Goal: Task Accomplishment & Management: Manage account settings

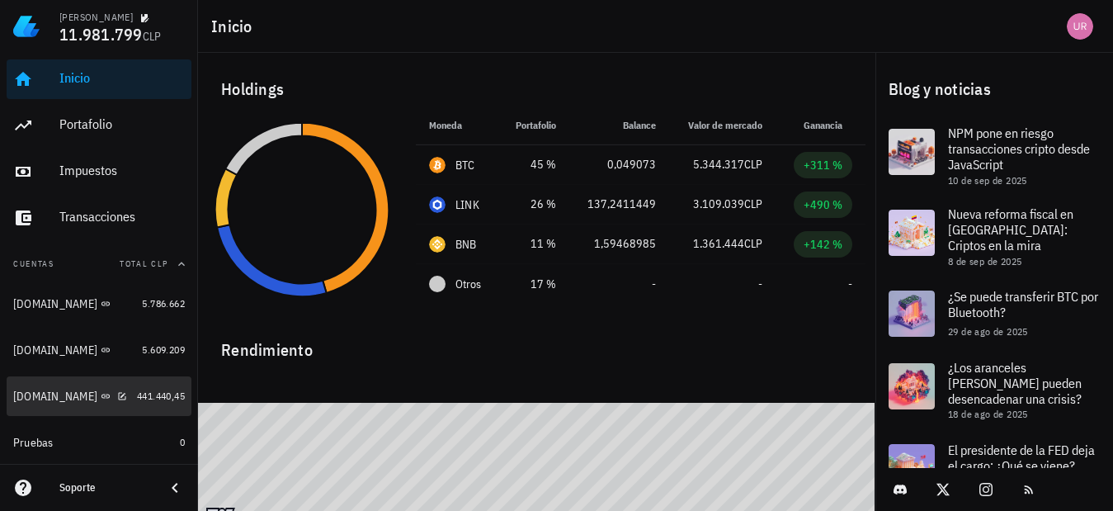
click at [122, 399] on link "CryptoMarket.com 441.440,45" at bounding box center [99, 396] width 185 height 40
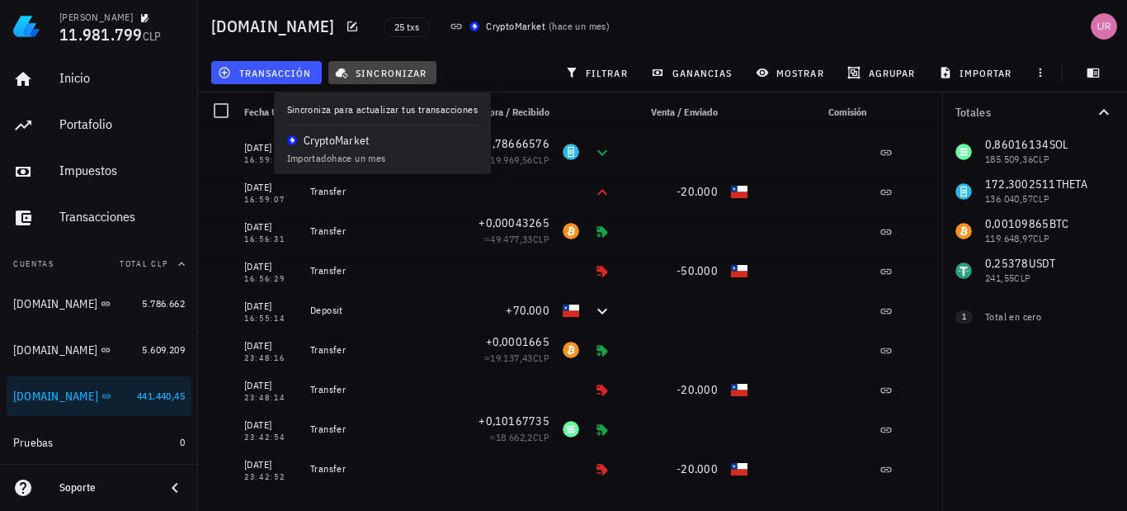
click at [390, 75] on span "sincronizar" at bounding box center [382, 72] width 88 height 13
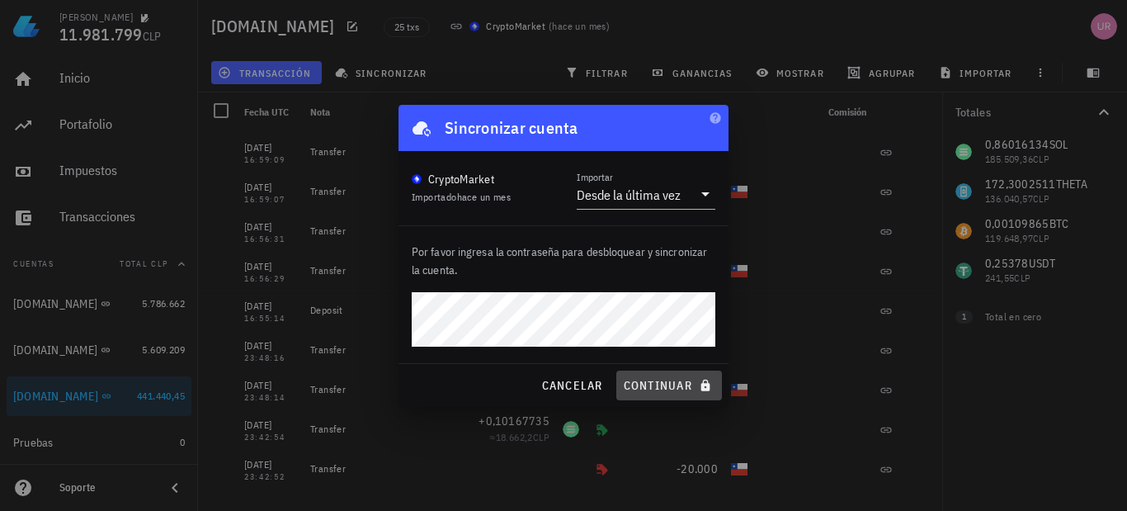
click at [671, 378] on span "continuar" at bounding box center [669, 385] width 92 height 15
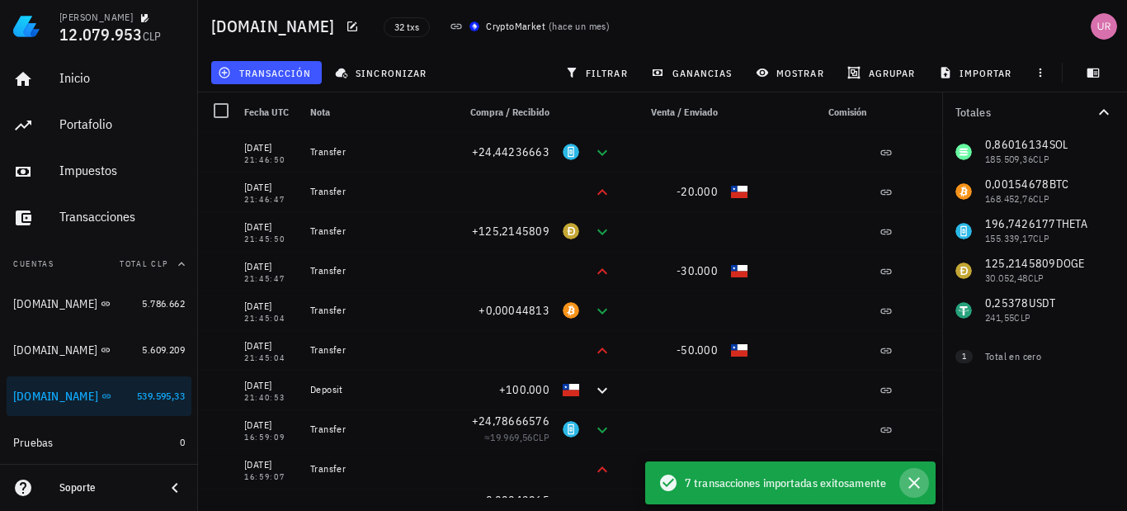
click at [913, 485] on icon "button" at bounding box center [914, 483] width 20 height 20
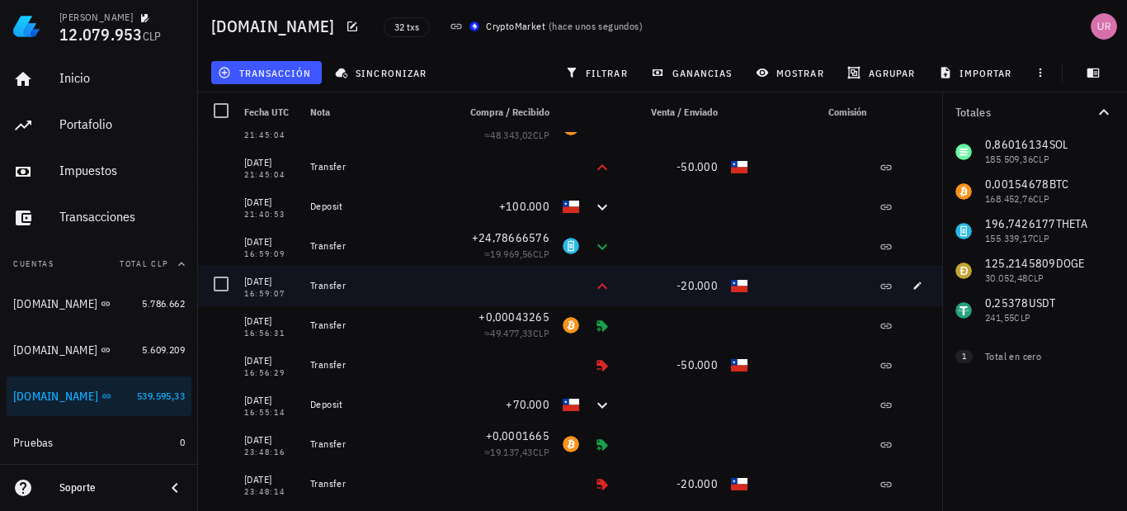
scroll to position [165, 0]
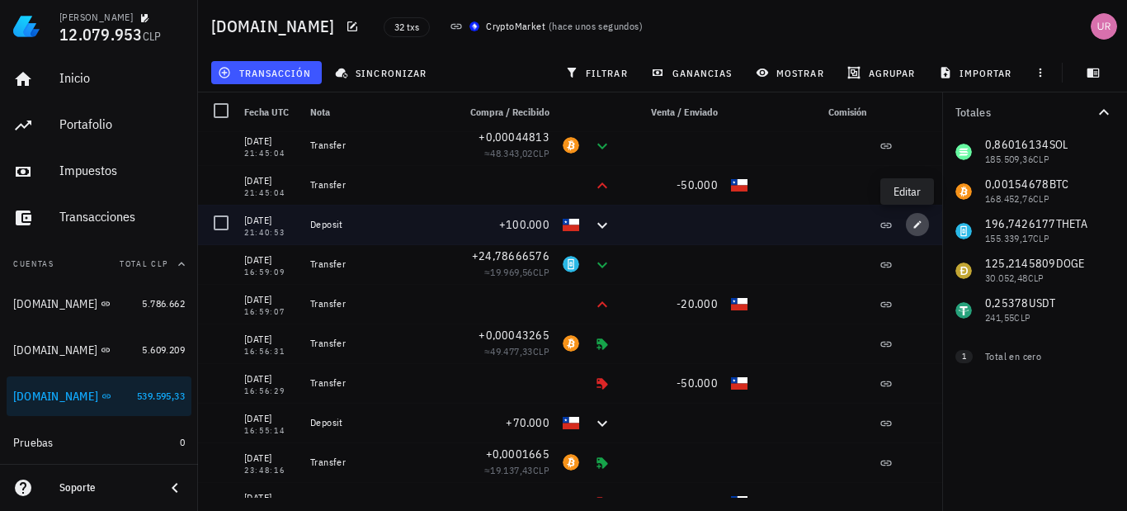
click at [912, 226] on icon "button" at bounding box center [917, 224] width 10 height 10
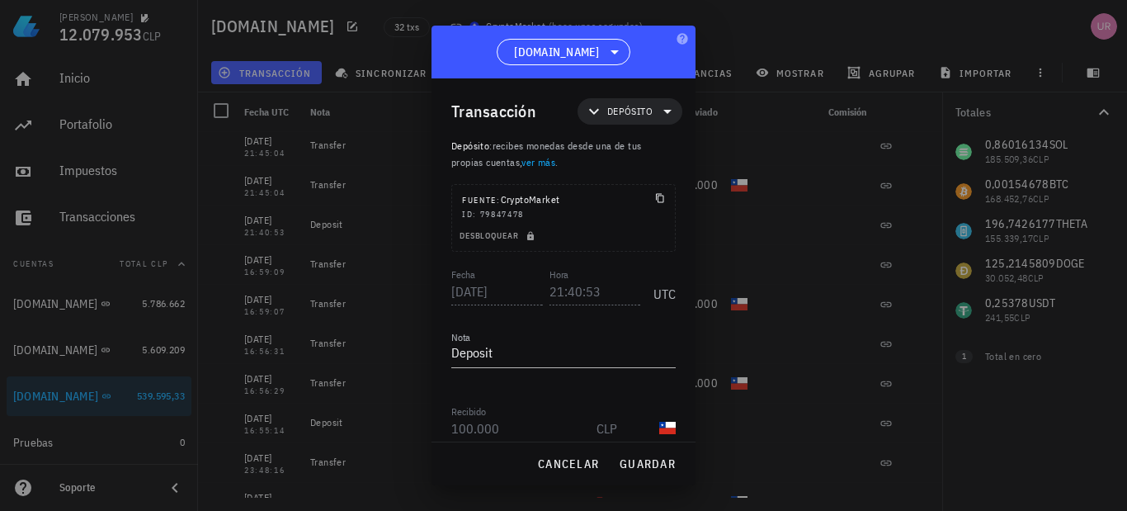
click at [532, 355] on textarea "Deposit" at bounding box center [563, 354] width 224 height 26
type textarea "D"
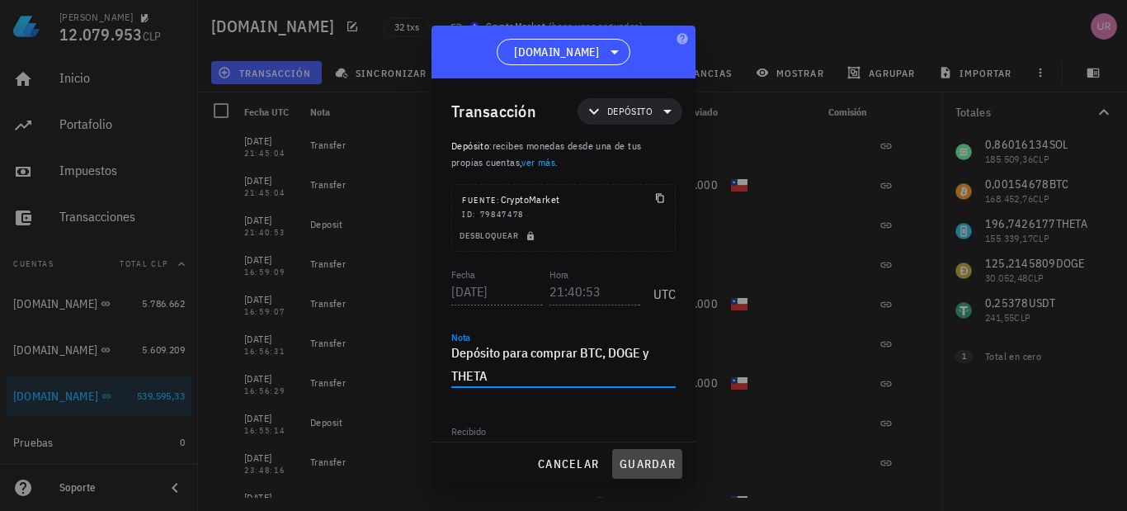
click at [635, 454] on button "guardar" at bounding box center [647, 464] width 70 height 30
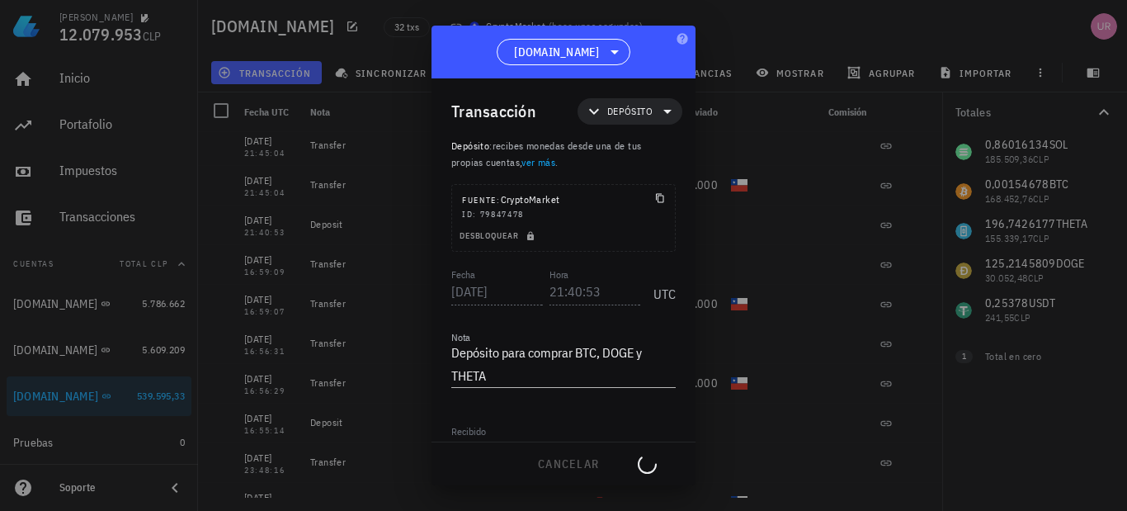
type textarea "Deposit"
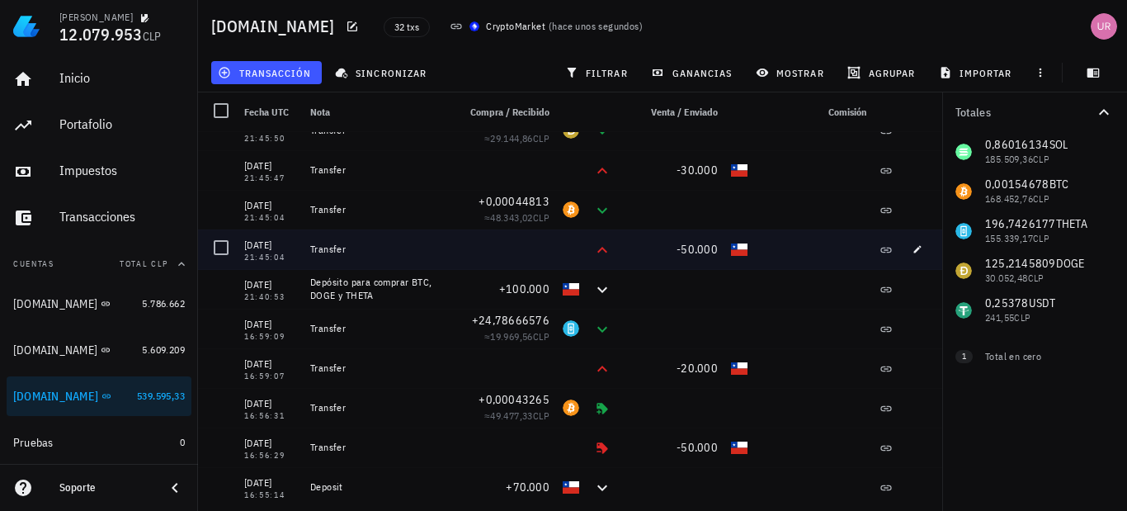
scroll to position [82, 0]
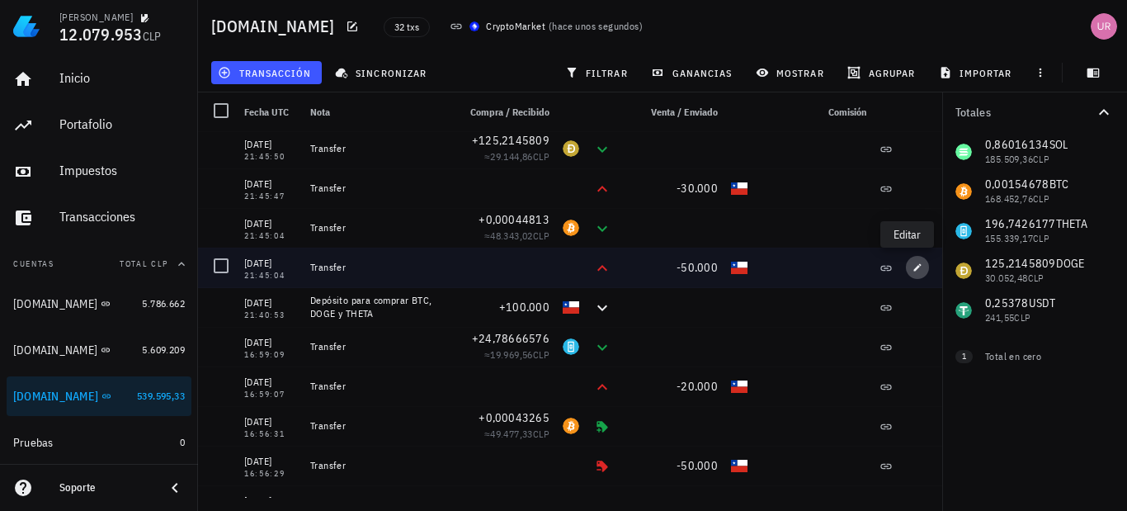
click at [912, 266] on icon "button" at bounding box center [917, 267] width 10 height 10
type input "21:45:04"
type textarea "Transfer"
type input "50.000"
type input "CLP"
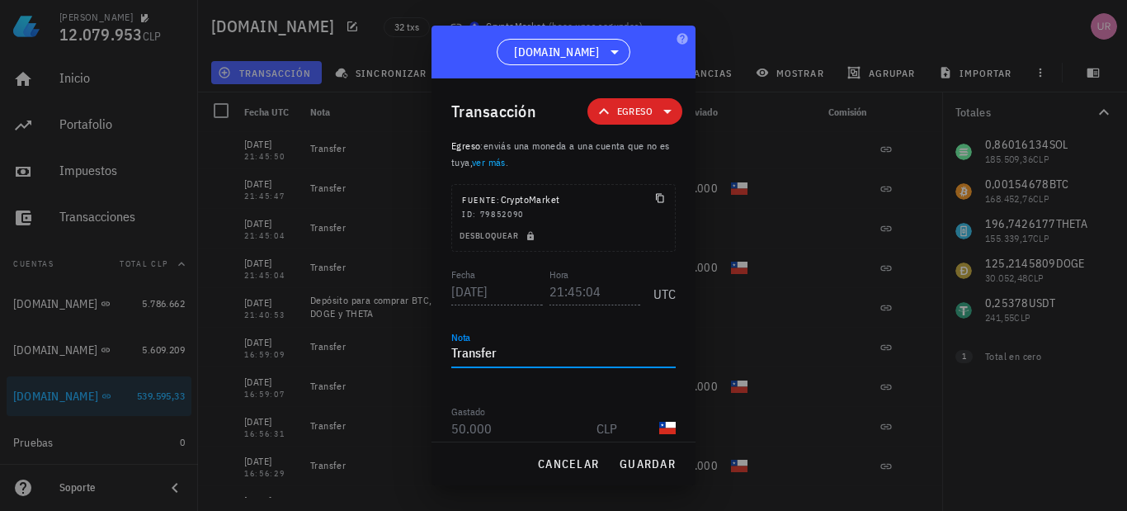
click at [539, 356] on textarea "Transfer" at bounding box center [563, 354] width 224 height 26
drag, startPoint x: 541, startPoint y: 356, endPoint x: 437, endPoint y: 356, distance: 103.9
click at [437, 356] on div "Transacción Egreso Egreso : enviás una moneda a una cuenta que no es tuya, ver …" at bounding box center [563, 259] width 264 height 363
type textarea "S"
click at [513, 351] on textarea "Compra de BTC" at bounding box center [563, 354] width 224 height 26
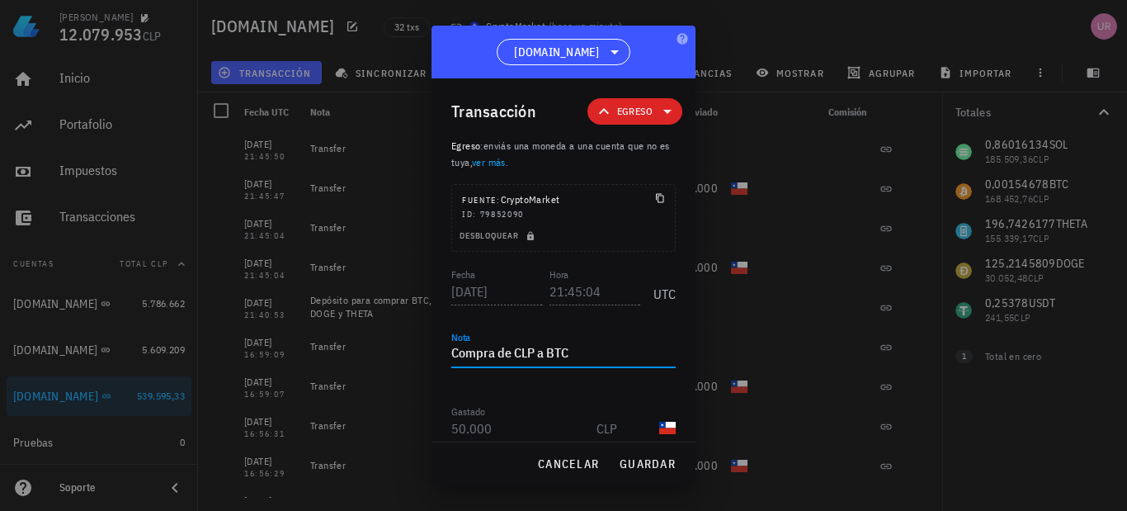
click at [511, 351] on textarea "Compra de CLP a BTC" at bounding box center [563, 354] width 224 height 26
click at [590, 348] on textarea "Compra con CLP a BTC" at bounding box center [563, 354] width 224 height 26
type textarea "Compra con CLP a BTC"
click at [653, 465] on span "guardar" at bounding box center [647, 463] width 57 height 15
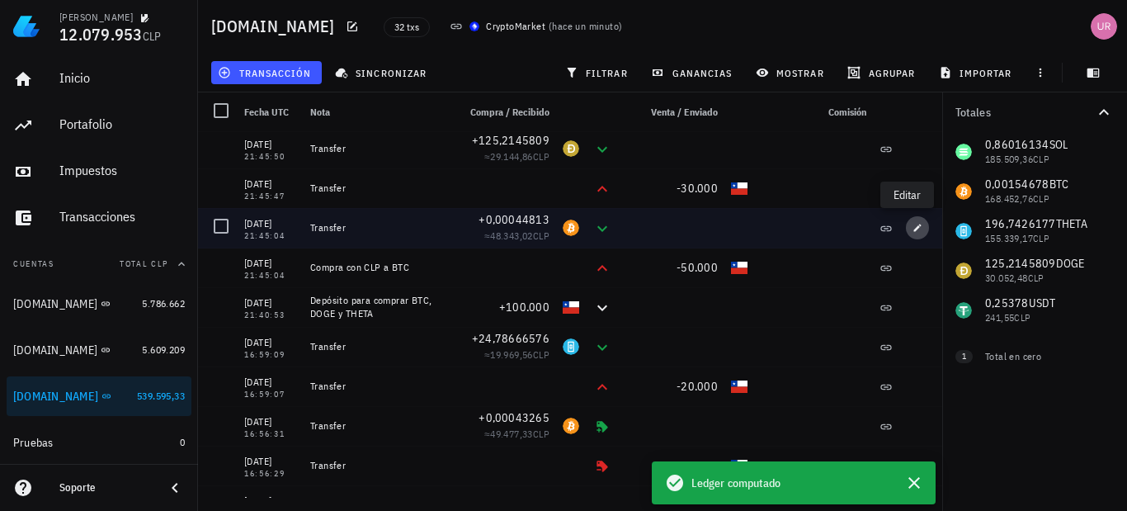
click at [912, 224] on icon "button" at bounding box center [917, 228] width 10 height 10
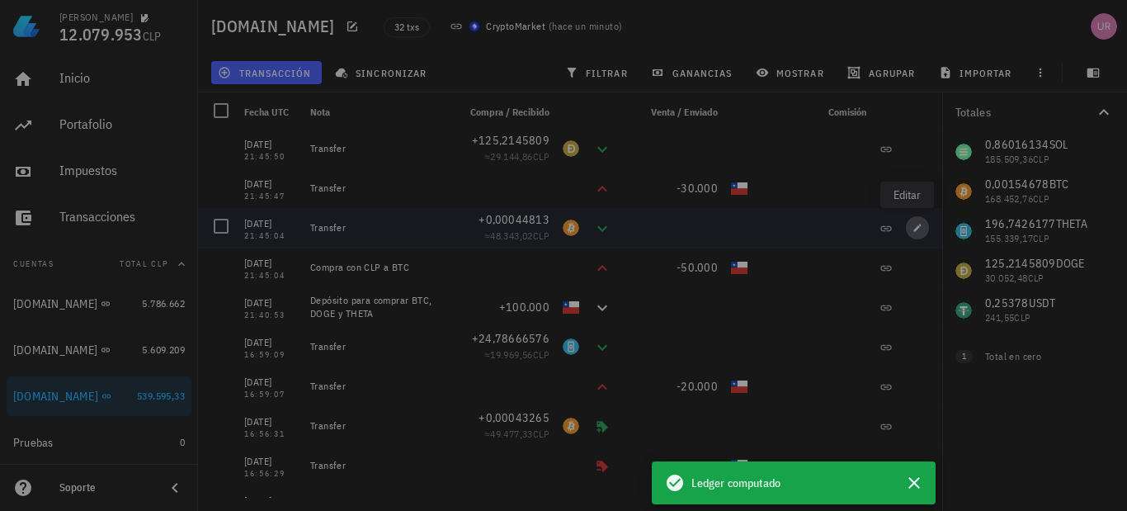
type input "0,00044813"
type input "BTC"
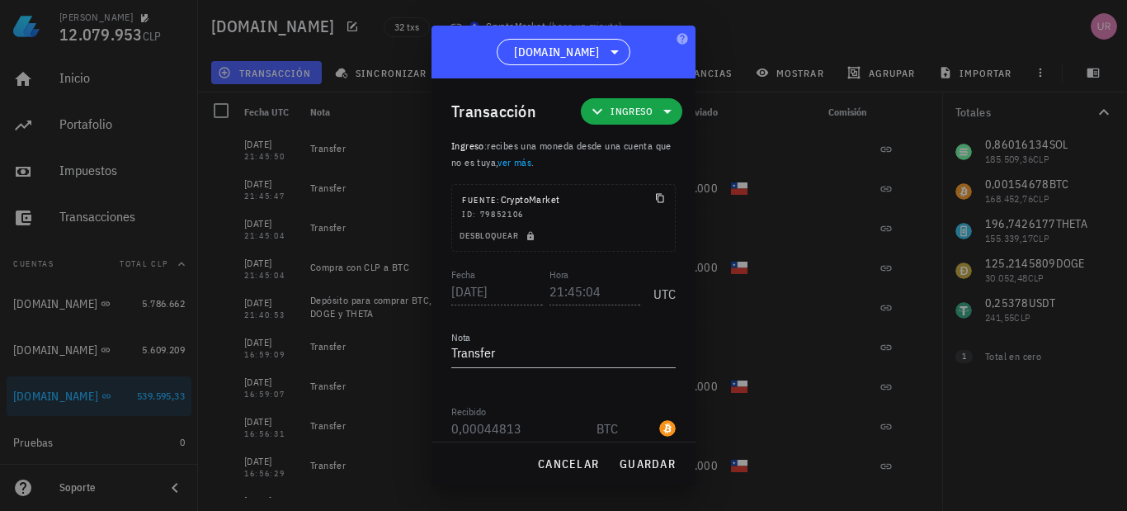
click at [510, 352] on textarea "Transfer" at bounding box center [563, 354] width 224 height 26
drag, startPoint x: 510, startPoint y: 352, endPoint x: 439, endPoint y: 354, distance: 71.0
click at [439, 354] on div "Transacción Ingreso Ingreso : recibes una moneda desde una cuenta que no es tuy…" at bounding box center [563, 259] width 264 height 363
click at [531, 353] on textarea "Recibo de BTC por 50 mil pesos" at bounding box center [563, 354] width 224 height 26
type textarea "Recibo de BTCs por 50 mil pesos"
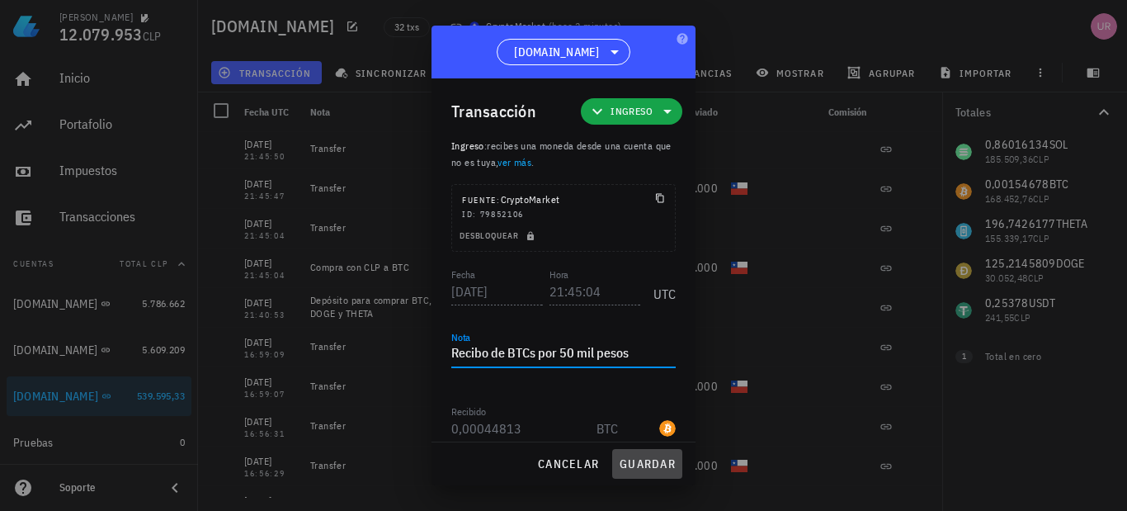
click at [645, 459] on span "guardar" at bounding box center [647, 463] width 57 height 15
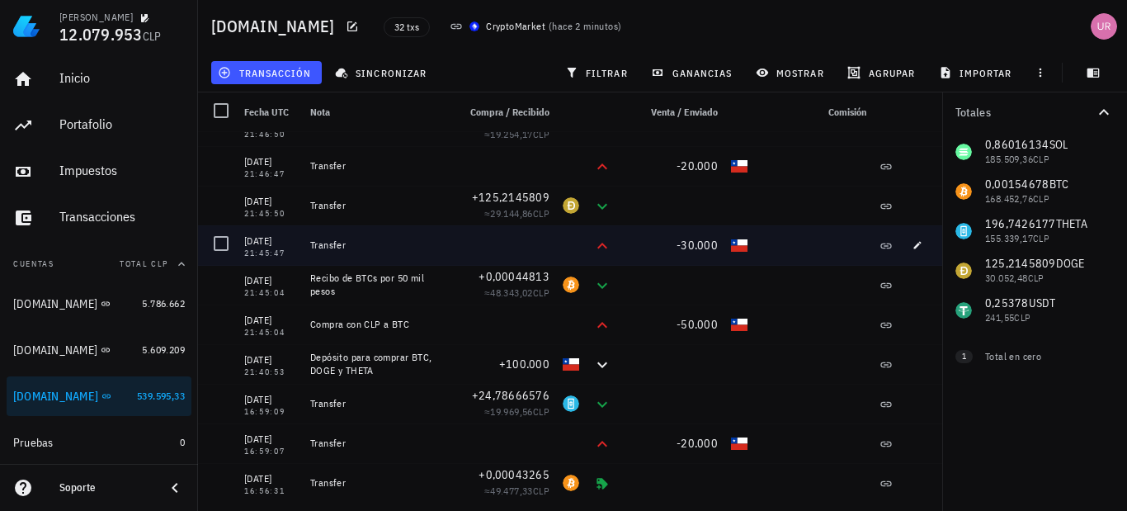
scroll to position [0, 0]
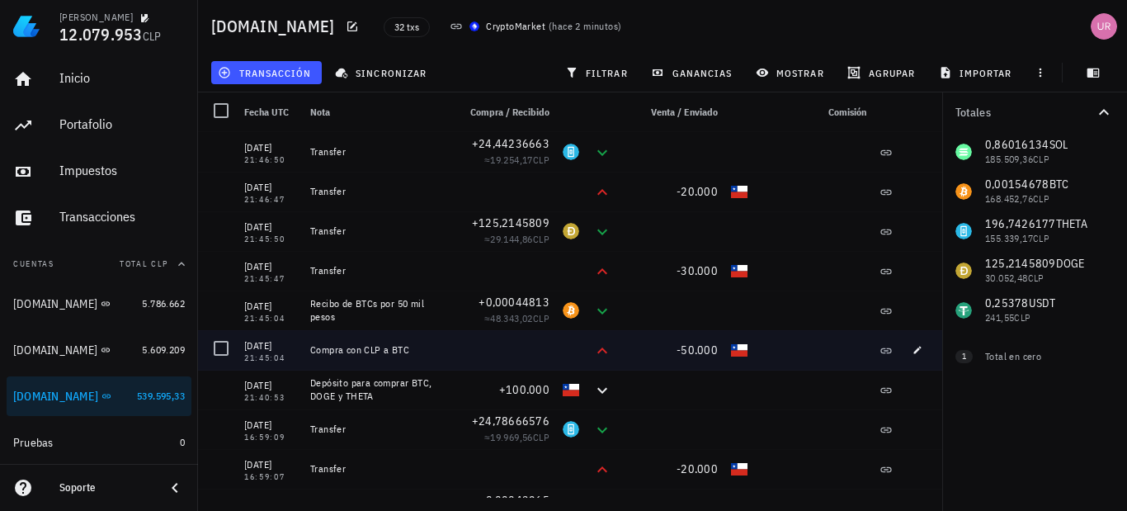
drag, startPoint x: 412, startPoint y: 350, endPoint x: 313, endPoint y: 346, distance: 99.0
click at [313, 346] on div "Compra con CLP a BTC" at bounding box center [377, 349] width 134 height 13
copy div "Compra con CLP a BTC"
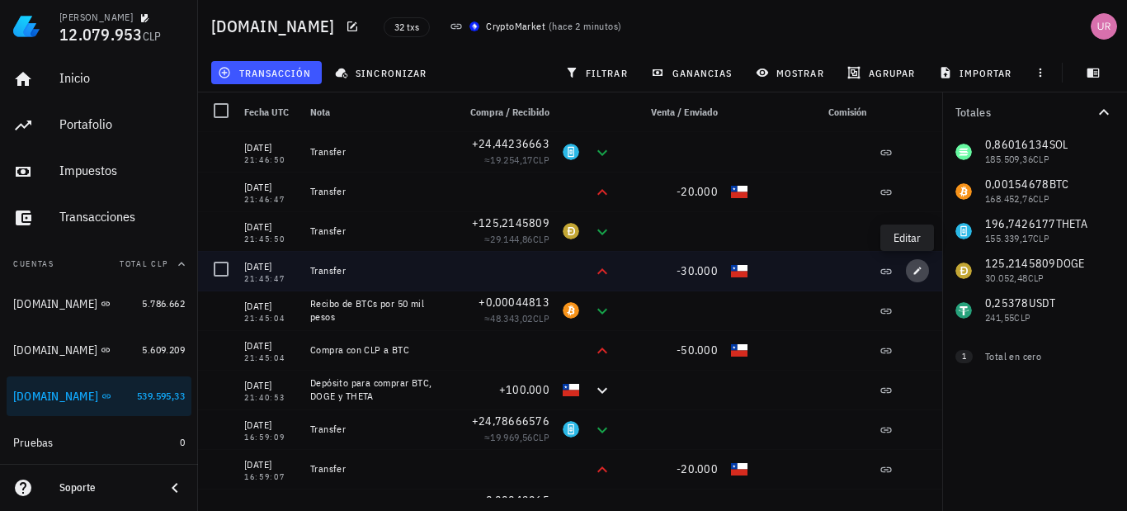
click at [912, 270] on icon "button" at bounding box center [917, 271] width 10 height 10
type input "21:45:47"
type input "30.000"
type input "CLP"
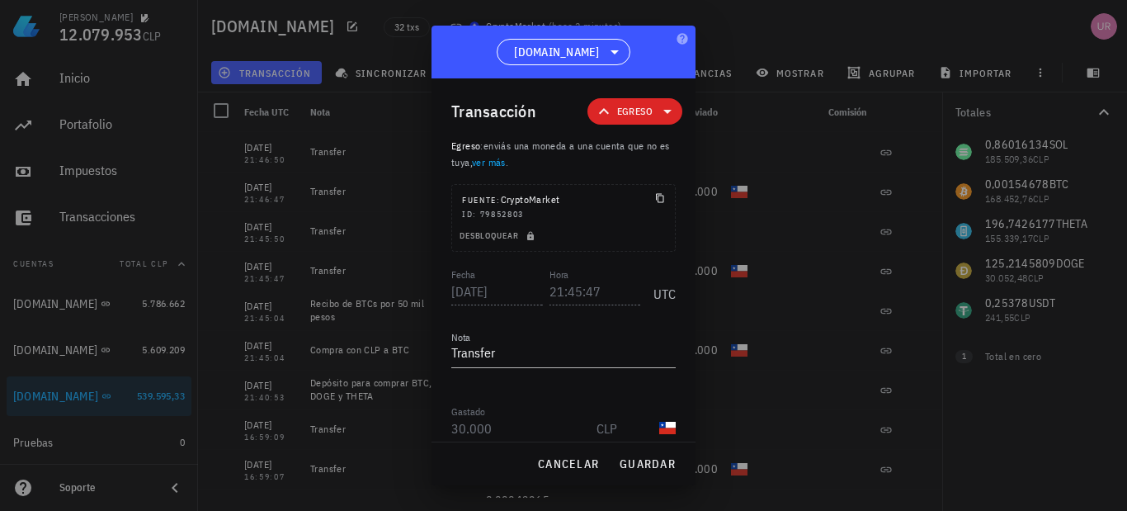
click at [524, 351] on textarea "Transfer" at bounding box center [563, 354] width 224 height 26
drag, startPoint x: 524, startPoint y: 351, endPoint x: 452, endPoint y: 356, distance: 71.9
click at [452, 356] on textarea "Transfer" at bounding box center [563, 354] width 224 height 26
paste textarea "Compra con CLP a BTC"
drag, startPoint x: 574, startPoint y: 356, endPoint x: 556, endPoint y: 356, distance: 18.2
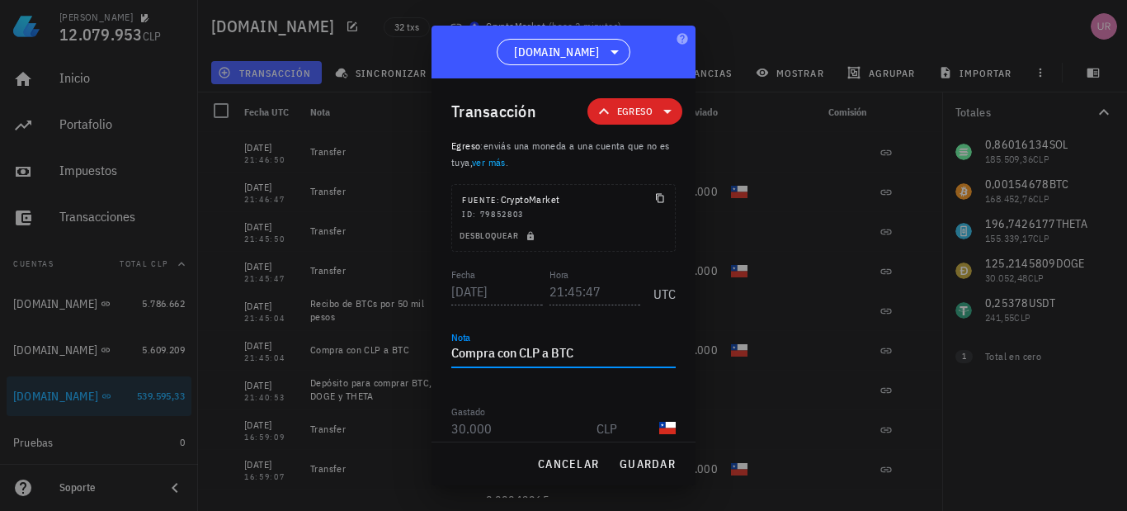
click at [556, 356] on textarea "Compra con CLP a BTC" at bounding box center [563, 354] width 224 height 26
click at [641, 468] on span "guardar" at bounding box center [647, 463] width 57 height 15
type textarea "Transfer"
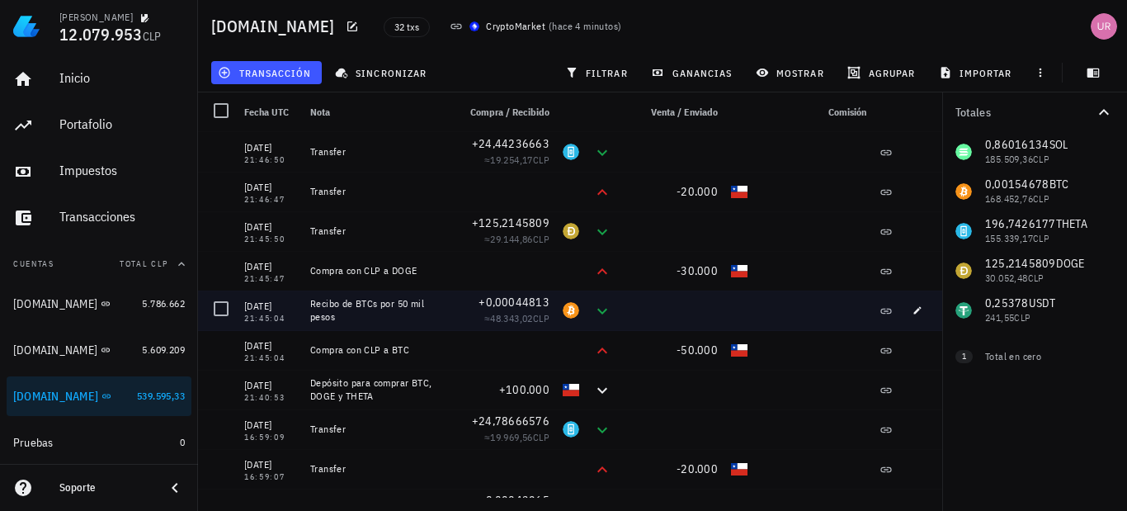
drag, startPoint x: 338, startPoint y: 310, endPoint x: 307, endPoint y: 305, distance: 31.7
click at [307, 305] on div "Recibo de BTCs por 50 mil pesos" at bounding box center [377, 310] width 147 height 40
copy div "Recibo de BTCs por 50 mil pesos"
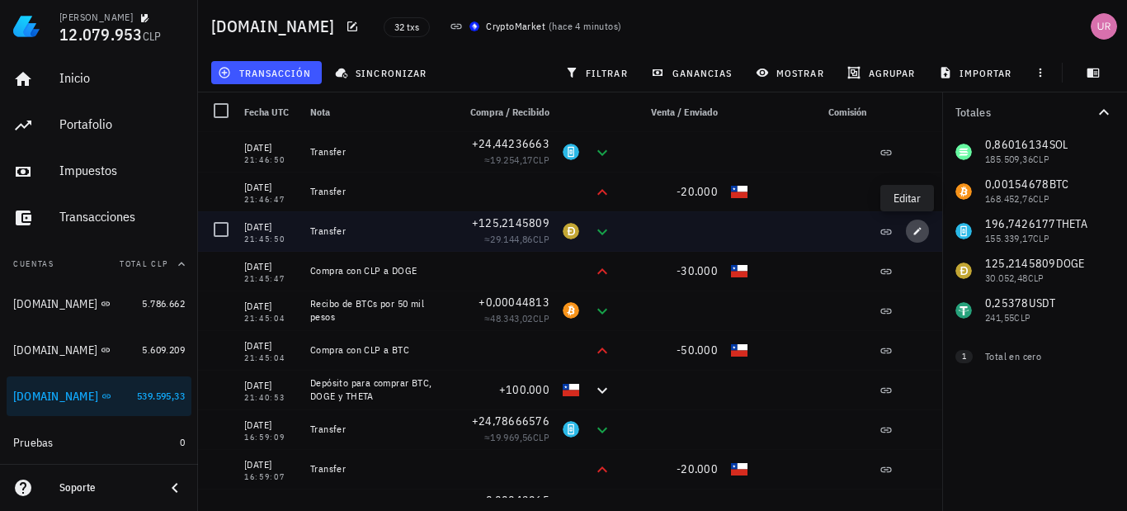
click at [912, 229] on icon "button" at bounding box center [917, 231] width 10 height 10
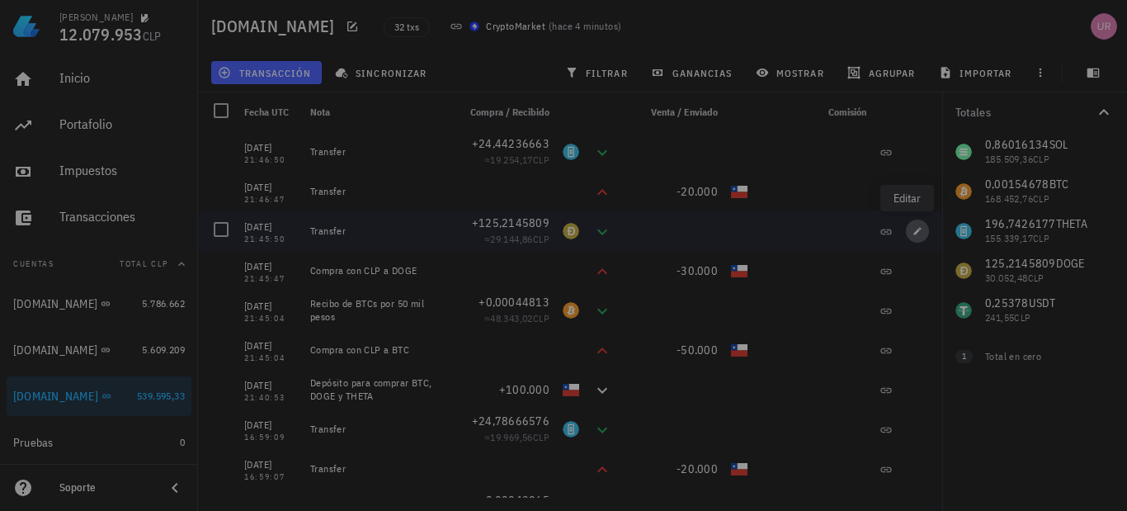
type input "21:45:50"
type input "125,21458092"
type input "DOGE"
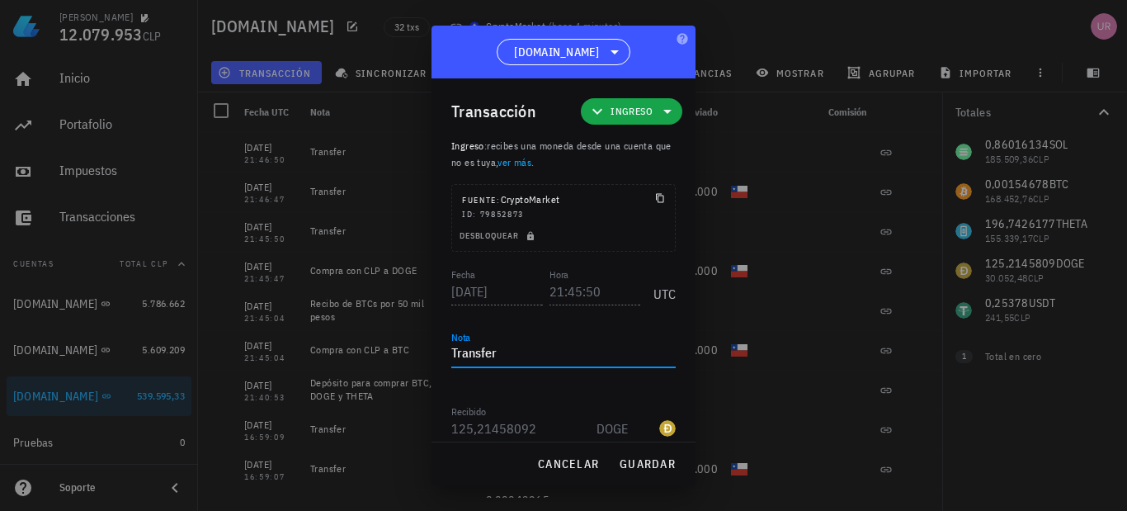
drag, startPoint x: 537, startPoint y: 356, endPoint x: 450, endPoint y: 344, distance: 88.3
click at [450, 344] on div "Transacción Ingreso Ingreso : recibes una moneda desde una cuenta que no es tuy…" at bounding box center [563, 259] width 264 height 363
paste textarea "Recibo de BTCs por 50 mil pesos"
drag, startPoint x: 529, startPoint y: 351, endPoint x: 509, endPoint y: 351, distance: 19.8
click at [509, 351] on textarea "Recibo de BTCs por 50 mil pesos" at bounding box center [563, 354] width 224 height 26
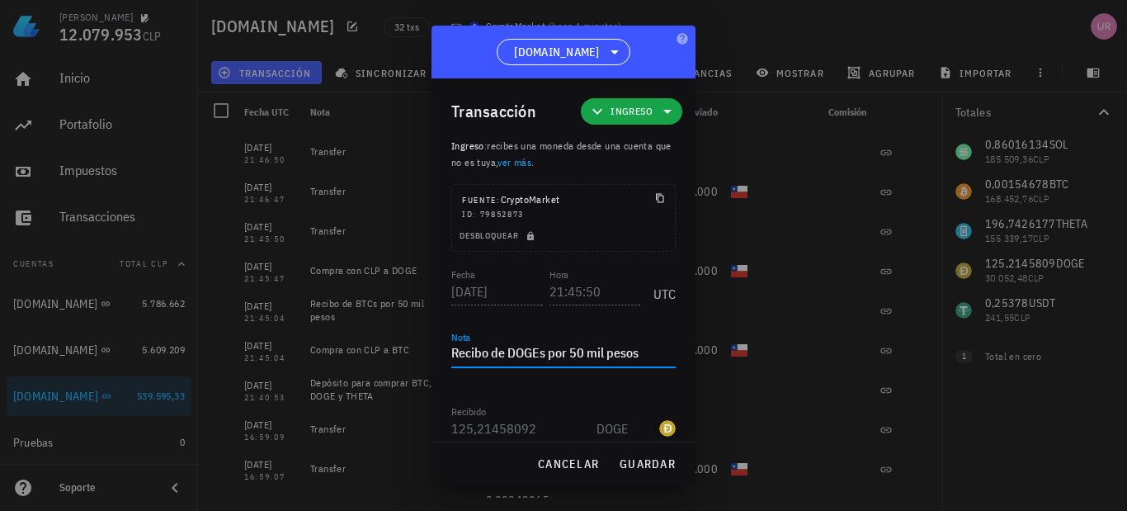
click at [577, 351] on textarea "Recibo de DOGEs por 50 mil pesos" at bounding box center [563, 354] width 224 height 26
click at [643, 461] on span "guardar" at bounding box center [647, 463] width 57 height 15
type textarea "Transfer"
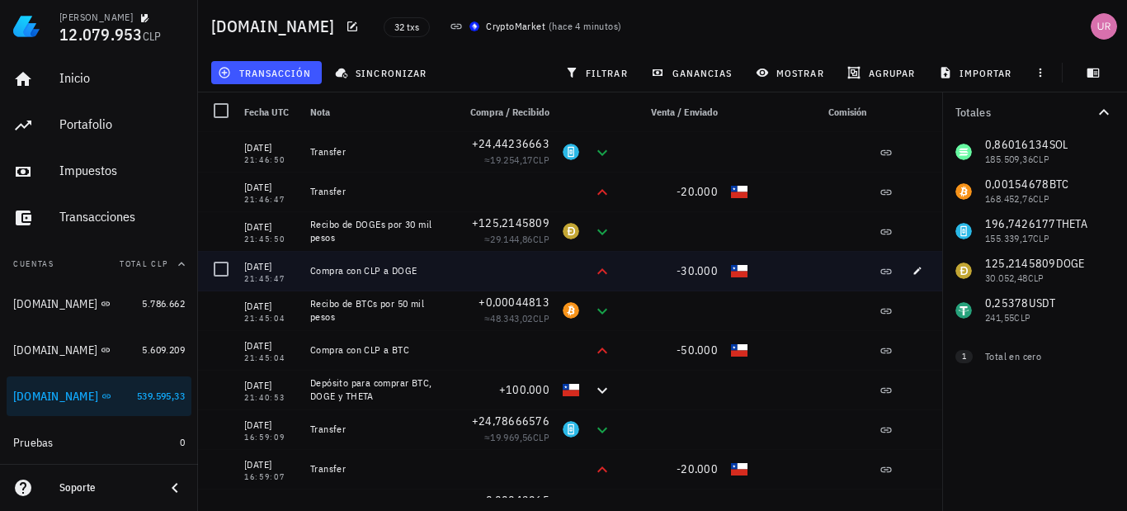
drag, startPoint x: 407, startPoint y: 267, endPoint x: 310, endPoint y: 277, distance: 97.8
click at [310, 277] on div "Compra con CLP a DOGE" at bounding box center [377, 271] width 147 height 40
copy div "Compra con CLP a DOGE"
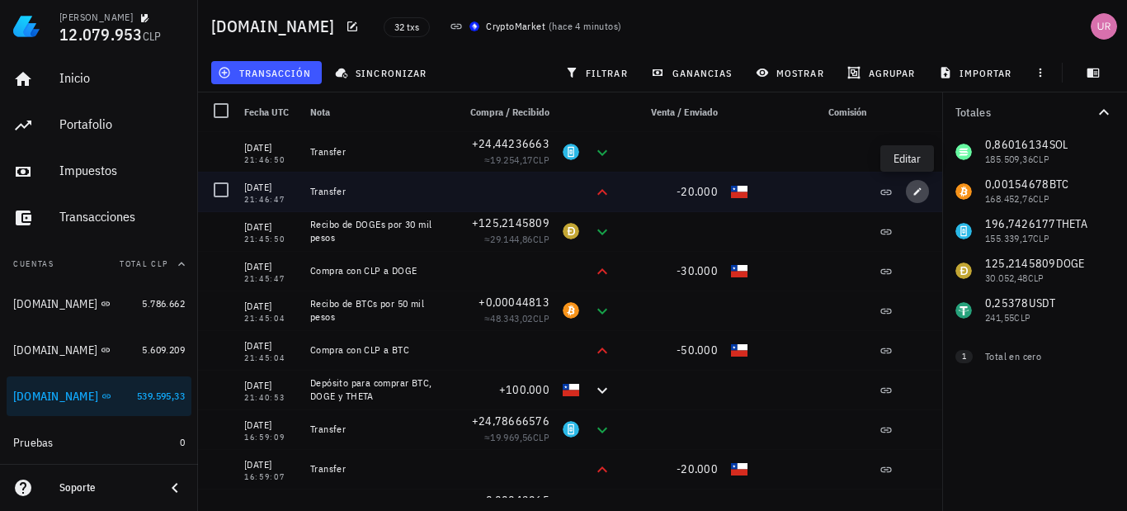
click at [912, 190] on icon "button" at bounding box center [917, 191] width 10 height 10
type input "21:46:47"
type input "20.000"
type input "CLP"
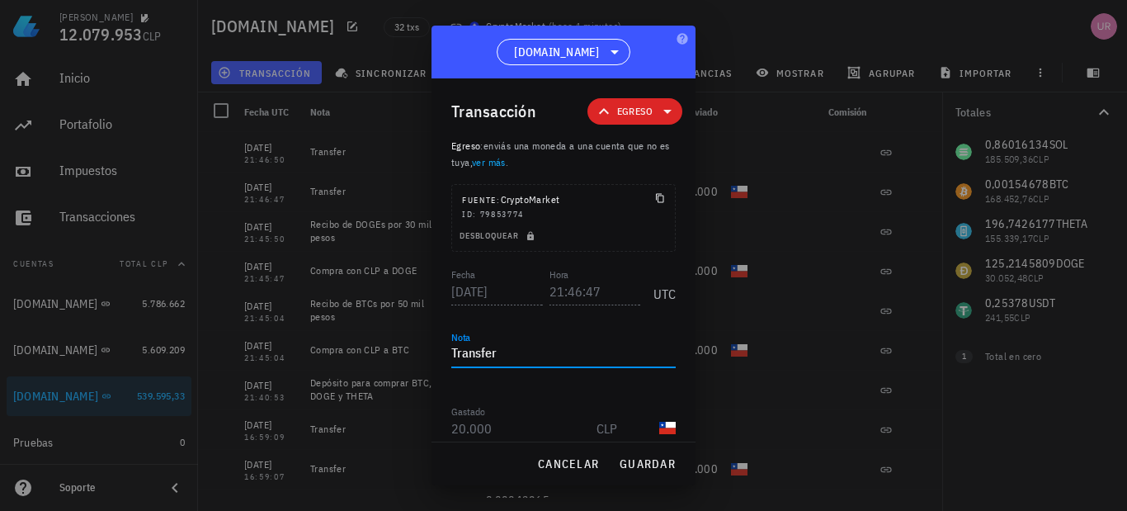
drag, startPoint x: 520, startPoint y: 356, endPoint x: 444, endPoint y: 350, distance: 76.1
click at [444, 350] on div "Transacción Egreso Egreso : enviás una moneda a una cuenta que no es tuya, ver …" at bounding box center [563, 259] width 264 height 363
paste textarea "Compra con CLP a DOGE"
drag, startPoint x: 587, startPoint y: 349, endPoint x: 555, endPoint y: 349, distance: 32.2
click at [555, 349] on textarea "Compra con CLP a DOGE" at bounding box center [563, 354] width 224 height 26
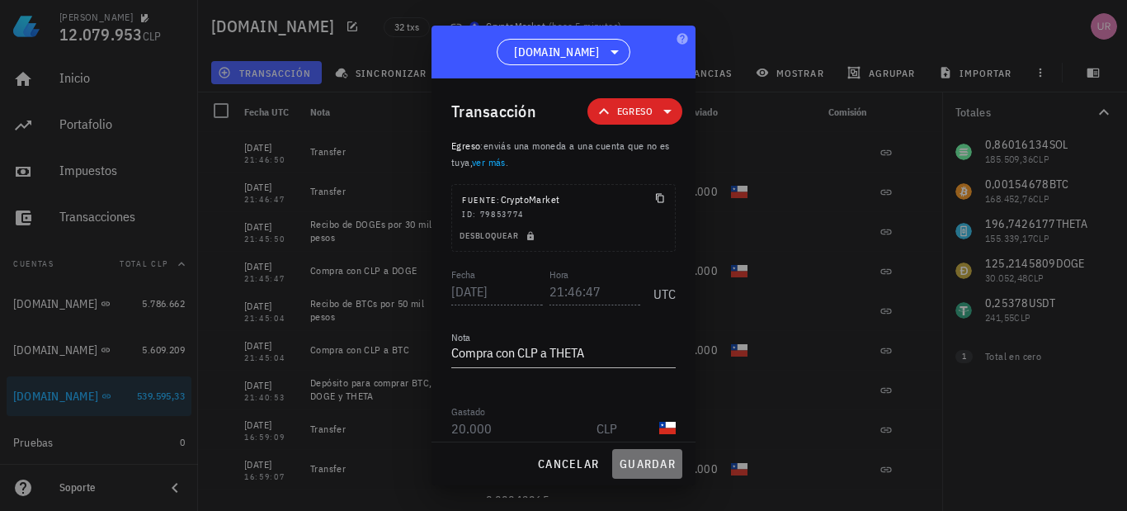
click at [641, 459] on span "guardar" at bounding box center [647, 463] width 57 height 15
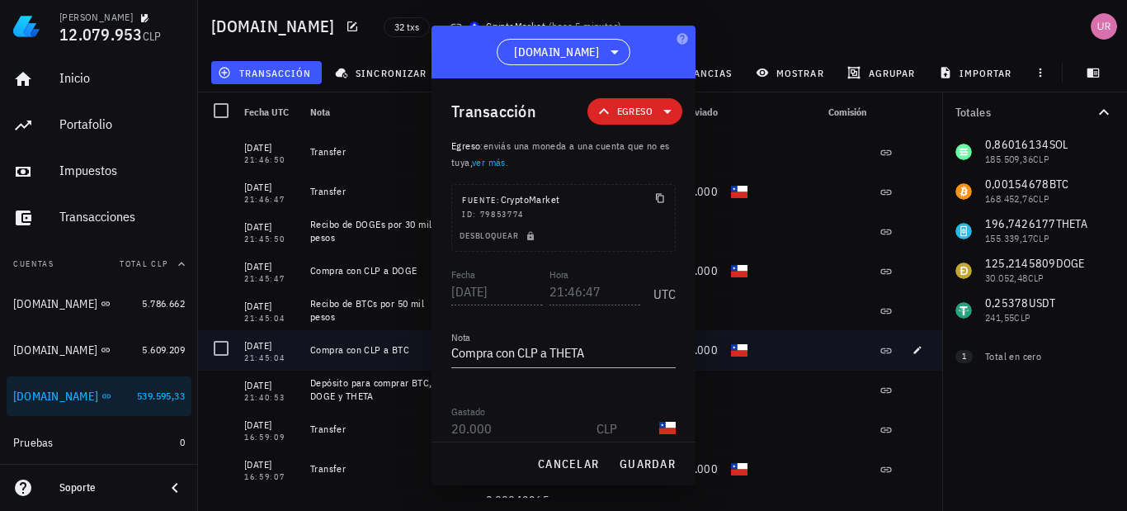
type textarea "Transfer"
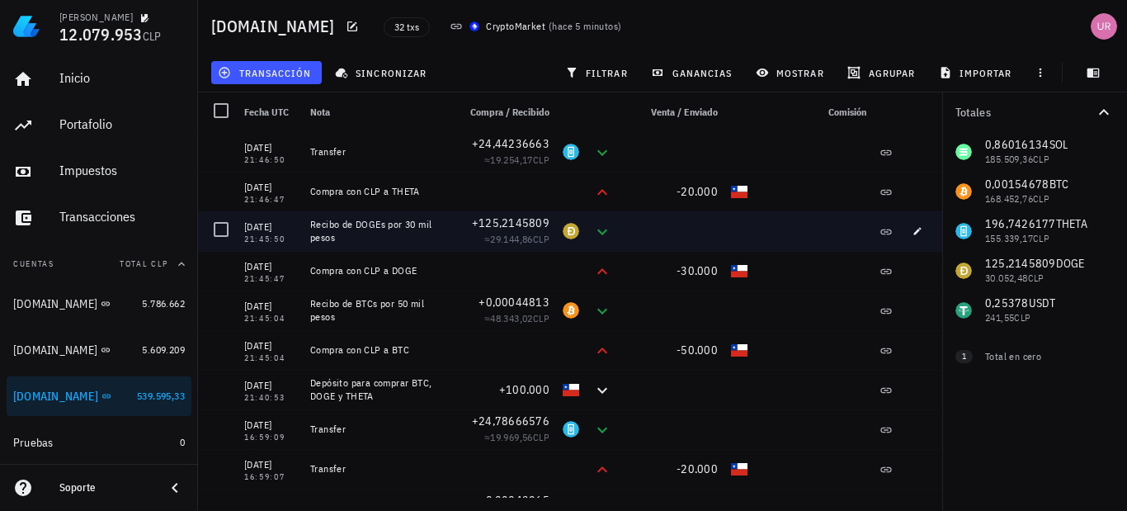
drag, startPoint x: 342, startPoint y: 237, endPoint x: 313, endPoint y: 226, distance: 31.6
click at [313, 226] on div "Recibo de DOGEs por 30 mil pesos" at bounding box center [377, 231] width 134 height 26
copy div "Recibo de DOGEs por 30 mil pesos"
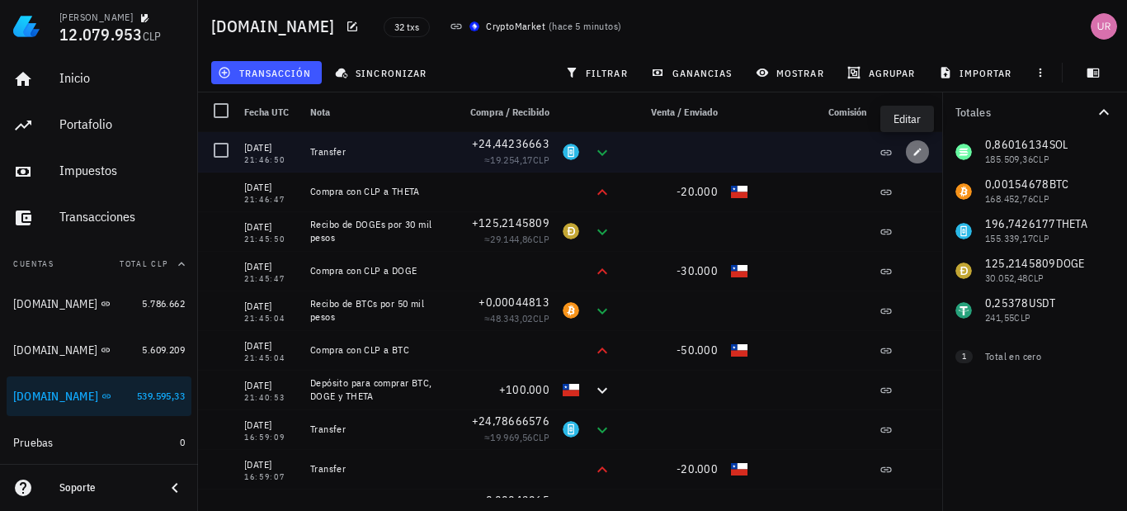
click at [912, 148] on icon "button" at bounding box center [917, 152] width 10 height 10
type input "21:46:50"
type input "24,44236663"
type input "THETA"
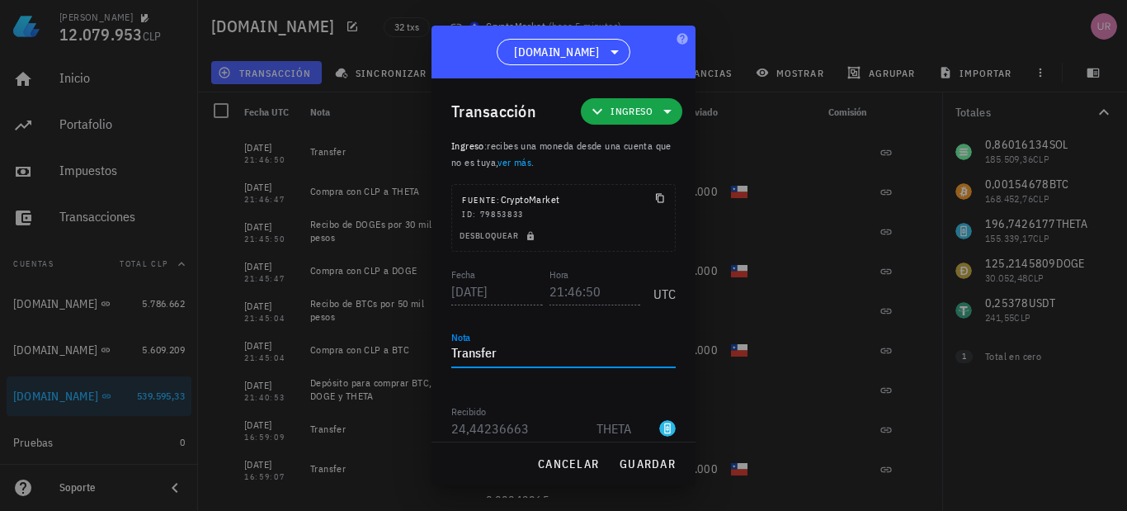
drag, startPoint x: 502, startPoint y: 352, endPoint x: 454, endPoint y: 356, distance: 48.8
click at [454, 356] on textarea "Transfer" at bounding box center [563, 354] width 224 height 26
paste textarea "Recibo de DOGEs por 30 mil pesos"
drag, startPoint x: 539, startPoint y: 352, endPoint x: 510, endPoint y: 352, distance: 28.9
click at [510, 352] on textarea "Recibo de DOGEs por 30 mil pesos" at bounding box center [563, 354] width 224 height 26
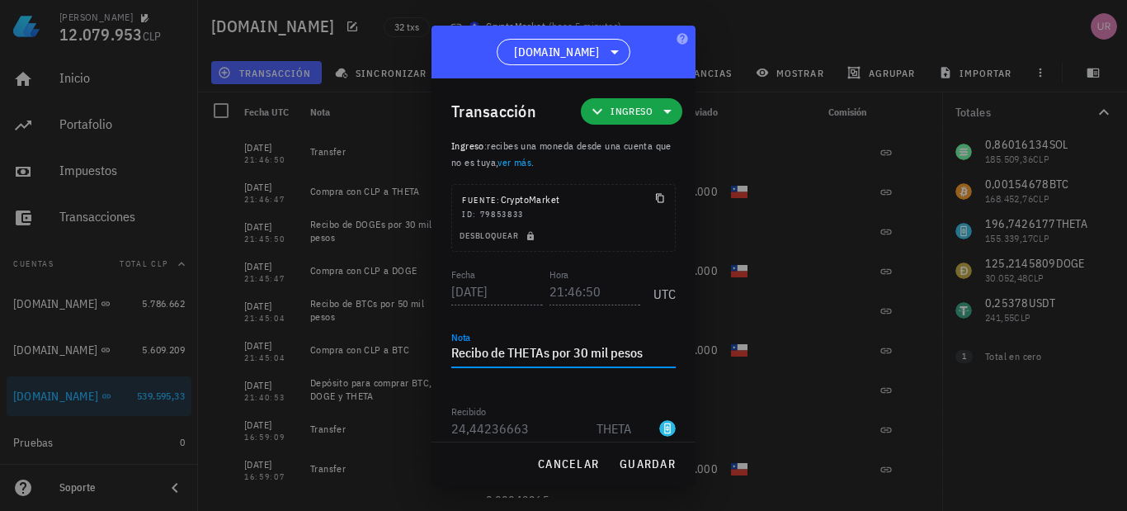
click at [583, 349] on textarea "Recibo de THETAs por 30 mil pesos" at bounding box center [563, 354] width 224 height 26
click at [655, 469] on span "guardar" at bounding box center [647, 463] width 57 height 15
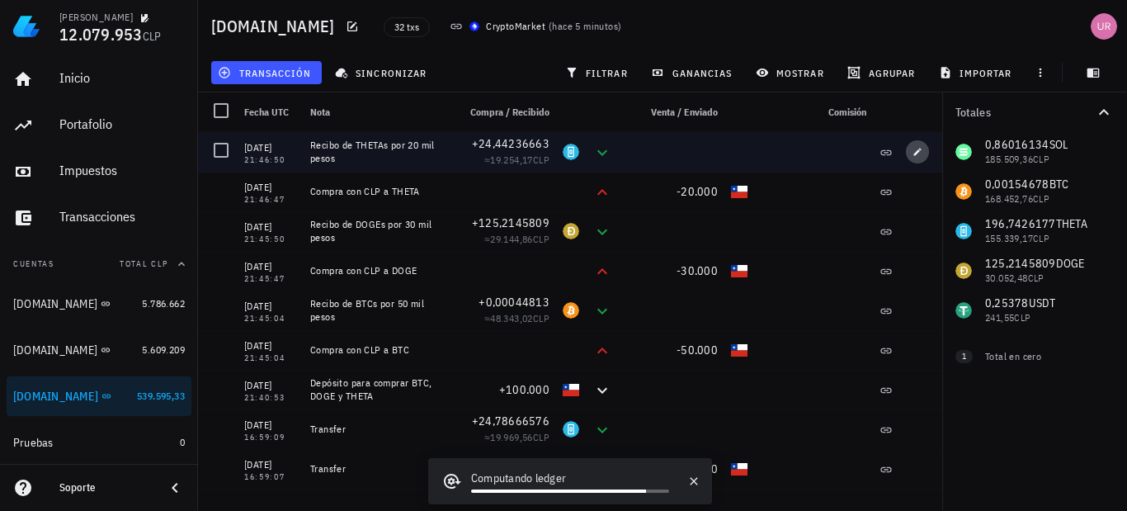
click at [912, 149] on icon "button" at bounding box center [917, 152] width 10 height 10
type textarea "Recibo de THETAs por 20 mil pesos"
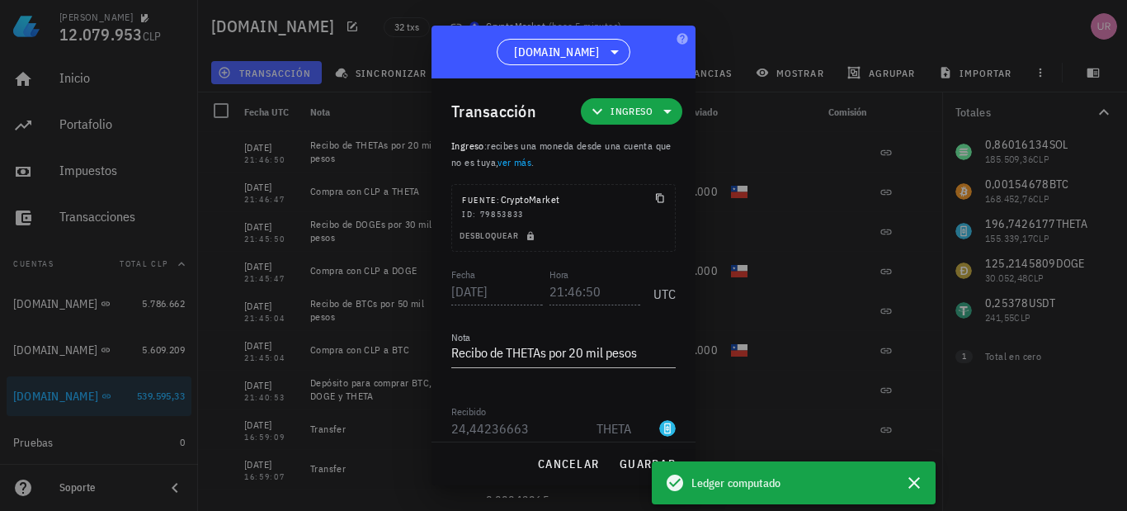
click at [654, 111] on div "Francisco 12.079.953 CLP Inicio Portafolio Impuestos Transacciones Cuentas Tota…" at bounding box center [563, 255] width 1127 height 511
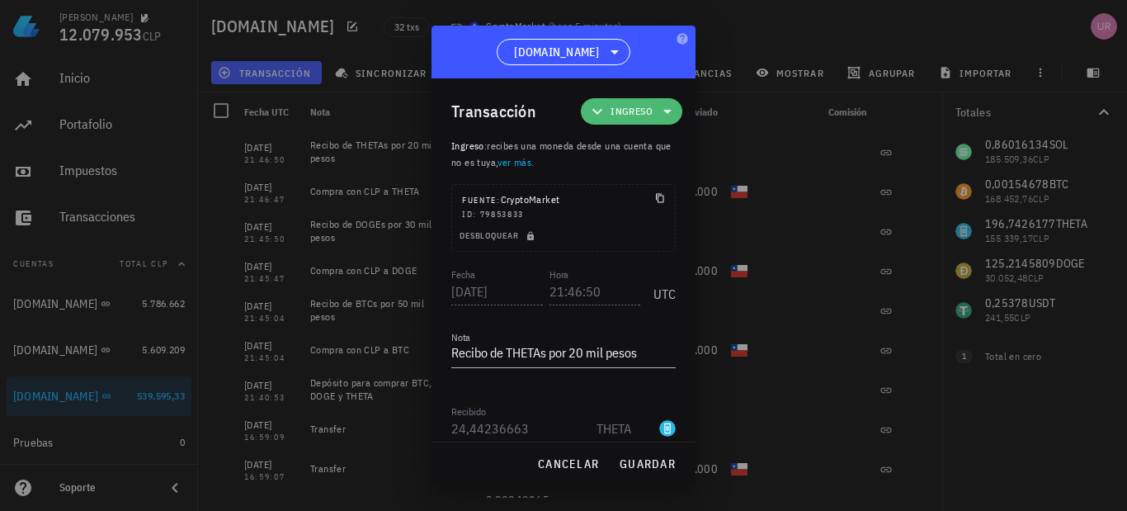
click at [657, 111] on icon at bounding box center [667, 111] width 20 height 20
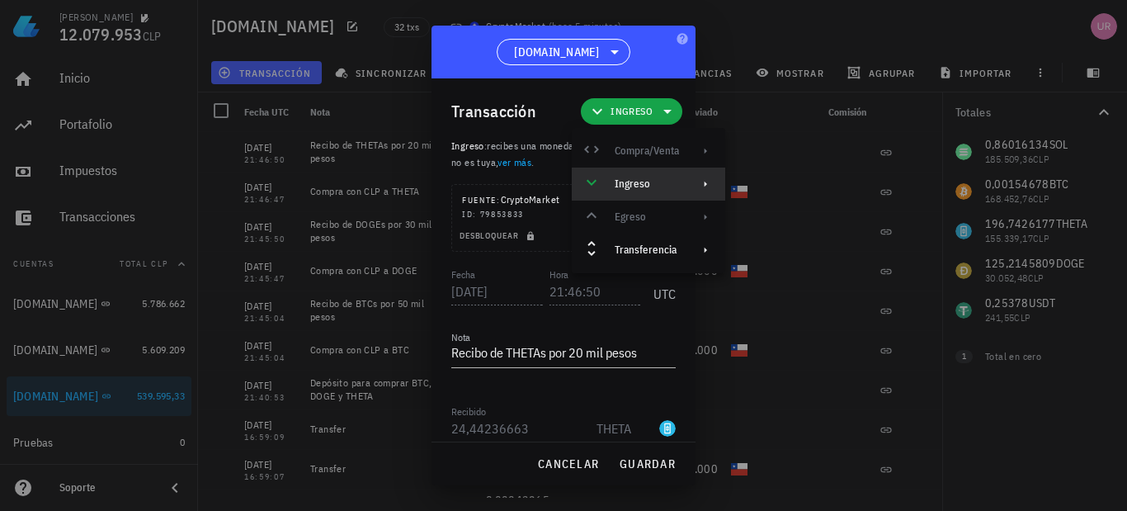
click at [654, 182] on div "Ingreso" at bounding box center [646, 183] width 64 height 13
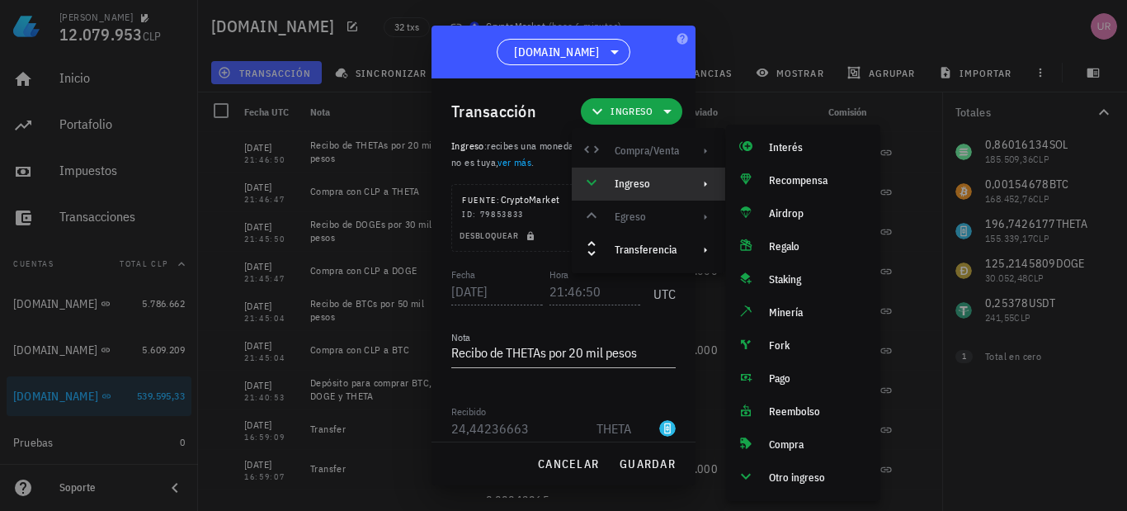
click at [832, 19] on div at bounding box center [563, 255] width 1127 height 511
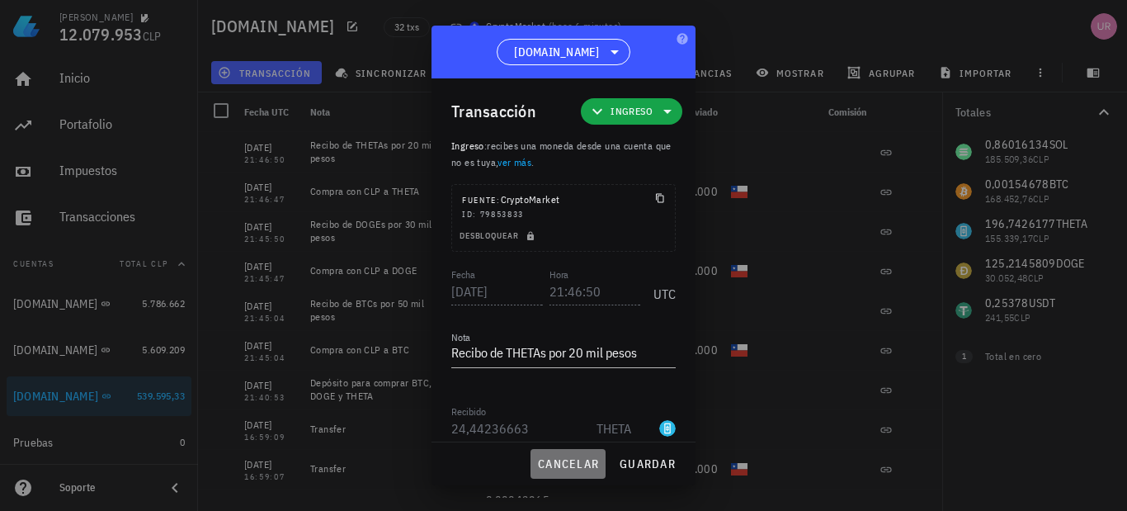
click at [583, 461] on span "cancelar" at bounding box center [568, 463] width 62 height 15
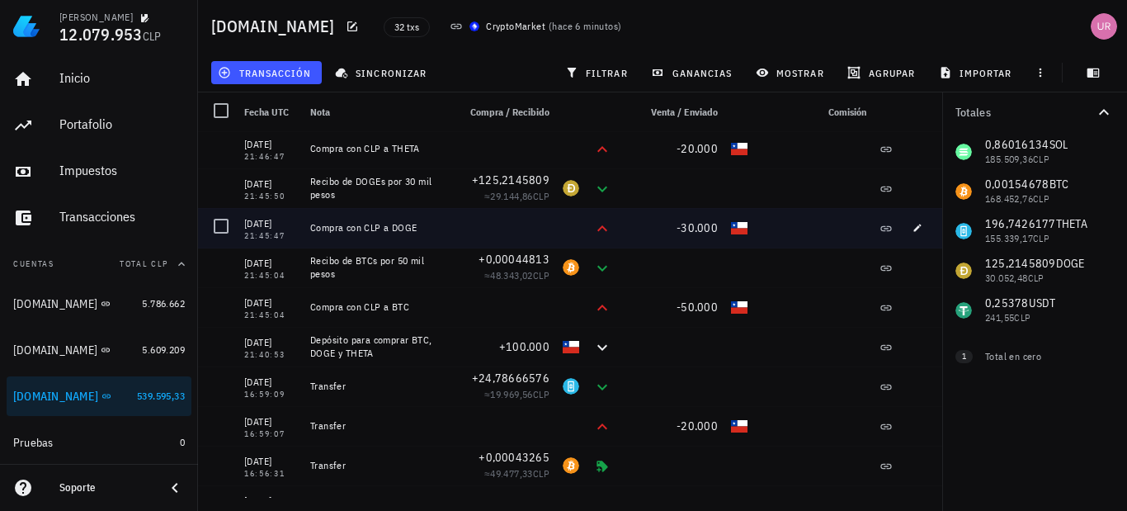
scroll to position [82, 0]
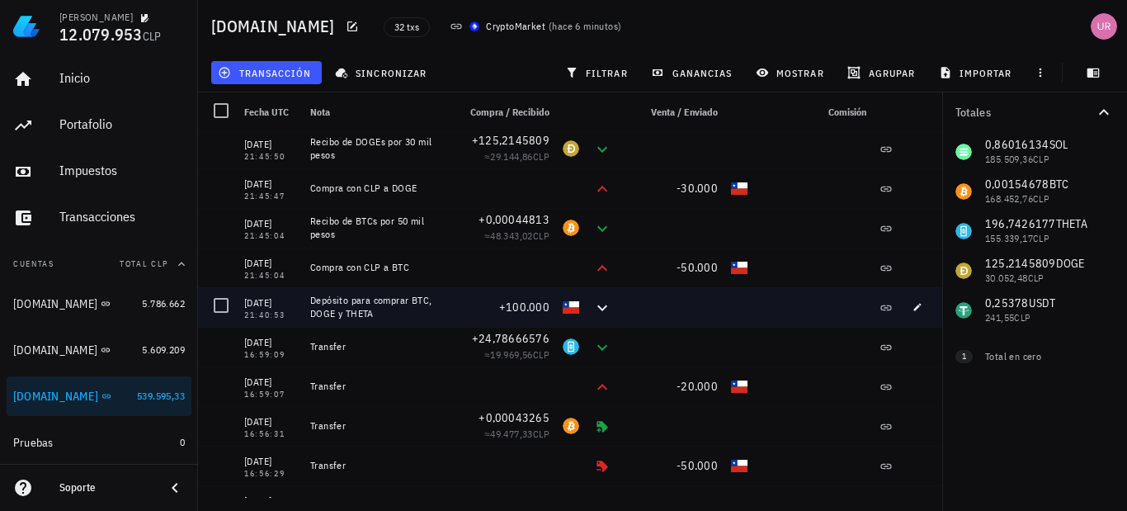
drag, startPoint x: 377, startPoint y: 311, endPoint x: 310, endPoint y: 304, distance: 67.1
click at [310, 304] on div "Depósito para comprar BTC, DOGE y THETA" at bounding box center [377, 307] width 134 height 26
copy div "Depósito para comprar BTC, DOGE y THETA"
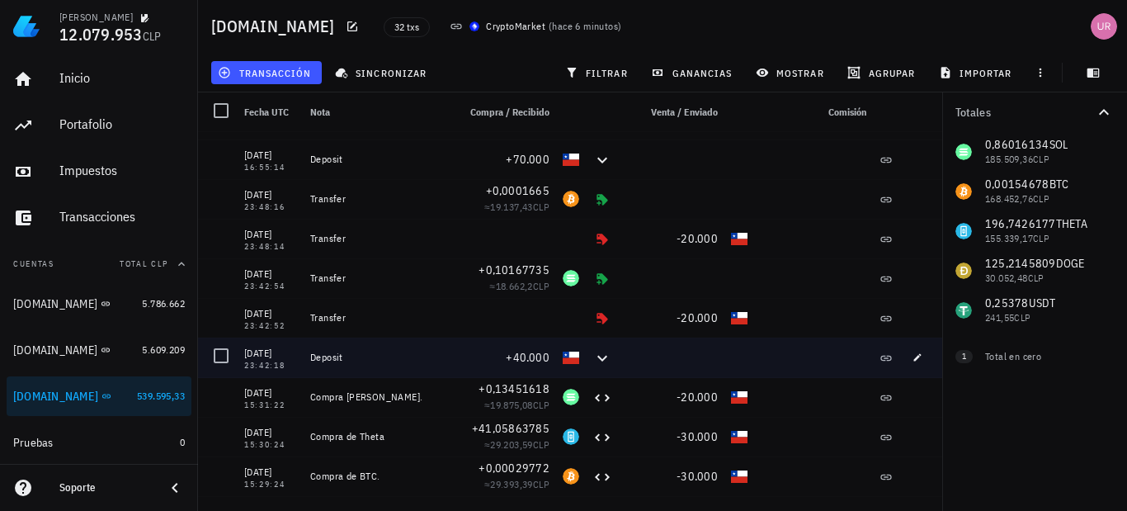
scroll to position [412, 0]
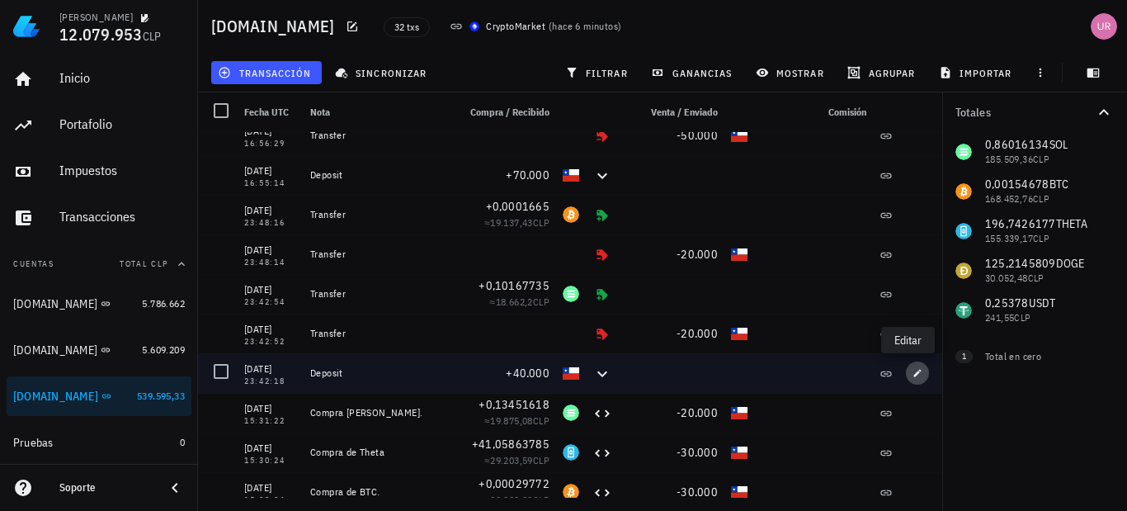
click at [912, 371] on icon "button" at bounding box center [917, 373] width 10 height 10
type input "2025-08-13"
type input "23:42:18"
type textarea "Deposit"
type input "40.000"
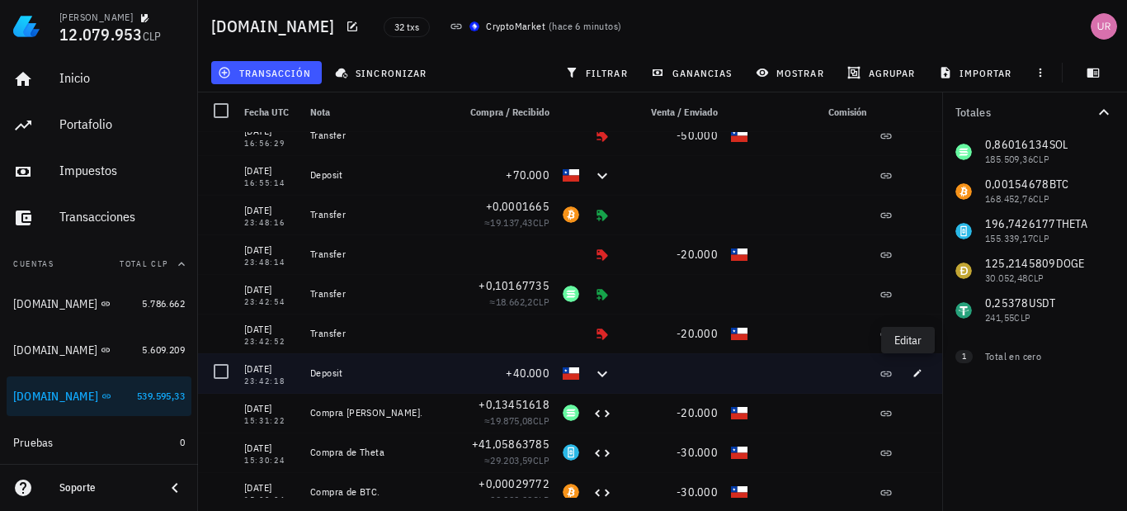
type input "CLP"
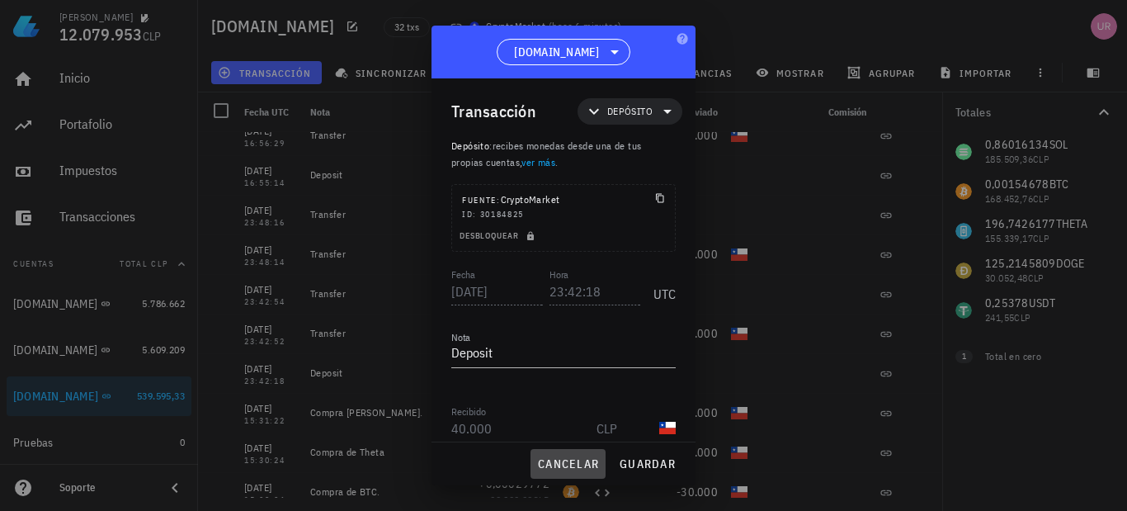
click at [579, 466] on span "cancelar" at bounding box center [568, 463] width 62 height 15
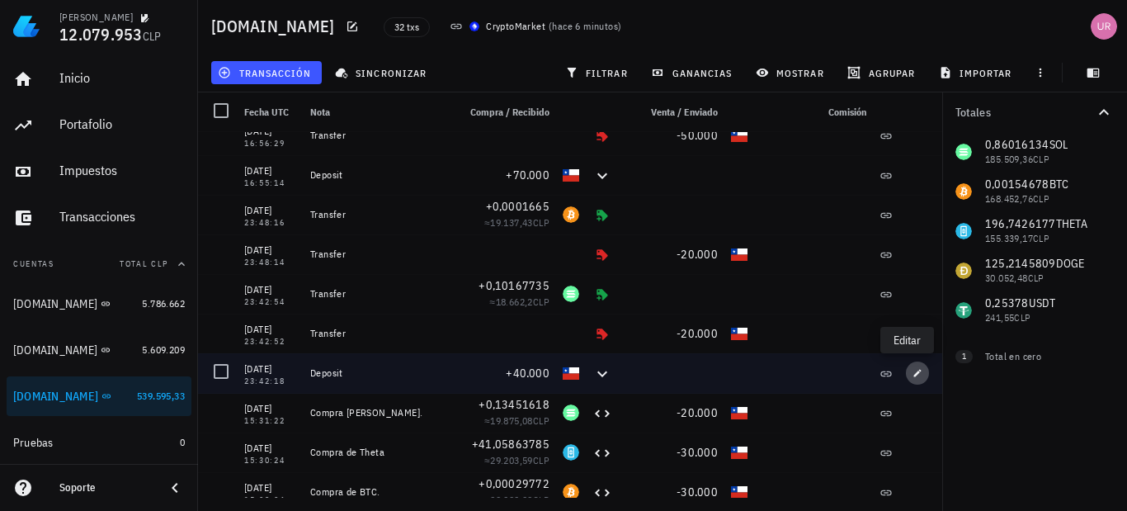
click at [912, 370] on icon "button" at bounding box center [917, 373] width 10 height 10
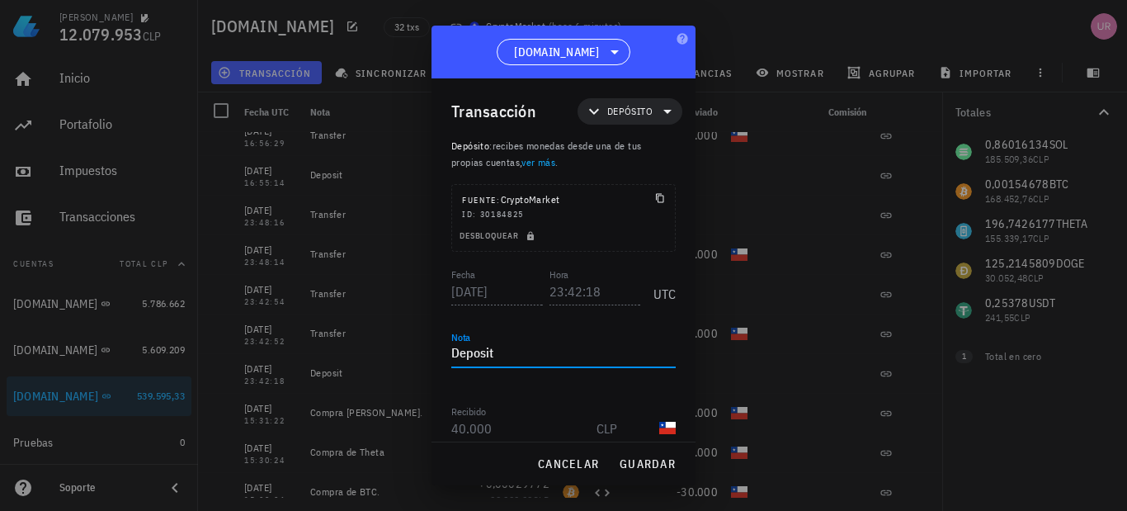
drag, startPoint x: 529, startPoint y: 356, endPoint x: 420, endPoint y: 348, distance: 109.1
click at [420, 348] on div "Francisco 12.079.953 CLP Inicio Portafolio Impuestos Transacciones Cuentas Tota…" at bounding box center [563, 255] width 1127 height 511
paste textarea "ósito para comprar BTC, DOGE y THETA"
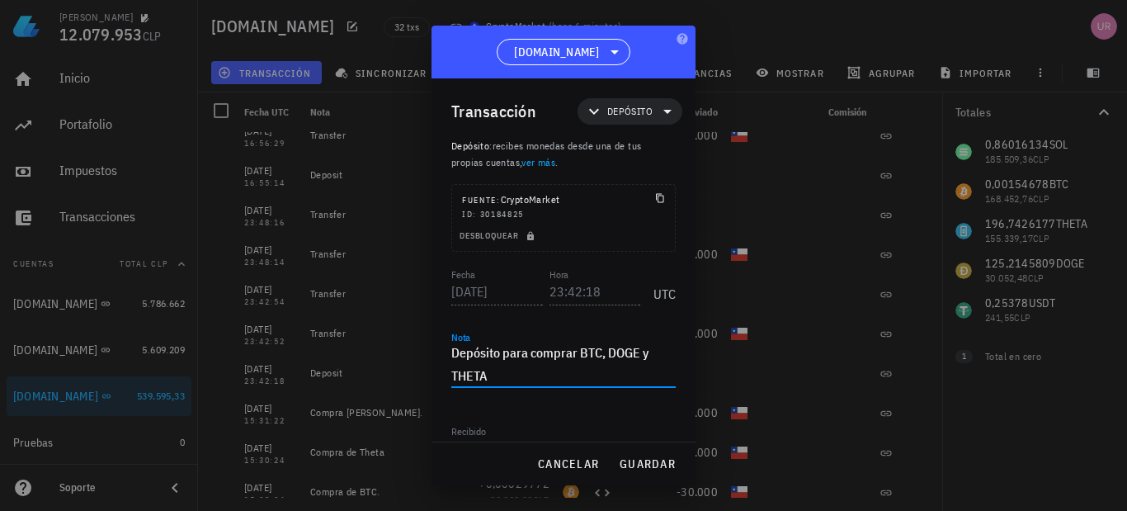
drag, startPoint x: 494, startPoint y: 371, endPoint x: 578, endPoint y: 348, distance: 87.2
click at [578, 348] on textarea "Depósito para comprar BTC, DOGE y THETA" at bounding box center [563, 364] width 224 height 46
type textarea "Depósito para comprar SOLANA y BTC"
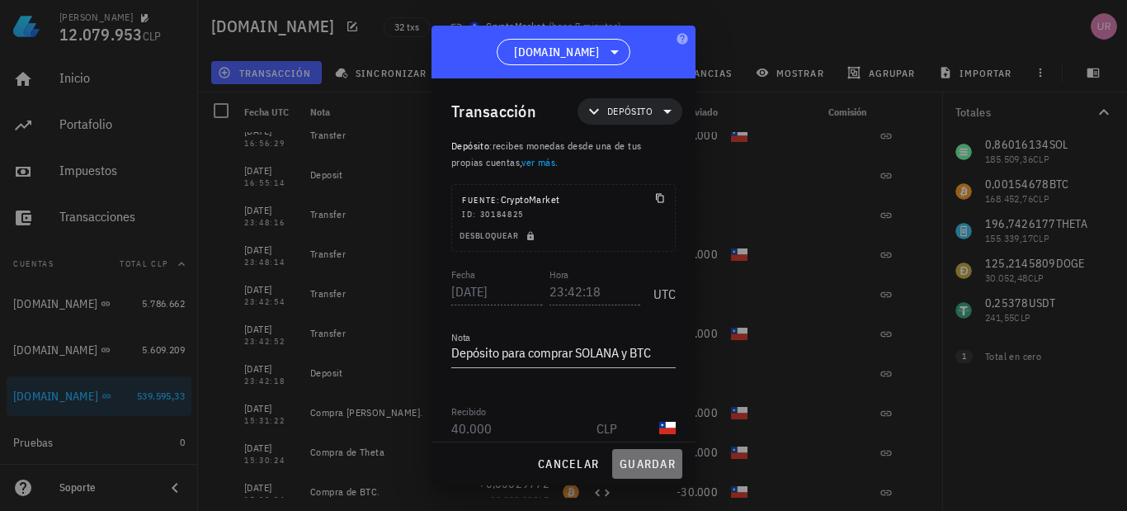
click at [643, 459] on span "guardar" at bounding box center [647, 463] width 57 height 15
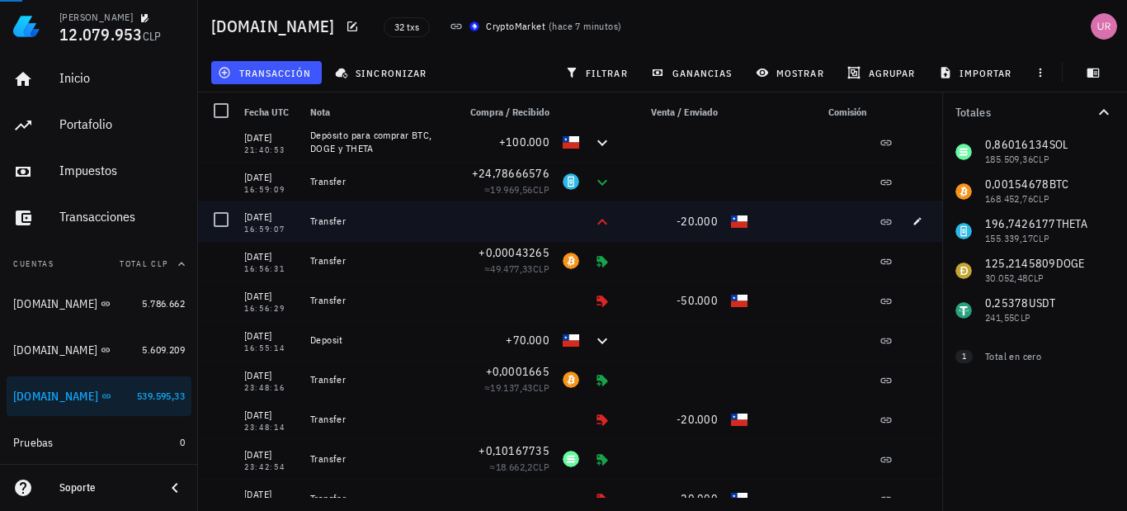
scroll to position [165, 0]
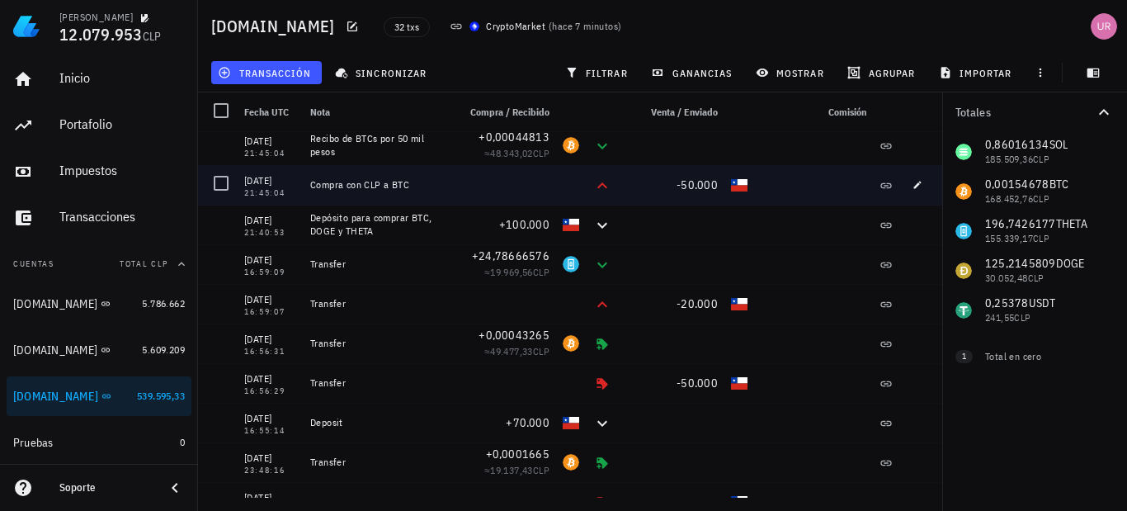
drag, startPoint x: 411, startPoint y: 180, endPoint x: 312, endPoint y: 182, distance: 99.0
click at [312, 182] on div "Compra con CLP a BTC" at bounding box center [377, 184] width 134 height 13
copy div "Compra con CLP a BTC"
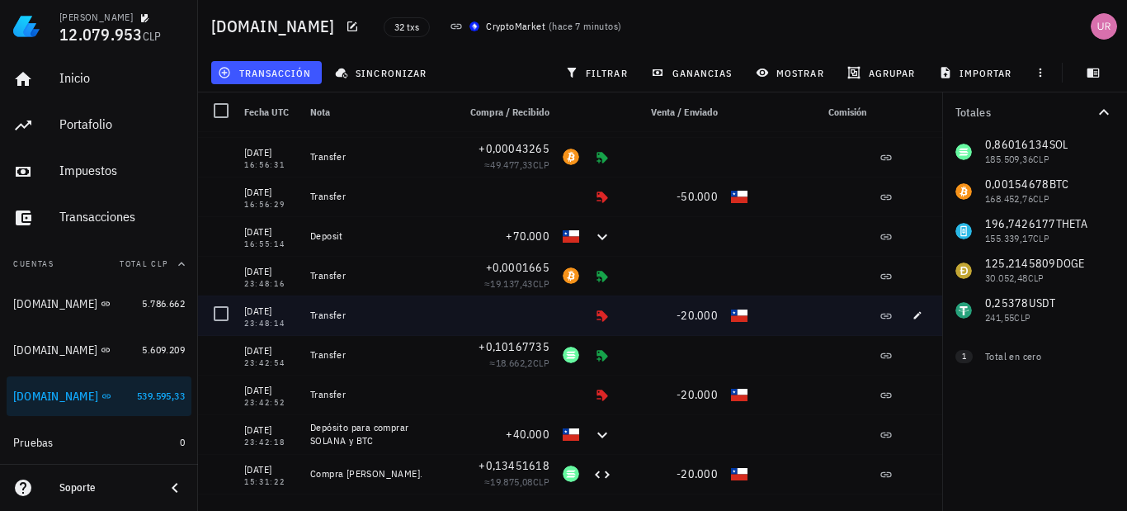
scroll to position [412, 0]
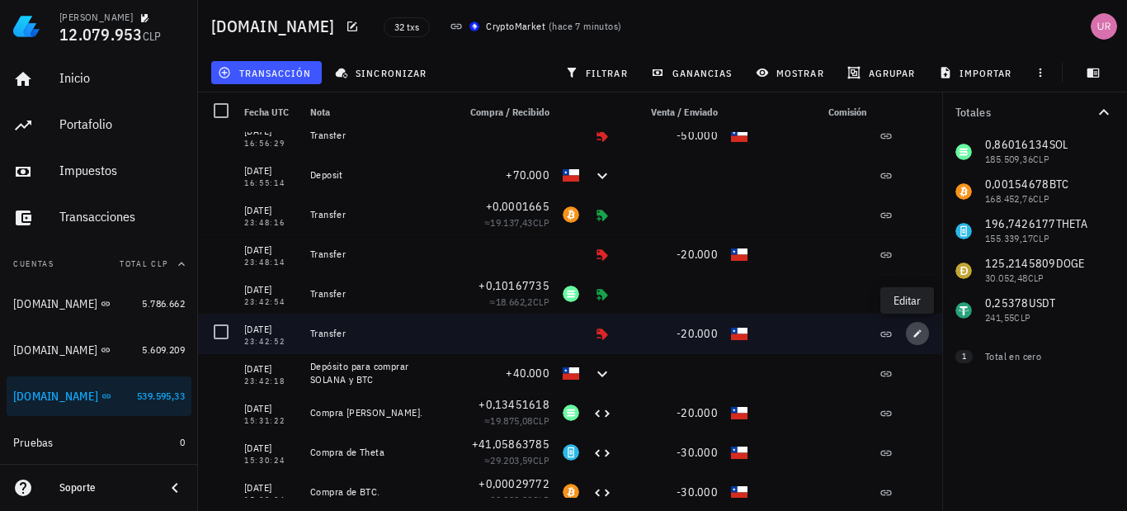
click at [915, 332] on span "button" at bounding box center [917, 333] width 23 height 10
type input "23:42:52"
type textarea "Transfer"
type input "20.000"
type input "CLP"
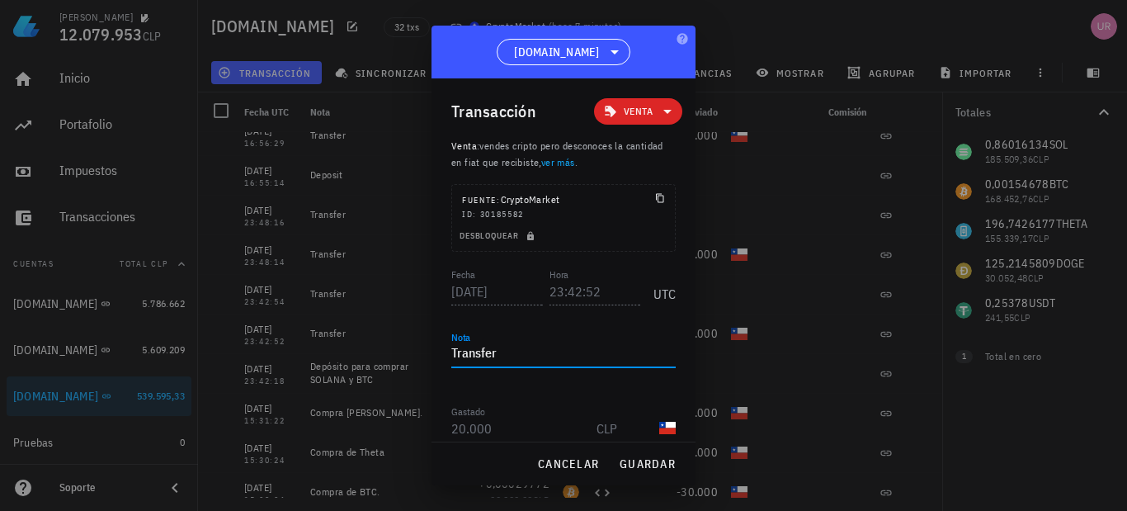
drag, startPoint x: 516, startPoint y: 350, endPoint x: 450, endPoint y: 354, distance: 66.1
click at [450, 354] on div "Transacción Venta Venta : vendes cripto pero desconoces la cantidad en fiat que…" at bounding box center [563, 259] width 264 height 363
paste textarea "Compra con CLP a BTC"
drag, startPoint x: 579, startPoint y: 353, endPoint x: 549, endPoint y: 349, distance: 30.0
click at [549, 349] on textarea "Compra con CLP a BTC" at bounding box center [563, 354] width 224 height 26
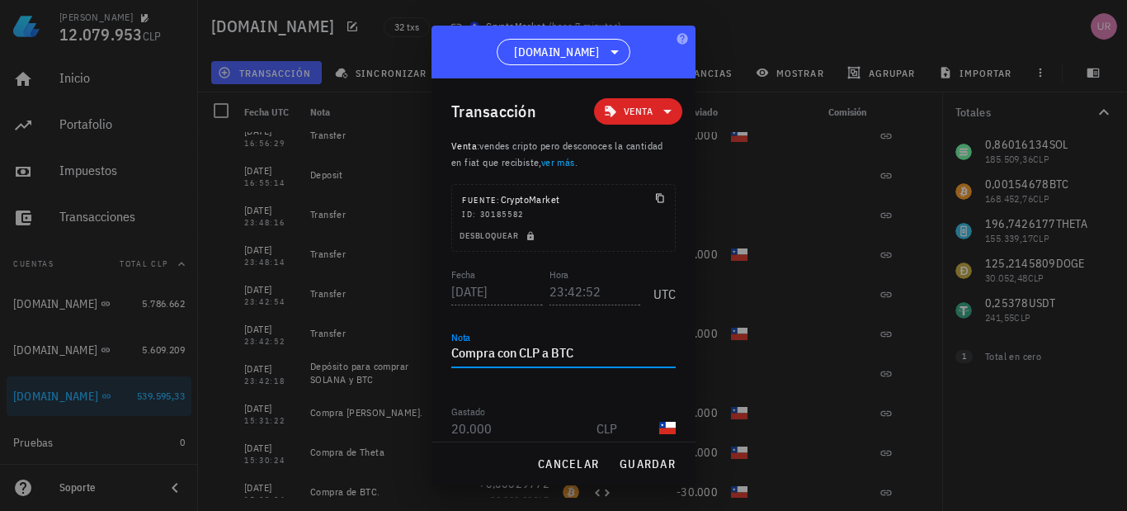
click at [591, 351] on textarea "Compra con CLP a BTC" at bounding box center [563, 354] width 224 height 26
drag, startPoint x: 591, startPoint y: 351, endPoint x: 566, endPoint y: 351, distance: 24.7
click at [566, 351] on textarea "Compra con CLP a BTC" at bounding box center [563, 354] width 224 height 26
click at [655, 465] on span "guardar" at bounding box center [647, 463] width 57 height 15
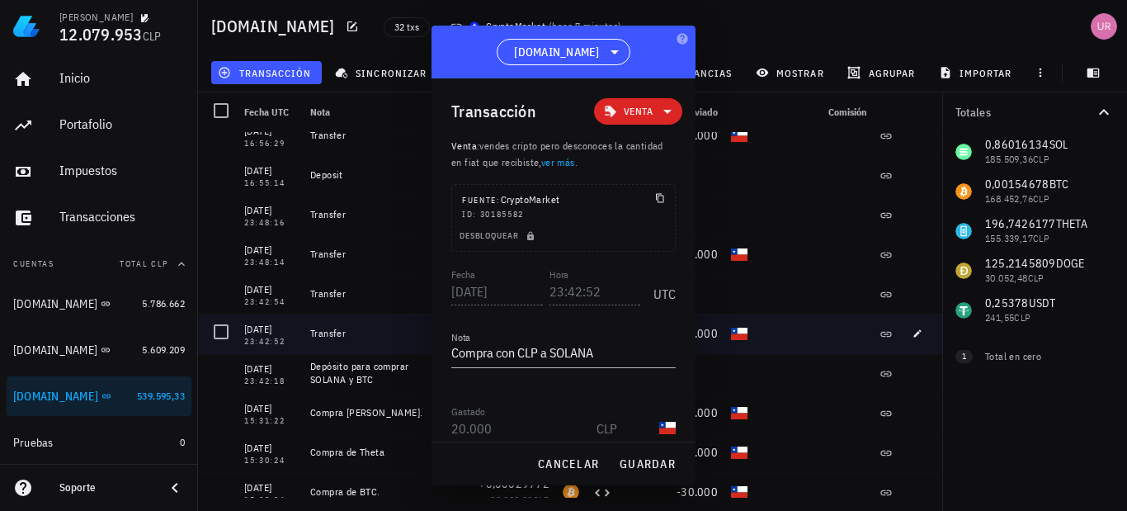
type textarea "Transfer"
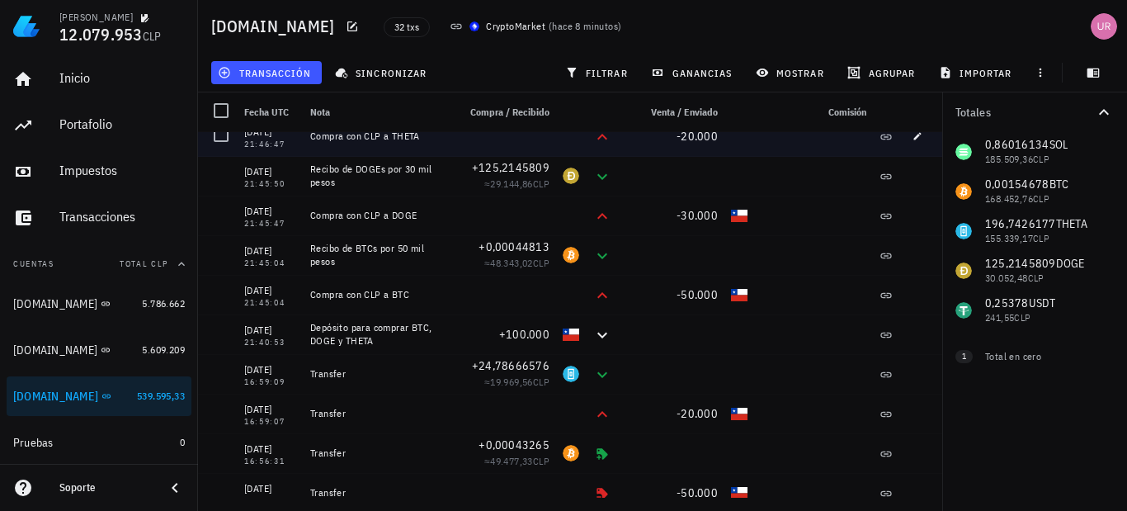
scroll to position [0, 0]
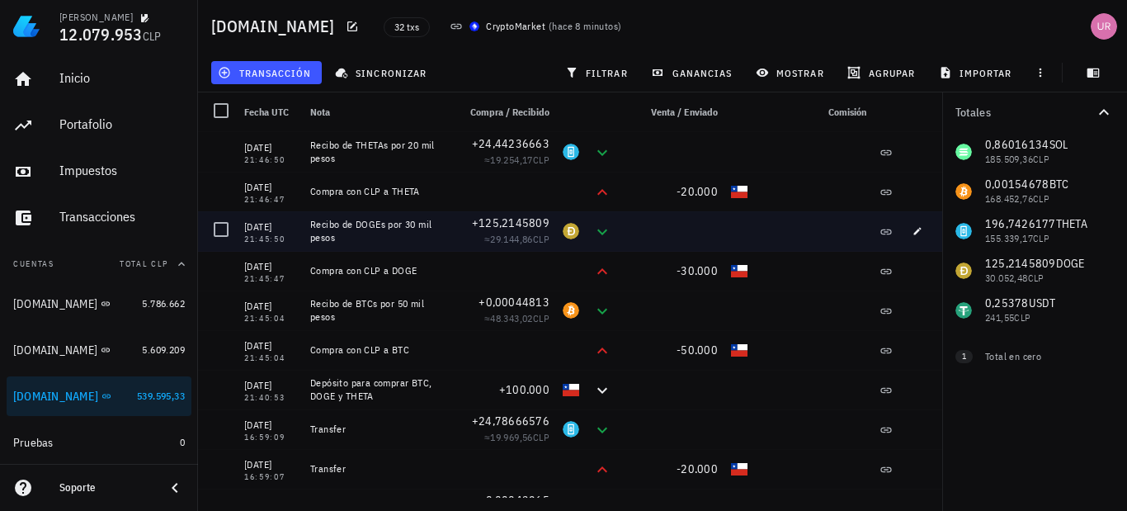
drag, startPoint x: 343, startPoint y: 159, endPoint x: 313, endPoint y: 225, distance: 72.7
click at [313, 225] on div "Recibo de DOGEs por 30 mil pesos" at bounding box center [377, 231] width 134 height 26
copy div "Recibo de DOGEs por 30 mil pesos"
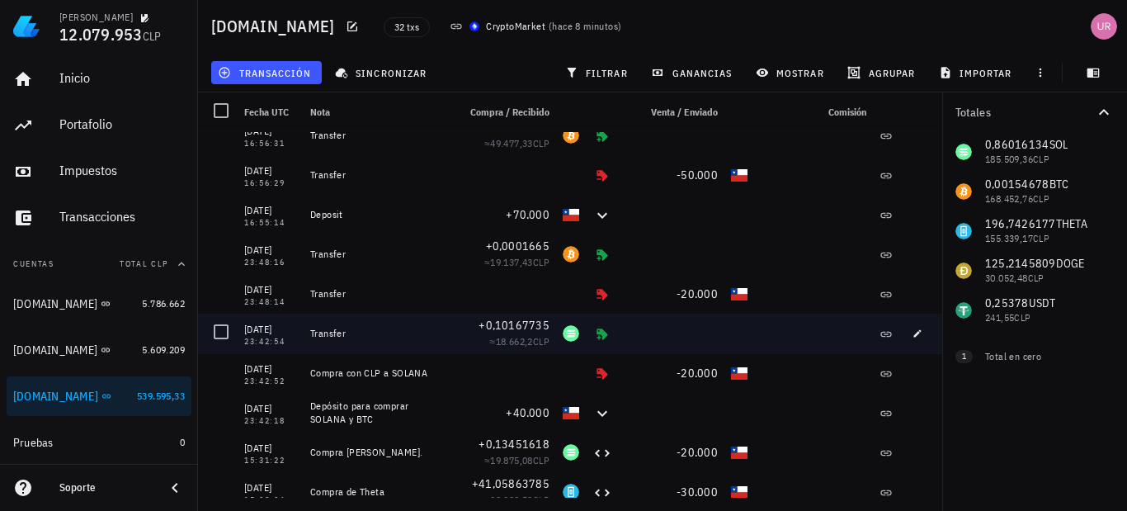
scroll to position [412, 0]
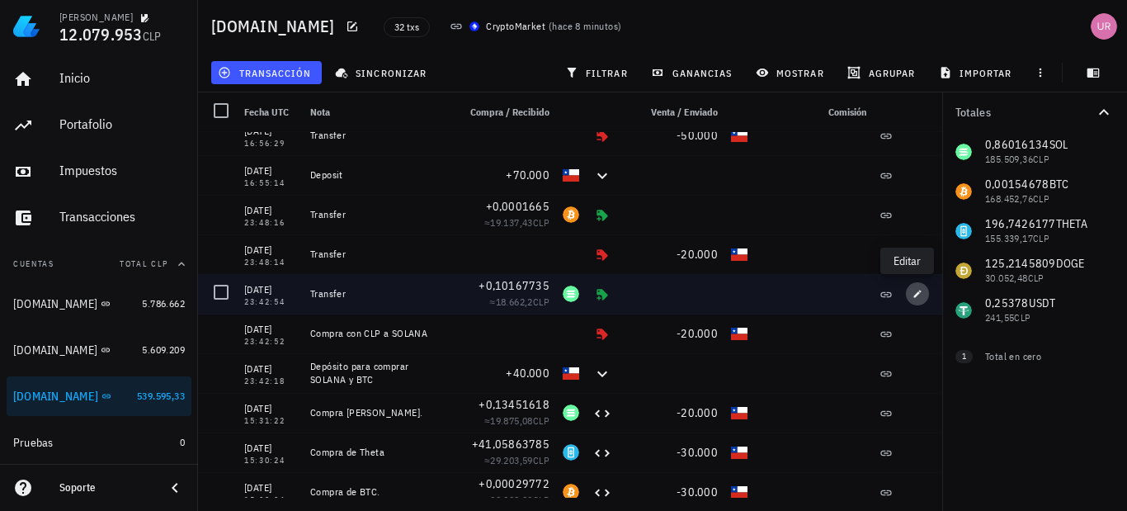
click at [912, 294] on span "button" at bounding box center [917, 294] width 23 height 10
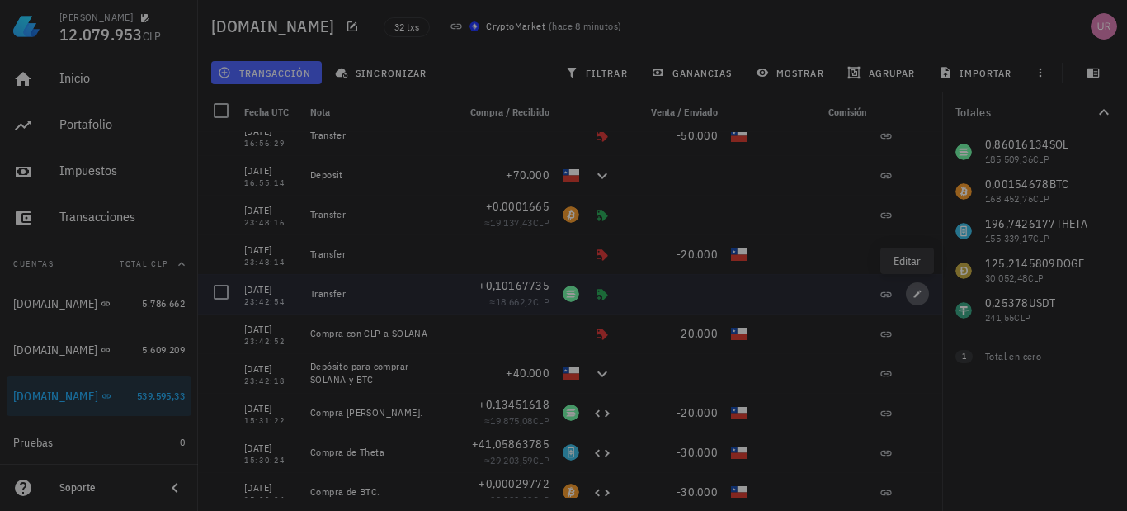
type input "23:42:54"
type input "0,10167735"
type input "SOL"
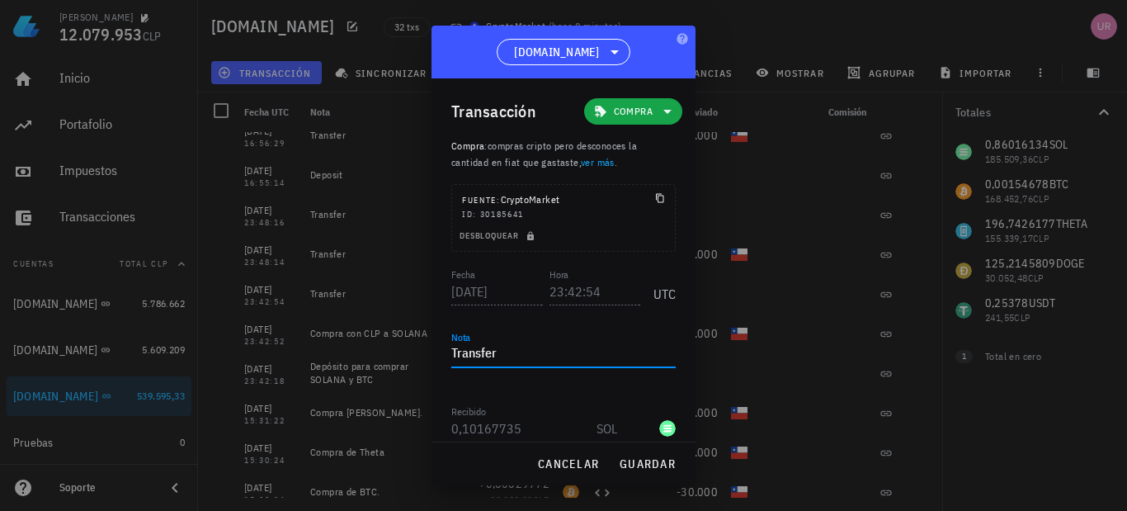
drag, startPoint x: 512, startPoint y: 349, endPoint x: 454, endPoint y: 353, distance: 58.7
click at [454, 353] on textarea "Transfer" at bounding box center [563, 354] width 224 height 26
paste textarea "Recibo de DOGEs por 30 mil pesos"
drag, startPoint x: 544, startPoint y: 350, endPoint x: 511, endPoint y: 349, distance: 33.0
click at [511, 349] on textarea "Recibo de DOGEs por 30 mil pesos" at bounding box center [563, 354] width 224 height 26
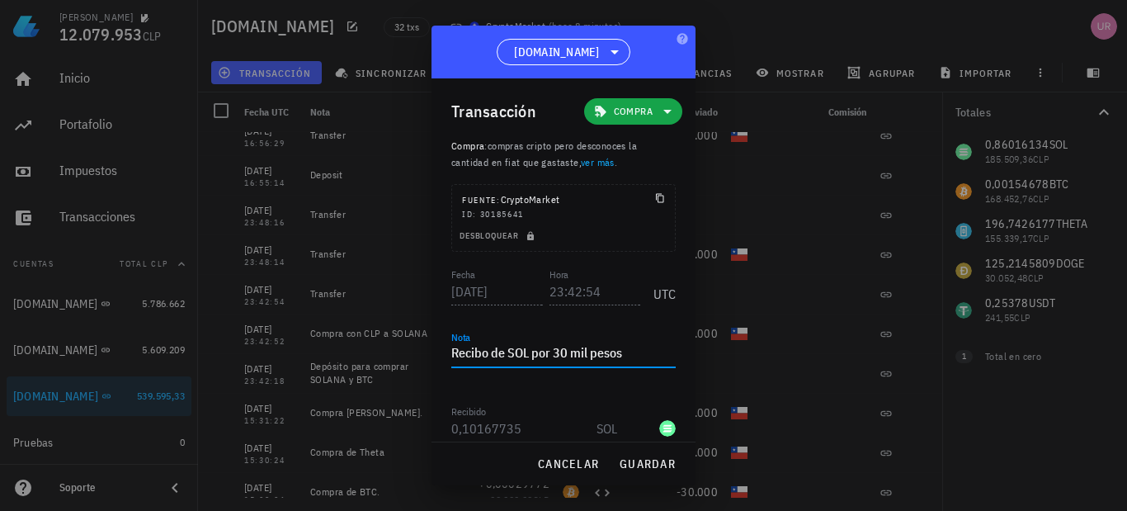
click at [561, 354] on textarea "Recibo de SOL por 30 mil pesos" at bounding box center [563, 354] width 224 height 26
type textarea "Recibo de SOL por 20 mil pesos"
click at [657, 462] on span "guardar" at bounding box center [647, 463] width 57 height 15
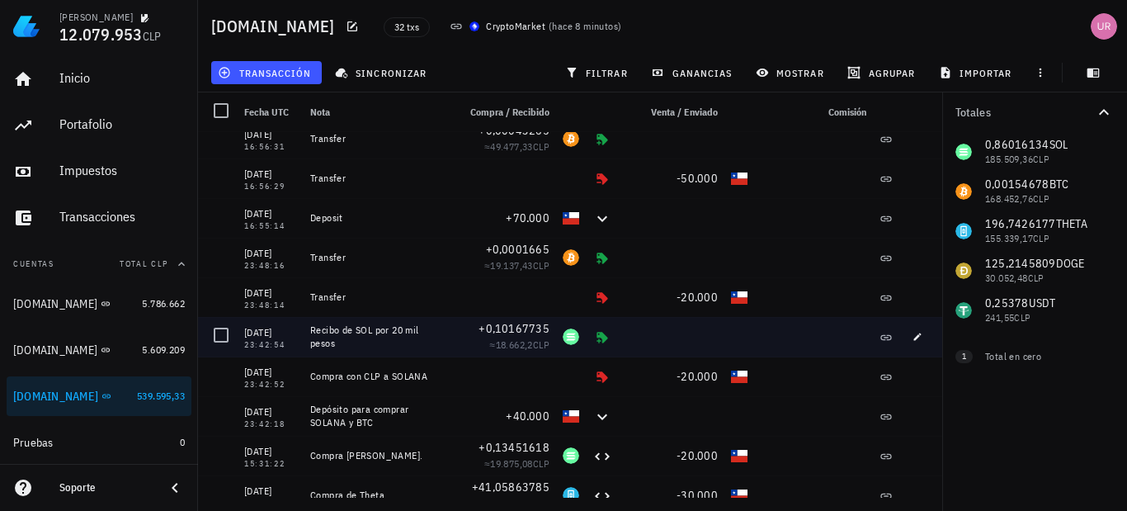
scroll to position [330, 0]
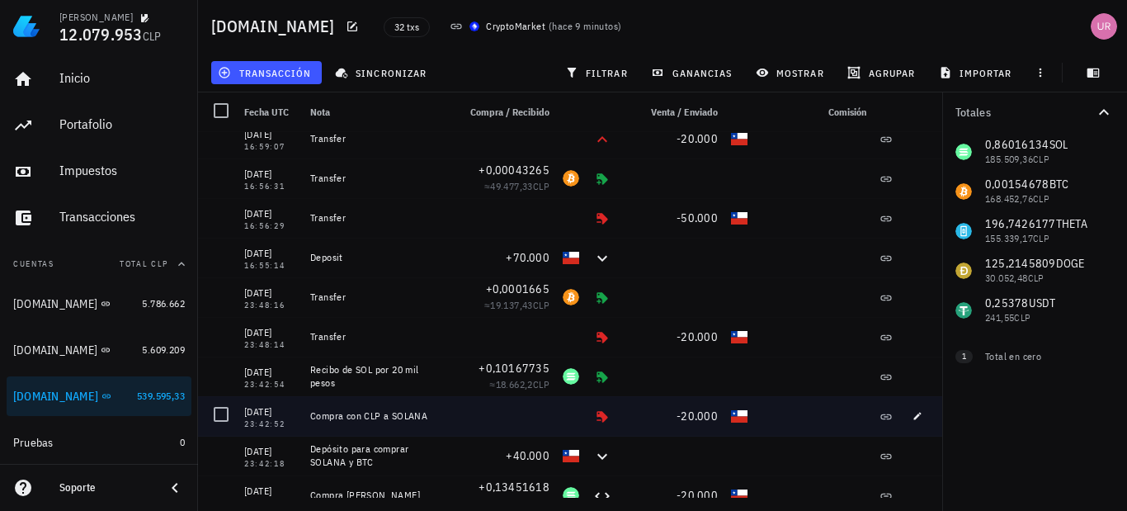
drag, startPoint x: 430, startPoint y: 412, endPoint x: 311, endPoint y: 415, distance: 118.8
click at [311, 415] on div "Compra con CLP a SOLANA" at bounding box center [377, 415] width 134 height 13
copy div "Compra con CLP a SOLANA"
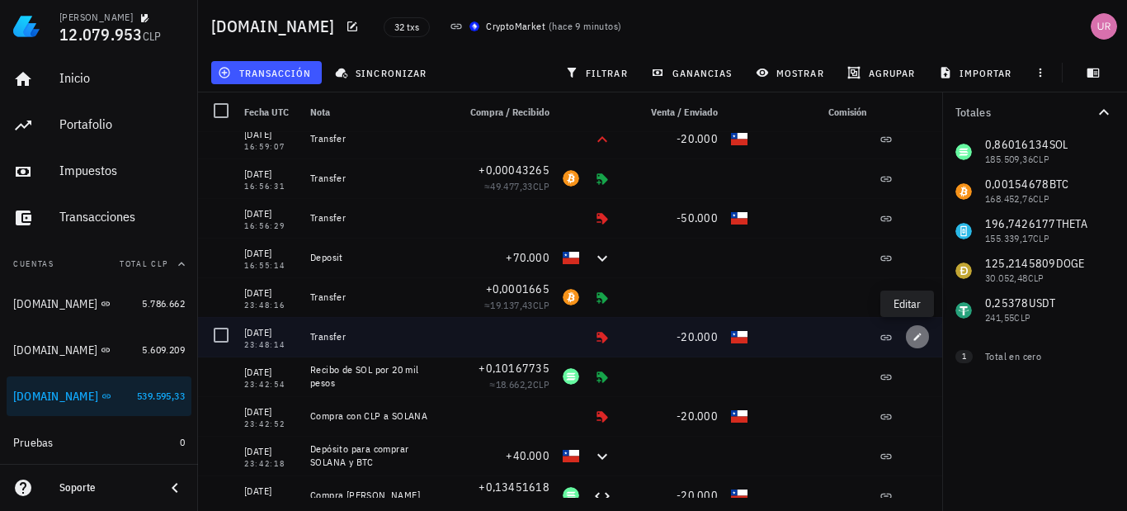
click at [912, 334] on icon "button" at bounding box center [917, 337] width 10 height 10
type input "23:48:14"
type input "20.000"
type input "CLP"
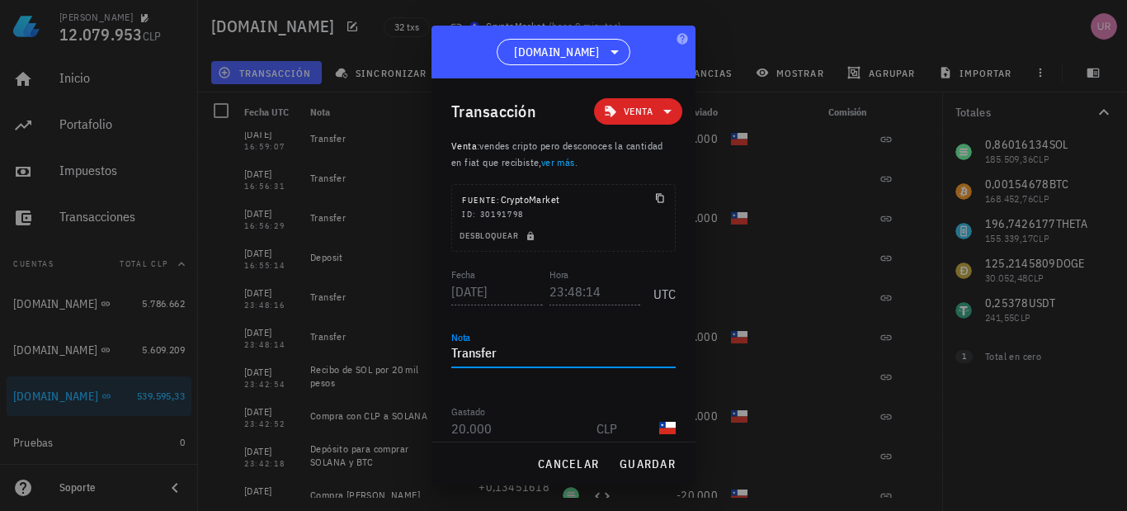
drag, startPoint x: 496, startPoint y: 357, endPoint x: 453, endPoint y: 357, distance: 42.9
click at [453, 357] on textarea "Transfer" at bounding box center [563, 354] width 224 height 26
paste textarea "Compra con CLP a SOLANA"
drag, startPoint x: 594, startPoint y: 358, endPoint x: 556, endPoint y: 360, distance: 38.0
click at [556, 360] on textarea "Compra con CLP a SOLANA" at bounding box center [563, 354] width 224 height 26
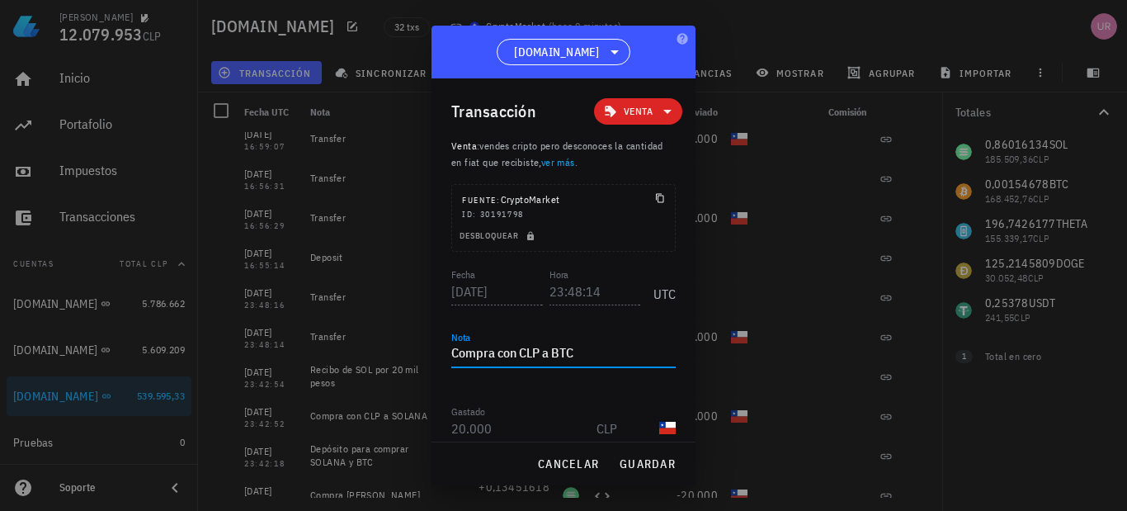
type textarea "Compra con CLP a BTC"
click at [667, 472] on button "guardar" at bounding box center [647, 464] width 70 height 30
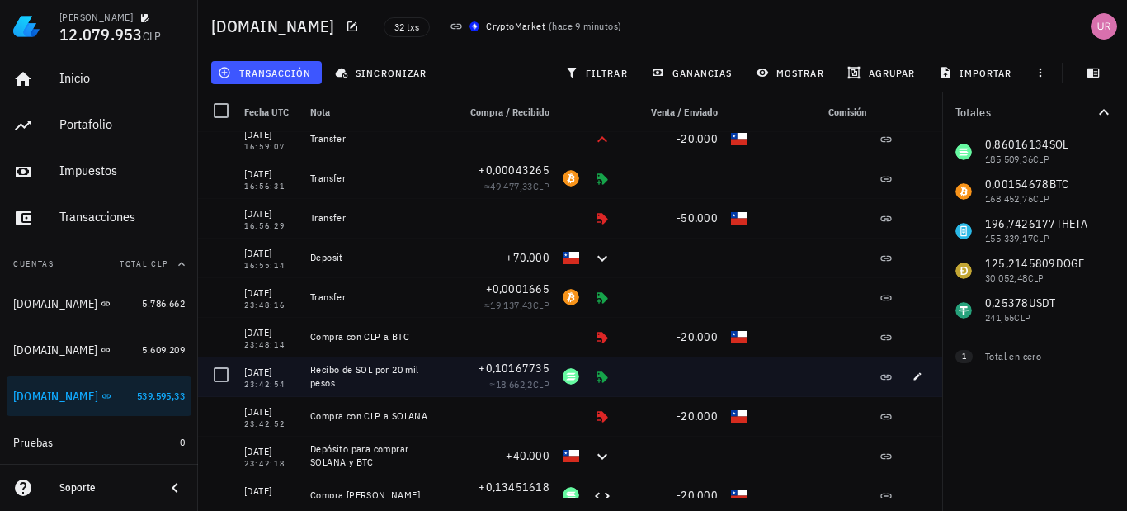
drag, startPoint x: 344, startPoint y: 382, endPoint x: 306, endPoint y: 370, distance: 39.7
click at [306, 370] on div "Recibo de SOL por 20 mil pesos" at bounding box center [377, 376] width 147 height 40
copy div "Recibo de SOL por 20 mil pesos"
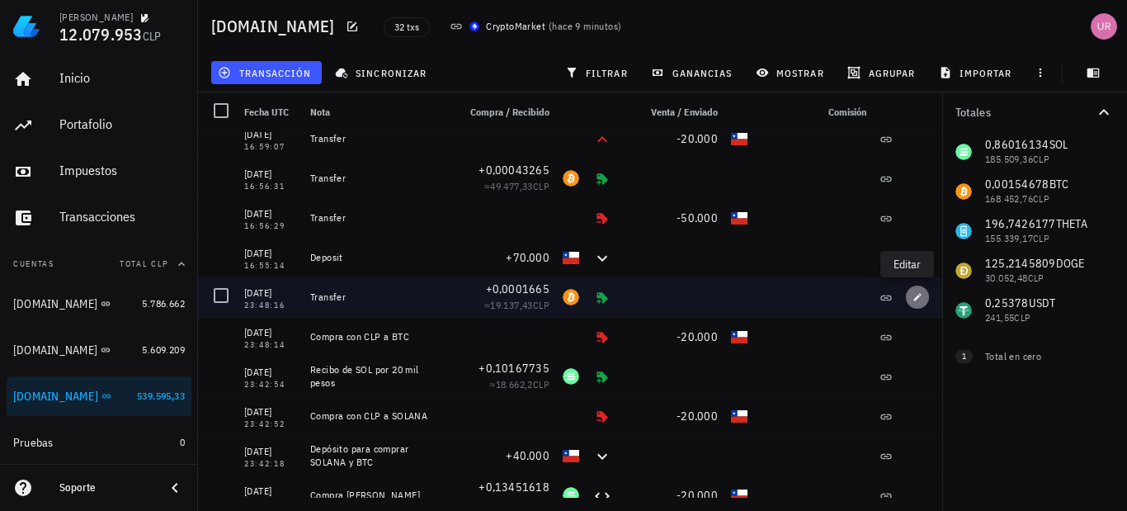
click at [906, 290] on button "button" at bounding box center [917, 296] width 23 height 23
type input "23:48:16"
type input "0,0001665"
type input "BTC"
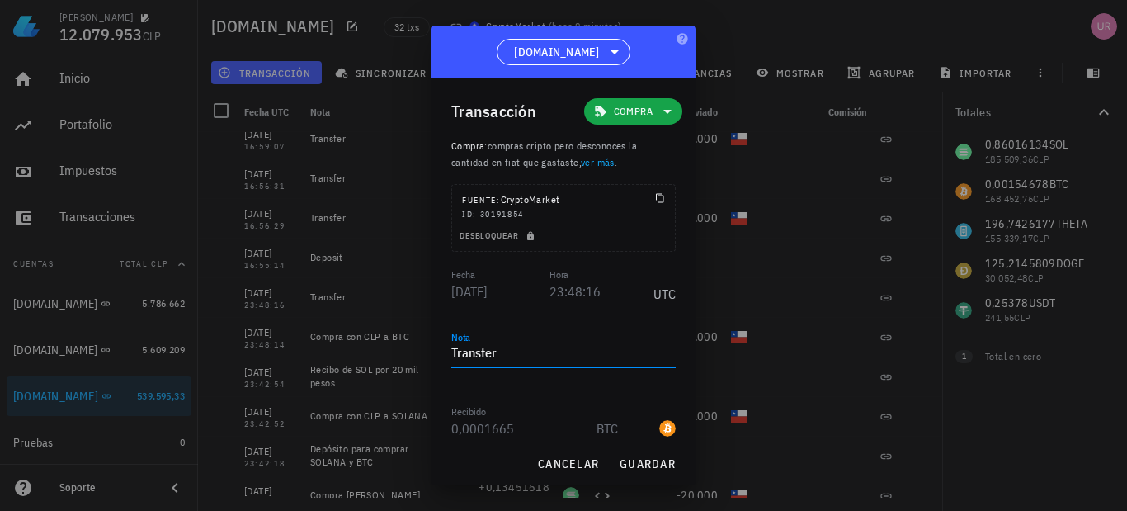
drag, startPoint x: 544, startPoint y: 346, endPoint x: 453, endPoint y: 352, distance: 91.8
click at [453, 352] on textarea "Transfer" at bounding box center [563, 354] width 224 height 26
paste textarea "Recibo de SOL por 20 mil pesos"
drag, startPoint x: 529, startPoint y: 352, endPoint x: 509, endPoint y: 354, distance: 19.9
click at [509, 354] on textarea "Recibo de SOL por 20 mil pesos" at bounding box center [563, 354] width 224 height 26
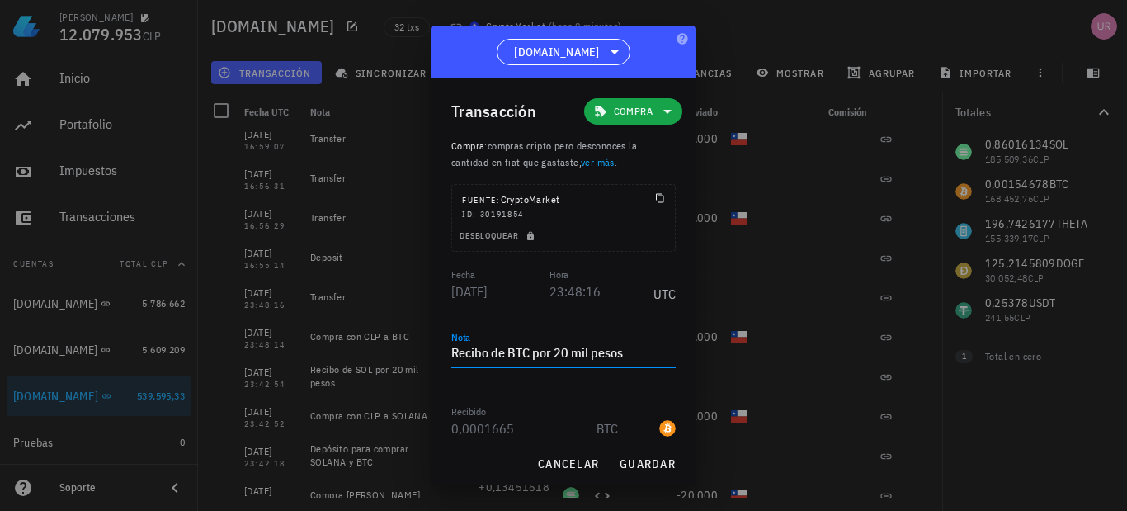
type textarea "Recibo de BTC por 20 mil pesos"
click at [649, 458] on span "guardar" at bounding box center [647, 463] width 57 height 15
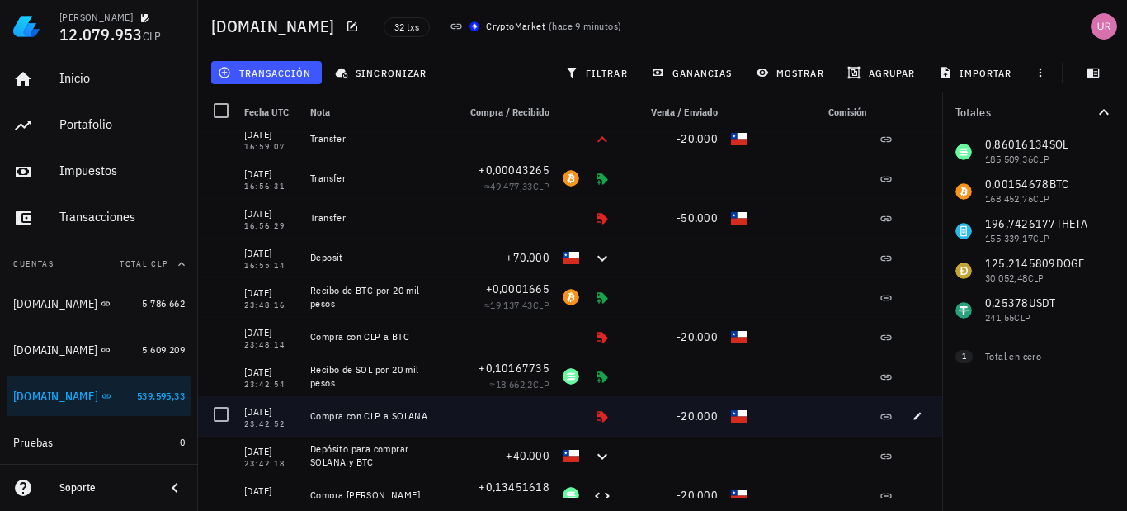
scroll to position [412, 0]
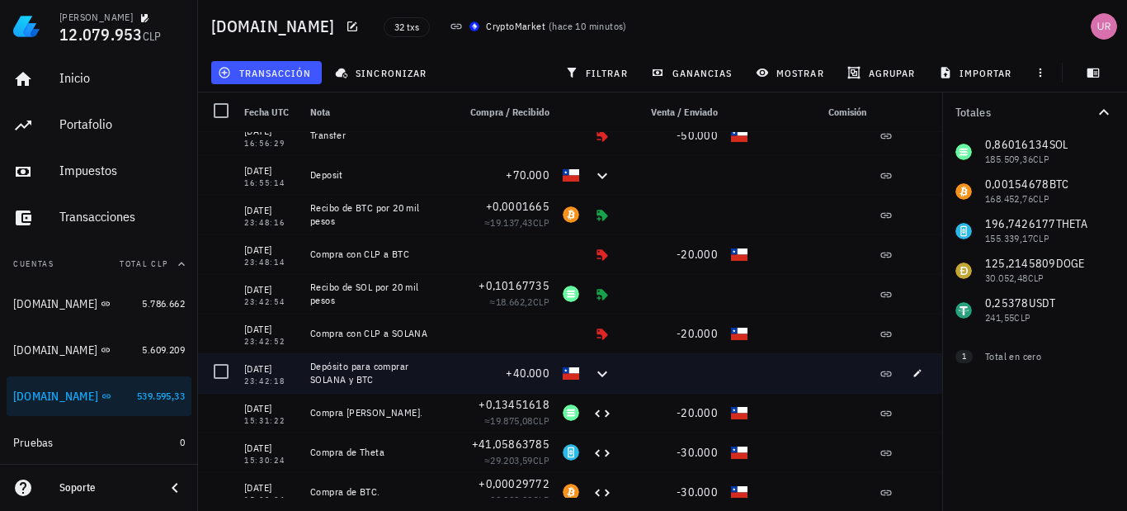
drag, startPoint x: 393, startPoint y: 380, endPoint x: 312, endPoint y: 365, distance: 82.2
click at [312, 365] on div "Depósito para comprar SOLANA y BTC" at bounding box center [377, 373] width 134 height 26
copy div "Depósito para comprar SOLANA y BTC"
click at [906, 379] on button "button" at bounding box center [917, 372] width 23 height 23
type input "23:42:18"
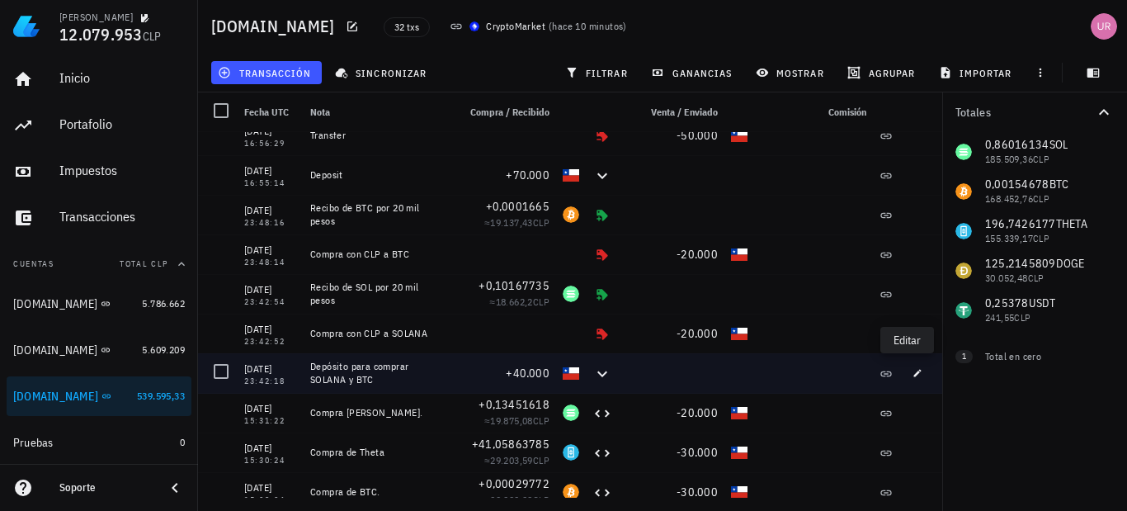
type textarea "Depósito para comprar SOLANA y BTC"
type input "40.000"
type input "CLP"
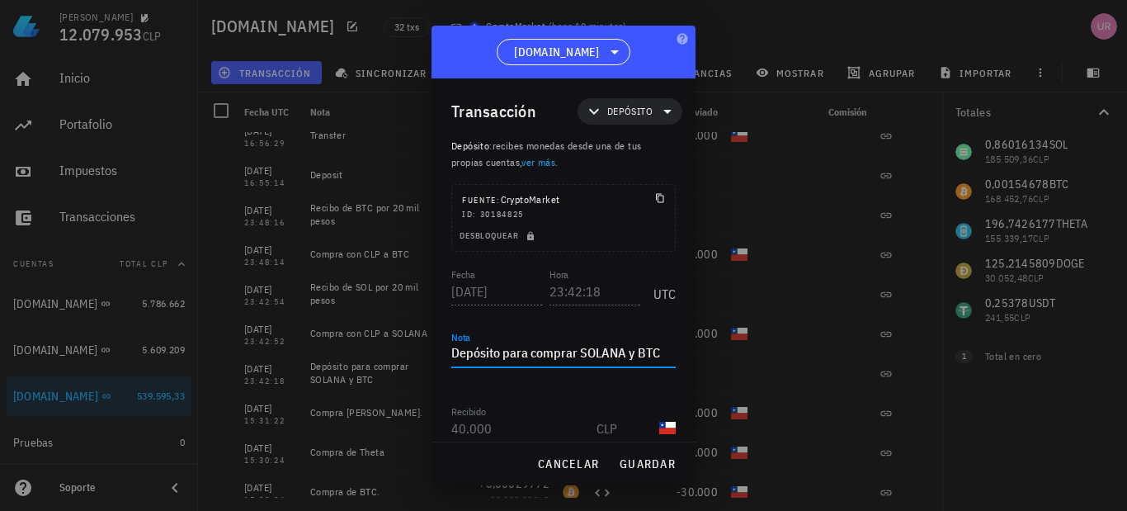
drag, startPoint x: 496, startPoint y: 351, endPoint x: 461, endPoint y: 354, distance: 34.7
click at [461, 354] on textarea "Depósito para comprar SOLANA y BTC" at bounding box center [563, 354] width 224 height 26
type textarea "DEPÓSITO para comprar SOLANA y BTC"
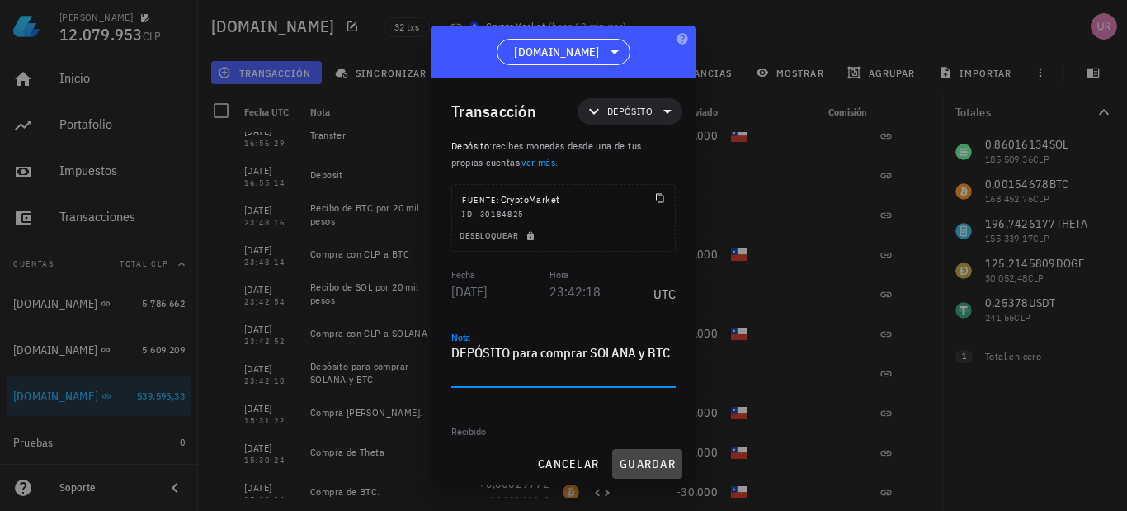
click at [652, 459] on span "guardar" at bounding box center [647, 463] width 57 height 15
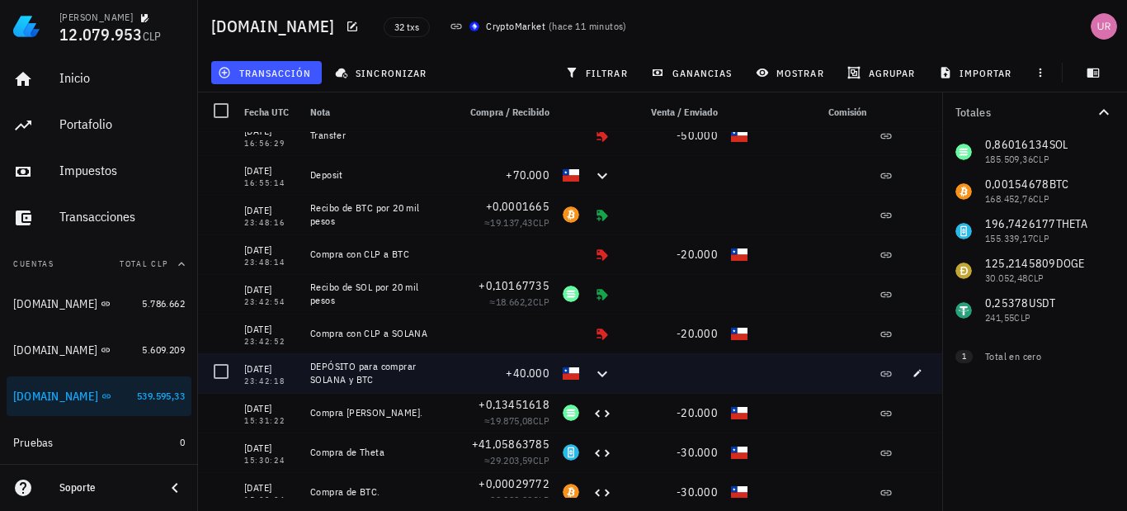
drag, startPoint x: 377, startPoint y: 377, endPoint x: 310, endPoint y: 368, distance: 67.4
click at [310, 368] on div "DEPÓSITO para comprar SOLANA y BTC" at bounding box center [377, 373] width 134 height 26
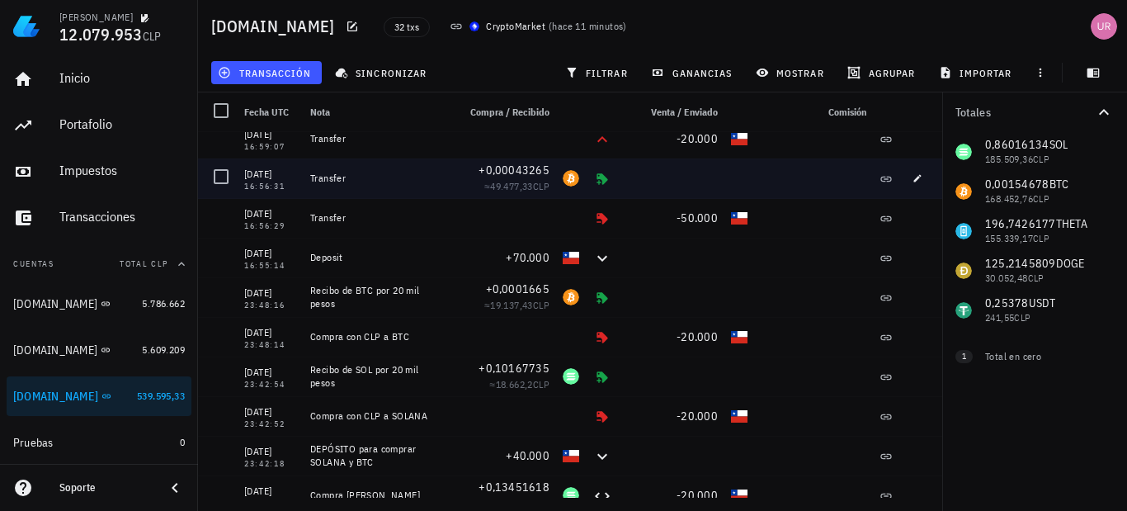
scroll to position [247, 0]
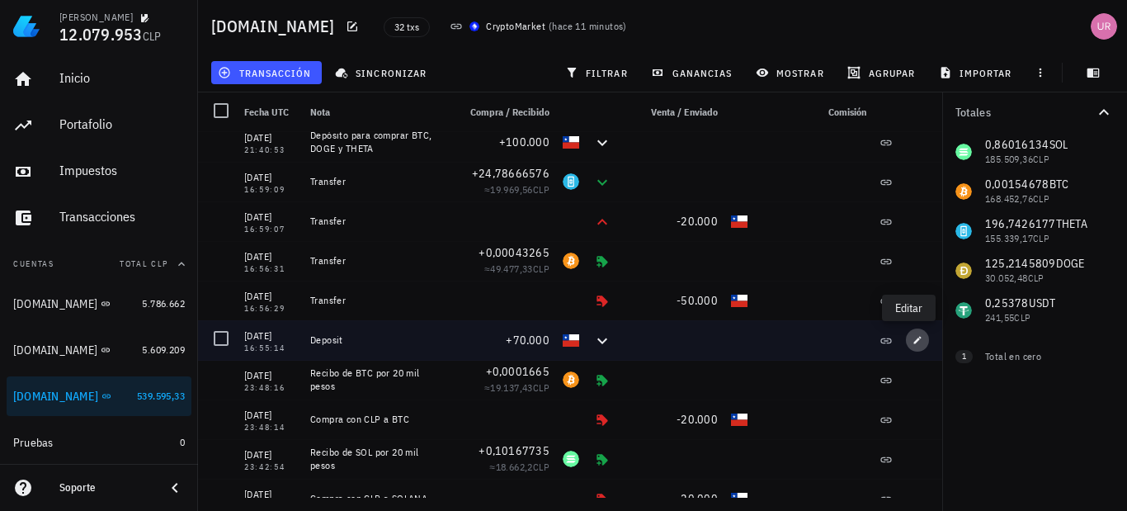
drag, startPoint x: 913, startPoint y: 342, endPoint x: 763, endPoint y: 276, distance: 164.0
click at [913, 341] on span "button" at bounding box center [917, 340] width 23 height 10
type input "2025-08-15"
type input "16:55:14"
type textarea "Deposit"
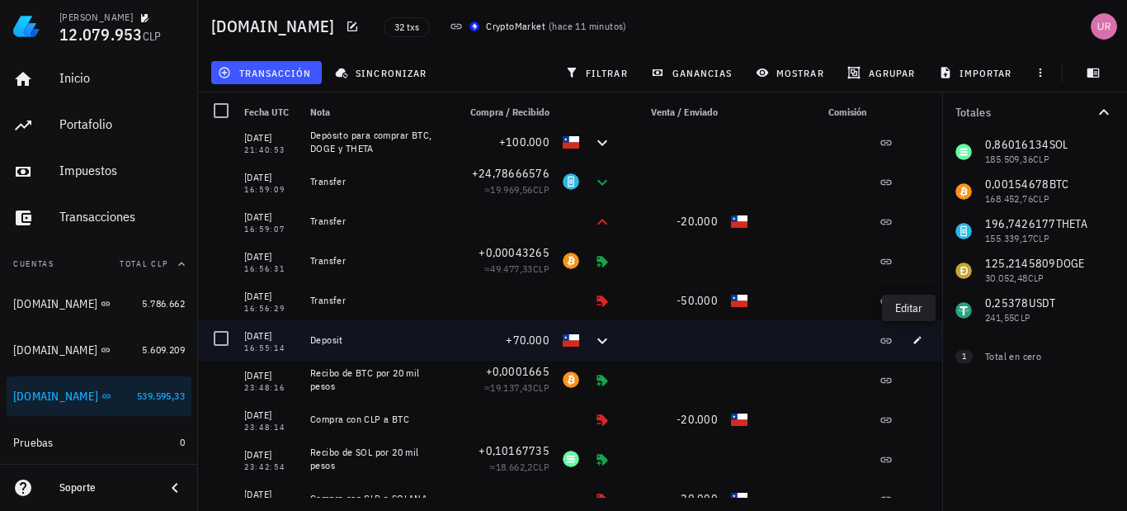
type input "70.000"
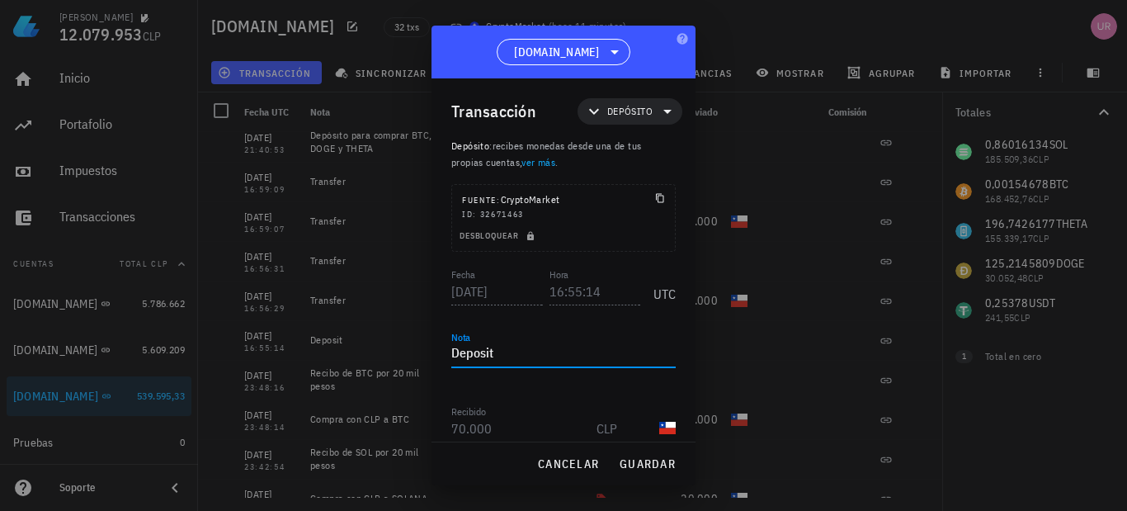
drag, startPoint x: 533, startPoint y: 346, endPoint x: 450, endPoint y: 347, distance: 83.3
click at [450, 347] on div "Transacción Depósito Depósito : recibes monedas desde una de tus propias cuenta…" at bounding box center [563, 259] width 264 height 363
paste textarea "EPÓSITO para comprar SOLANA y BTC"
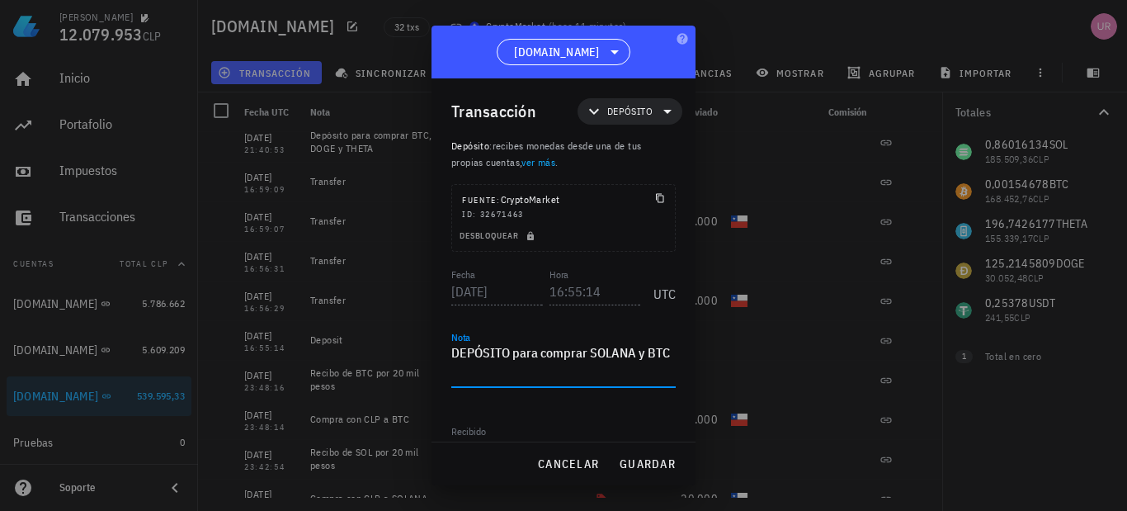
drag, startPoint x: 635, startPoint y: 351, endPoint x: 588, endPoint y: 351, distance: 47.0
click at [588, 351] on textarea "DEPÓSITO para comprar SOLANA y BTC" at bounding box center [563, 364] width 224 height 46
drag, startPoint x: 647, startPoint y: 355, endPoint x: 624, endPoint y: 355, distance: 23.1
click at [624, 355] on textarea "DEPÓSITO para comprar BTC y BTC" at bounding box center [563, 354] width 224 height 26
type textarea "DEPÓSITO para comprar BTC y THETA"
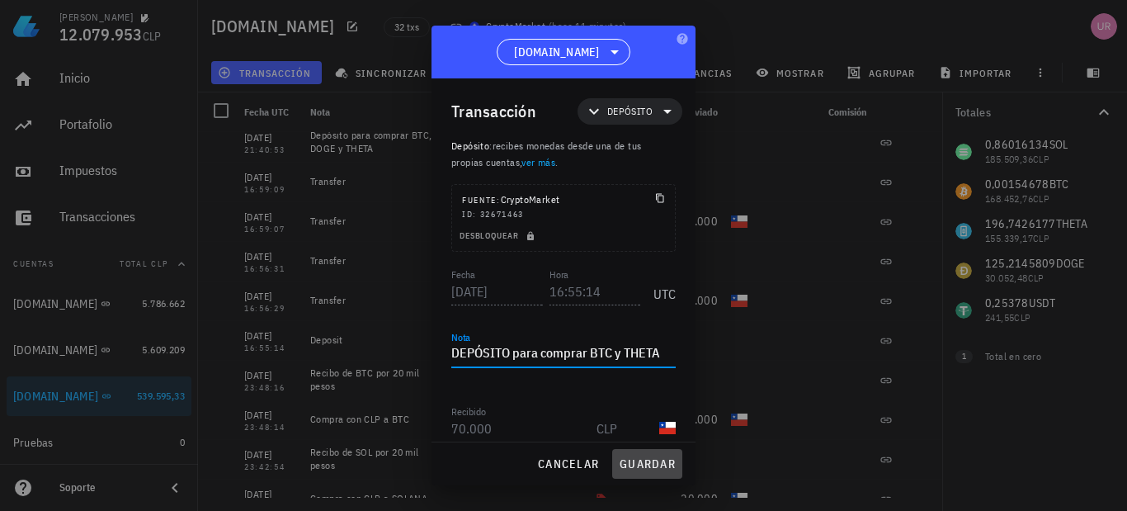
click at [665, 462] on span "guardar" at bounding box center [647, 463] width 57 height 15
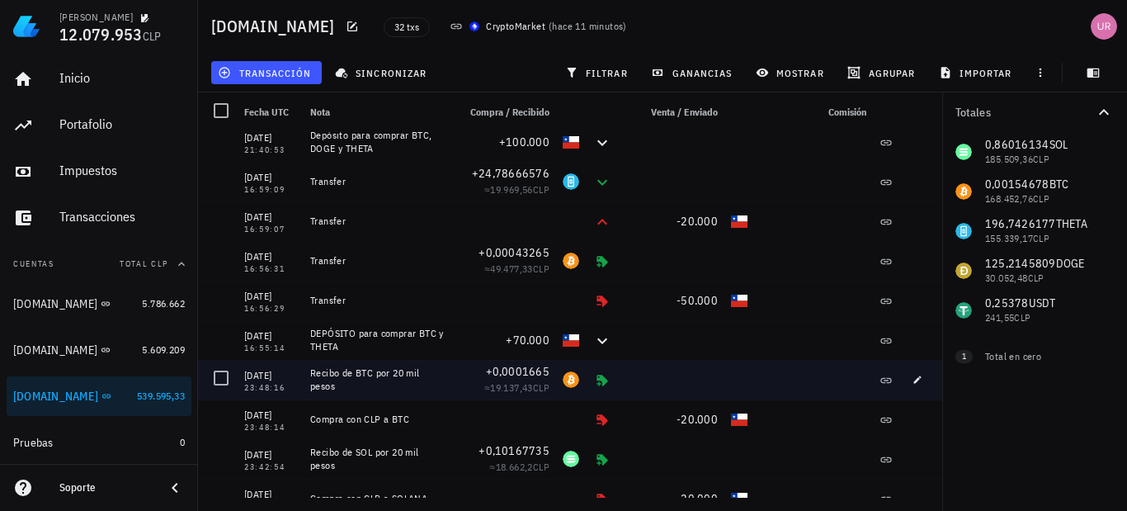
click at [308, 370] on div "Recibo de BTC por 20 mil pesos" at bounding box center [377, 380] width 147 height 40
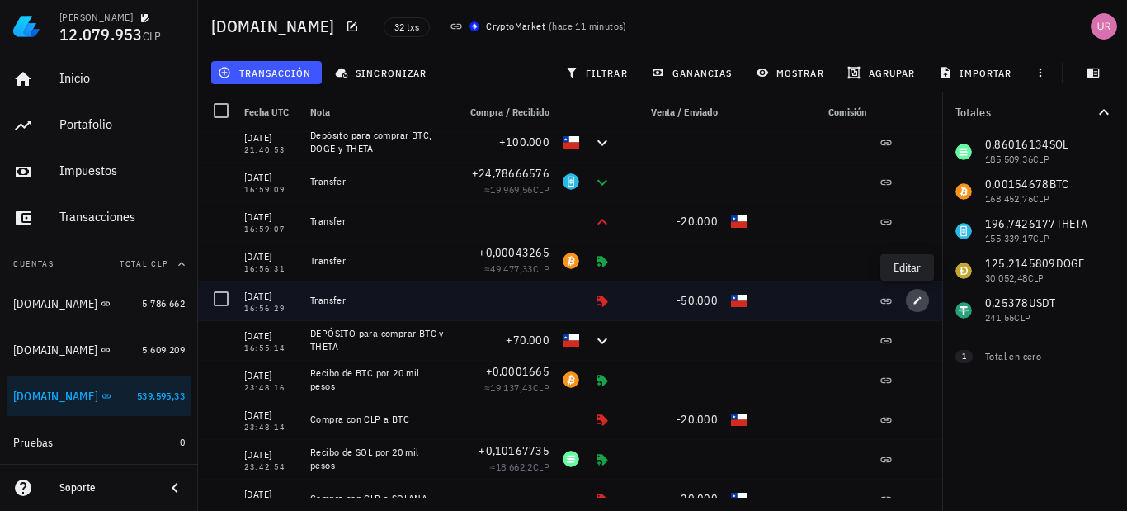
click at [910, 294] on button "button" at bounding box center [917, 300] width 23 height 23
type input "16:56:29"
type textarea "Transfer"
type input "50.000"
type input "CLP"
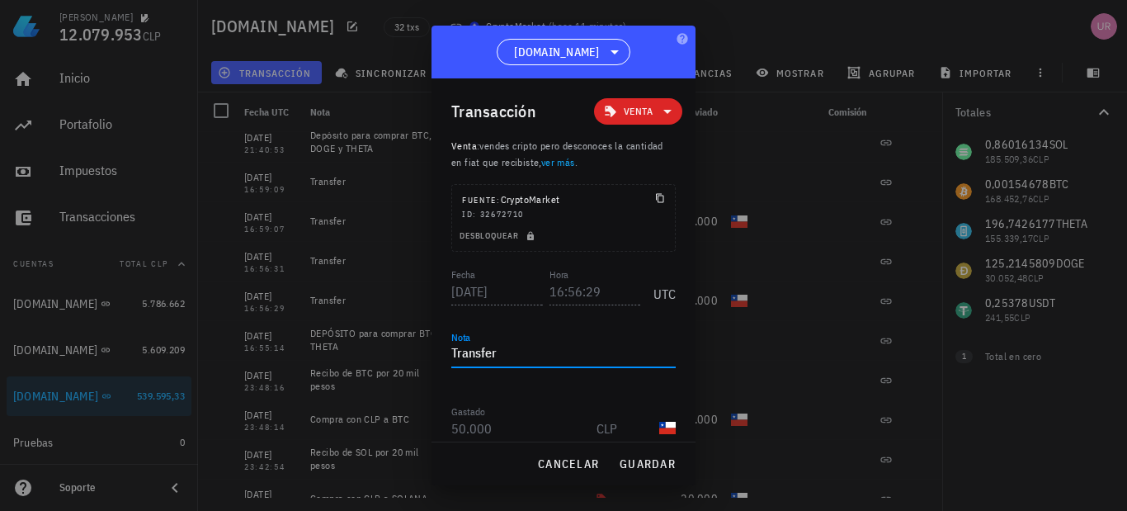
drag, startPoint x: 512, startPoint y: 353, endPoint x: 452, endPoint y: 355, distance: 60.2
click at [452, 355] on textarea "Transfer" at bounding box center [563, 354] width 224 height 26
paste textarea "Recibo de BTC por 20 mil pesos"
click at [563, 352] on textarea "Recibo de BTC por 20 mil pesos" at bounding box center [563, 354] width 224 height 26
type textarea "Recibo de BTC por 50 mil pesos"
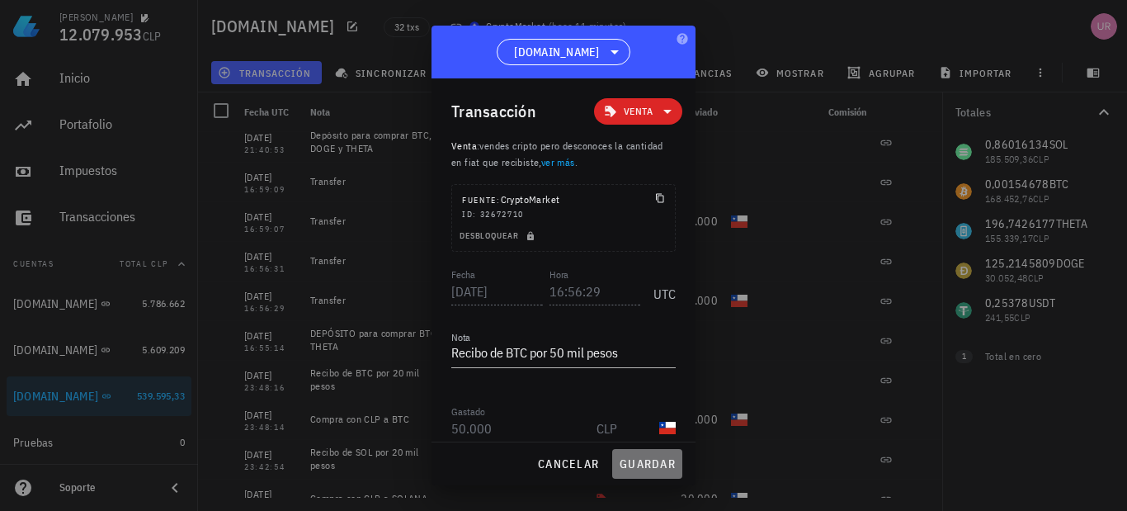
click at [646, 463] on span "guardar" at bounding box center [647, 463] width 57 height 15
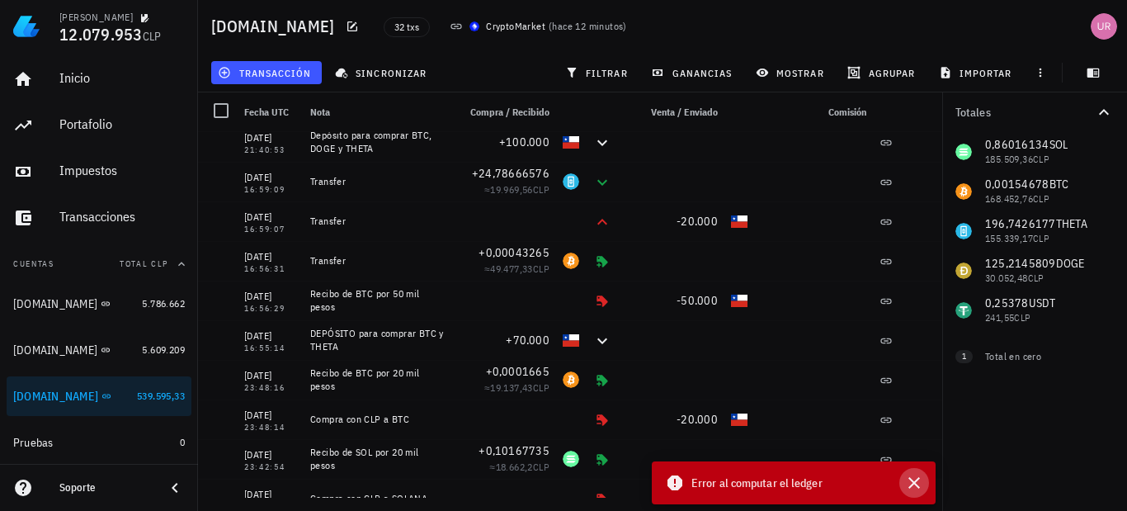
click at [917, 485] on icon "button" at bounding box center [914, 483] width 12 height 12
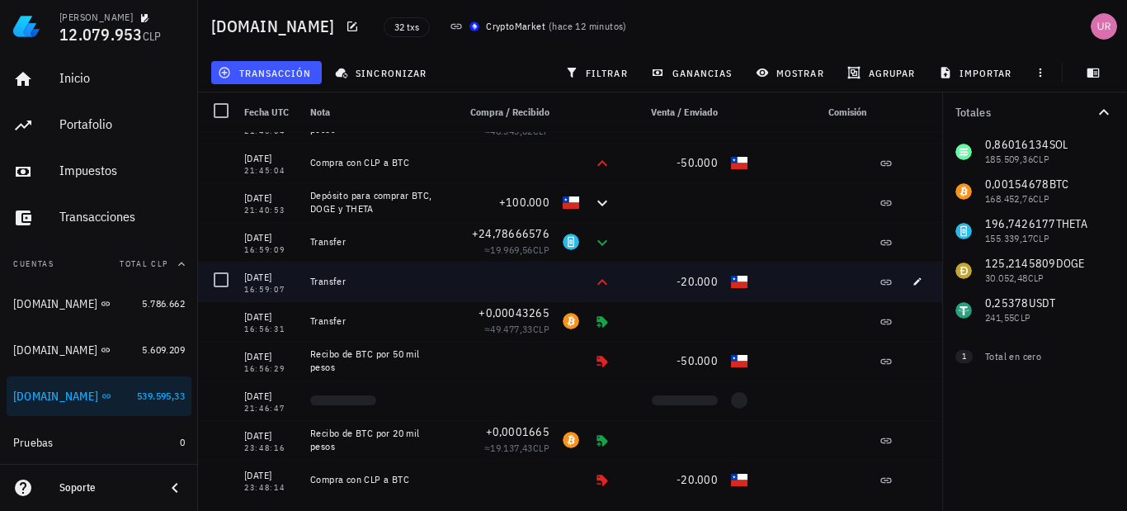
scroll to position [165, 0]
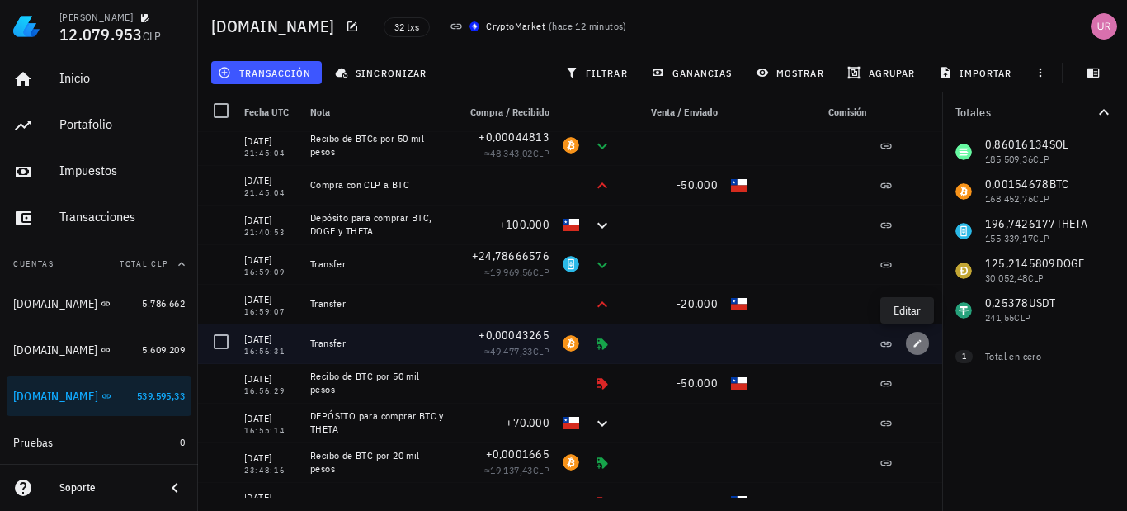
click at [912, 341] on icon "button" at bounding box center [917, 343] width 10 height 10
type input "16:56:31"
type input "0,00043265"
type input "BTC"
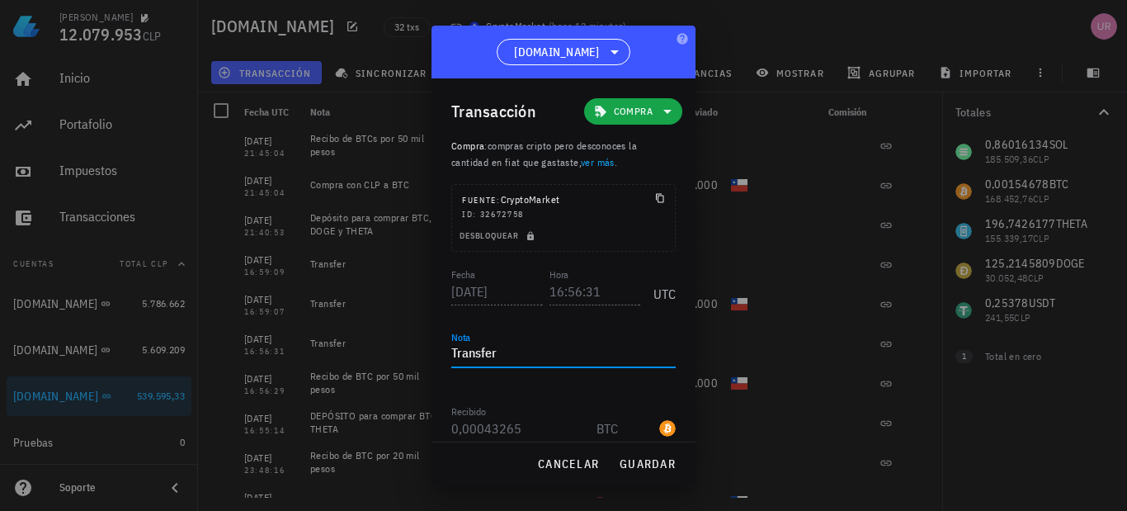
drag, startPoint x: 520, startPoint y: 358, endPoint x: 432, endPoint y: 360, distance: 87.4
click at [432, 360] on div "Transacción Compra Compra : compras cripto pero desconoces la cantidad en fiat …" at bounding box center [563, 259] width 264 height 363
paste textarea "Recibo de BTC por 20 mil pesos"
click at [562, 352] on textarea "Recibo de BTC por 20 mil pesos" at bounding box center [563, 354] width 224 height 26
type textarea "Recibo de BTC por 50 mil pesos"
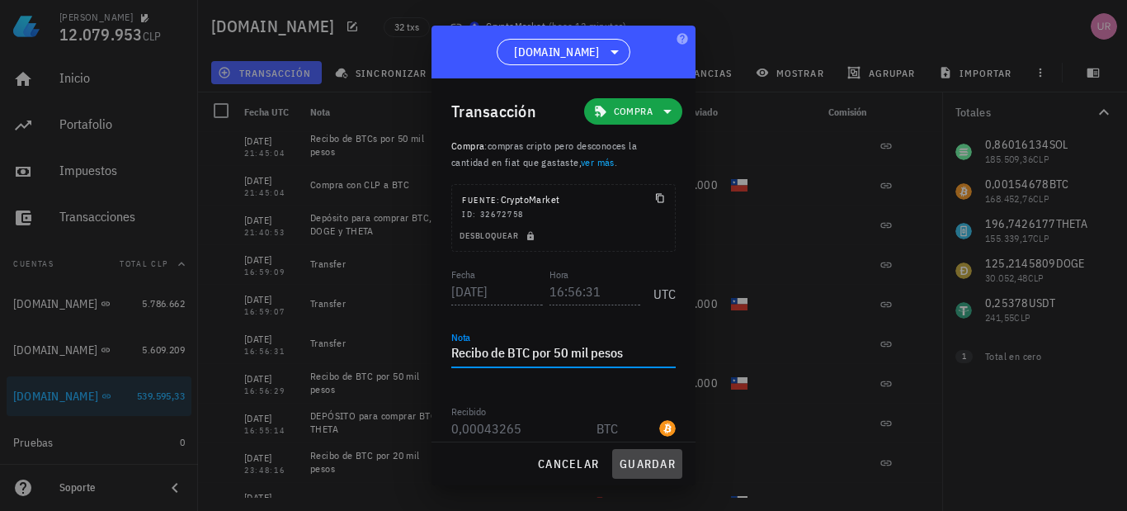
click at [633, 459] on span "guardar" at bounding box center [647, 463] width 57 height 15
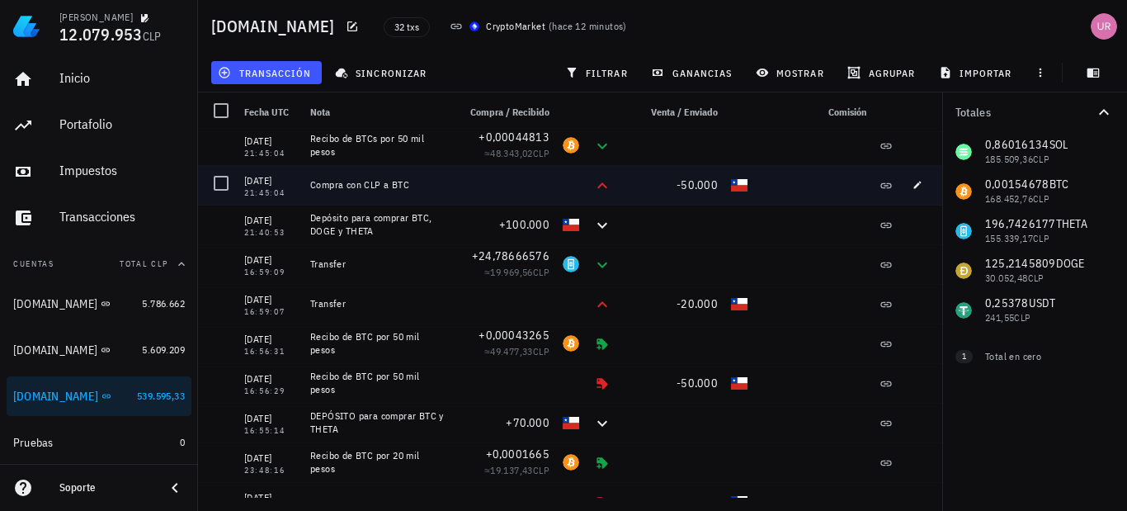
drag, startPoint x: 411, startPoint y: 183, endPoint x: 312, endPoint y: 181, distance: 99.0
click at [312, 181] on div "Compra con CLP a BTC" at bounding box center [377, 184] width 134 height 13
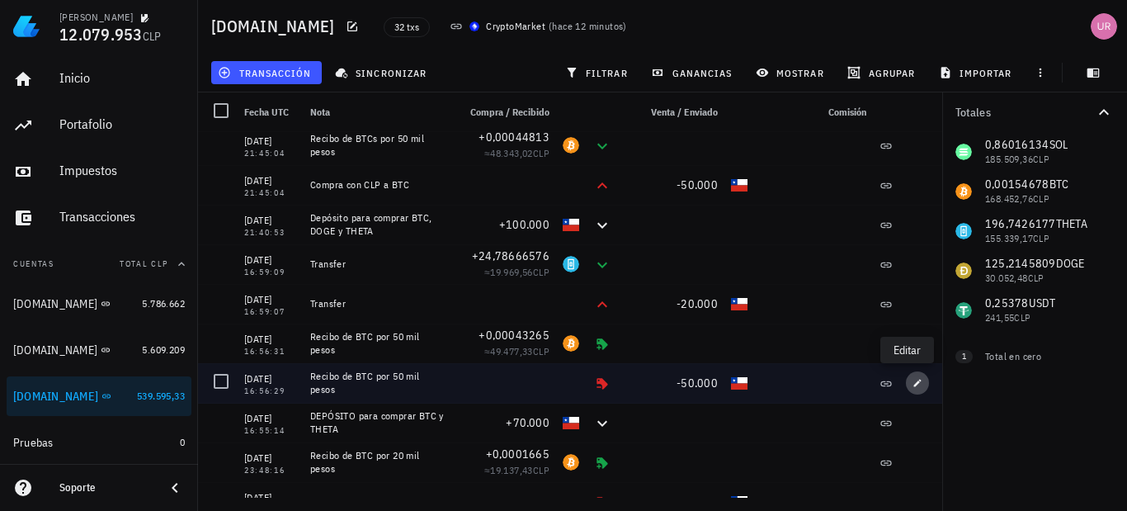
click at [912, 379] on icon "button" at bounding box center [917, 383] width 10 height 10
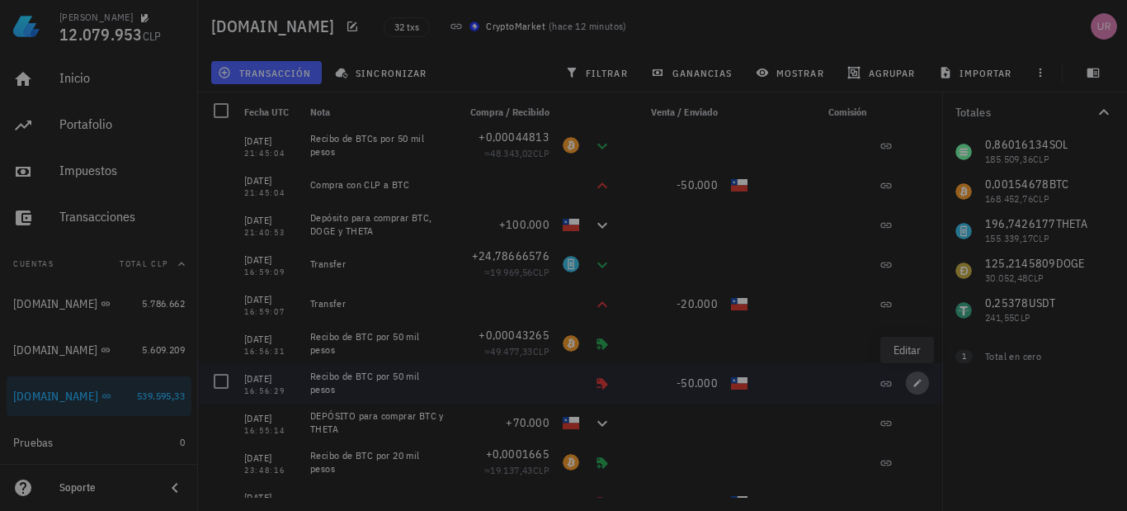
type input "16:56:29"
type textarea "Recibo de BTC por 50 mil pesos"
type input "50.000"
type input "CLP"
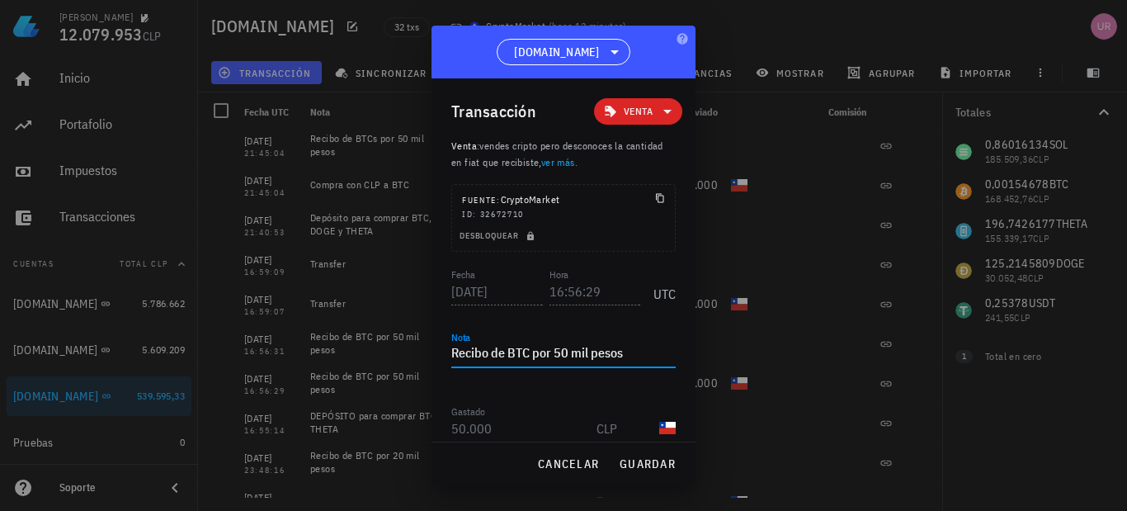
drag, startPoint x: 629, startPoint y: 352, endPoint x: 446, endPoint y: 356, distance: 183.1
click at [446, 356] on div "Transacción Venta Venta : vendes cripto pero desconoces la cantidad en fiat que…" at bounding box center [563, 259] width 264 height 363
paste textarea "Compra con CLP a BTC"
click at [658, 455] on button "guardar" at bounding box center [647, 464] width 70 height 30
type textarea "Recibo de BTC por 50 mil pesos"
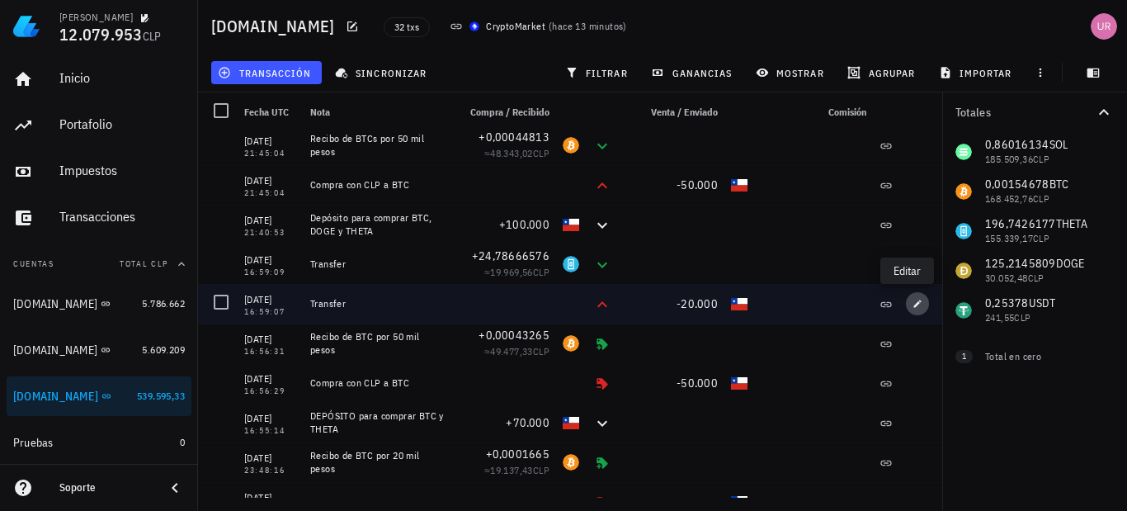
click at [914, 305] on icon "button" at bounding box center [917, 302] width 7 height 7
type input "16:59:07"
type textarea "Transfer"
type input "20.000"
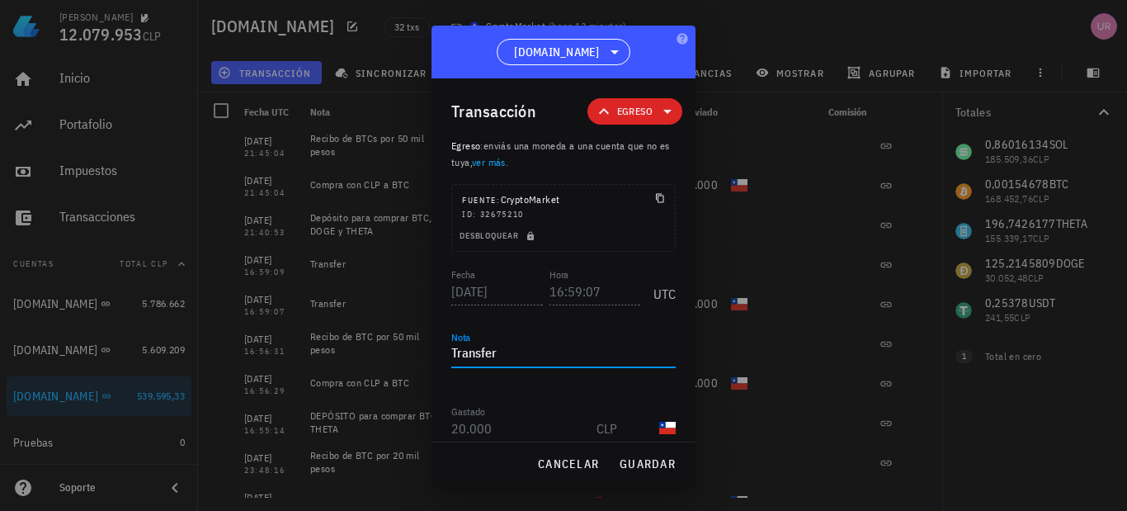
drag, startPoint x: 512, startPoint y: 351, endPoint x: 448, endPoint y: 351, distance: 64.3
click at [448, 351] on div "Transacción Egreso Egreso : enviás una moneda a una cuenta que no es tuya, ver …" at bounding box center [563, 259] width 264 height 363
paste textarea "Compra con CLP a BTC"
drag, startPoint x: 587, startPoint y: 354, endPoint x: 553, endPoint y: 356, distance: 33.9
click at [553, 356] on textarea "Compra con CLP a BTC" at bounding box center [563, 354] width 224 height 26
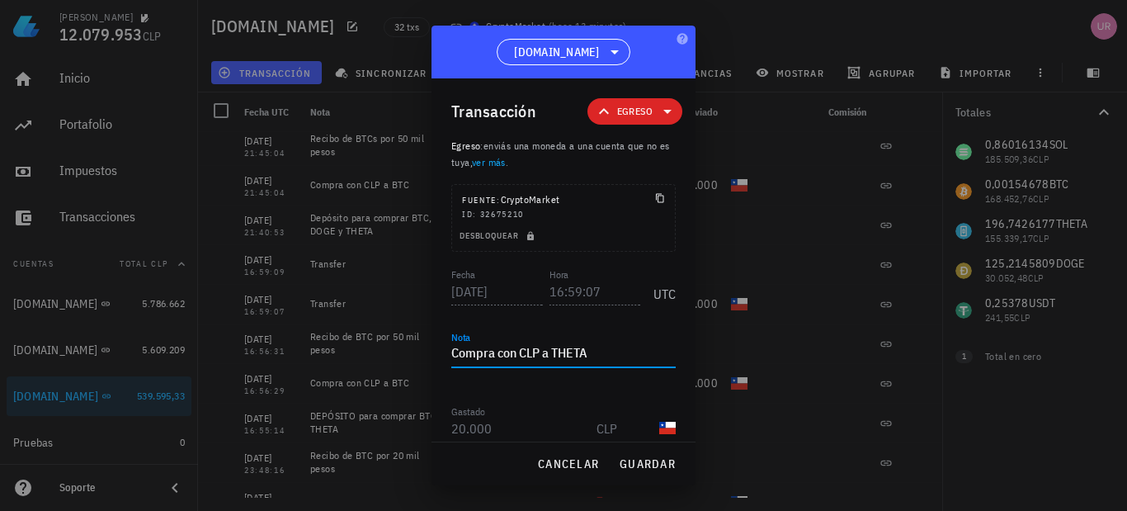
type textarea "Compra con CLP a THETA"
click at [629, 464] on span "guardar" at bounding box center [647, 463] width 57 height 15
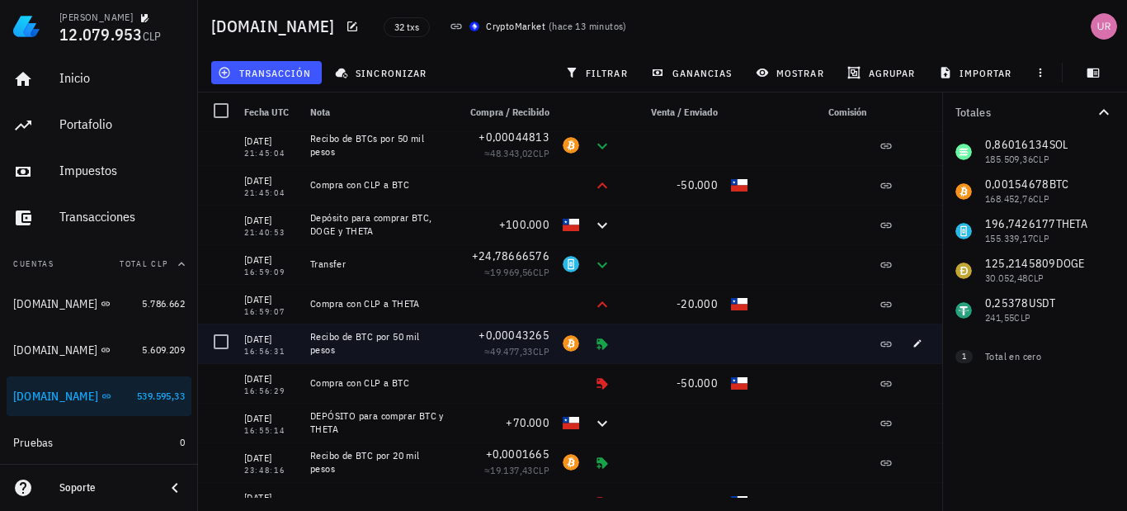
drag, startPoint x: 342, startPoint y: 348, endPoint x: 313, endPoint y: 339, distance: 31.0
click at [313, 339] on div "Recibo de BTC por 50 mil pesos" at bounding box center [377, 343] width 134 height 26
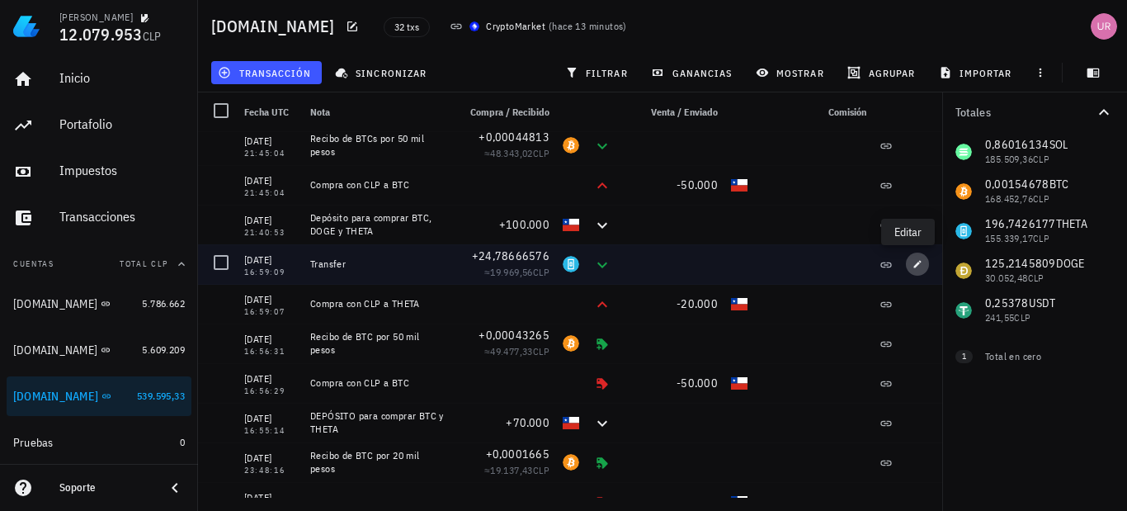
click at [912, 266] on icon "button" at bounding box center [917, 264] width 10 height 10
type input "16:59:09"
type input "24,78666576"
type input "THETA"
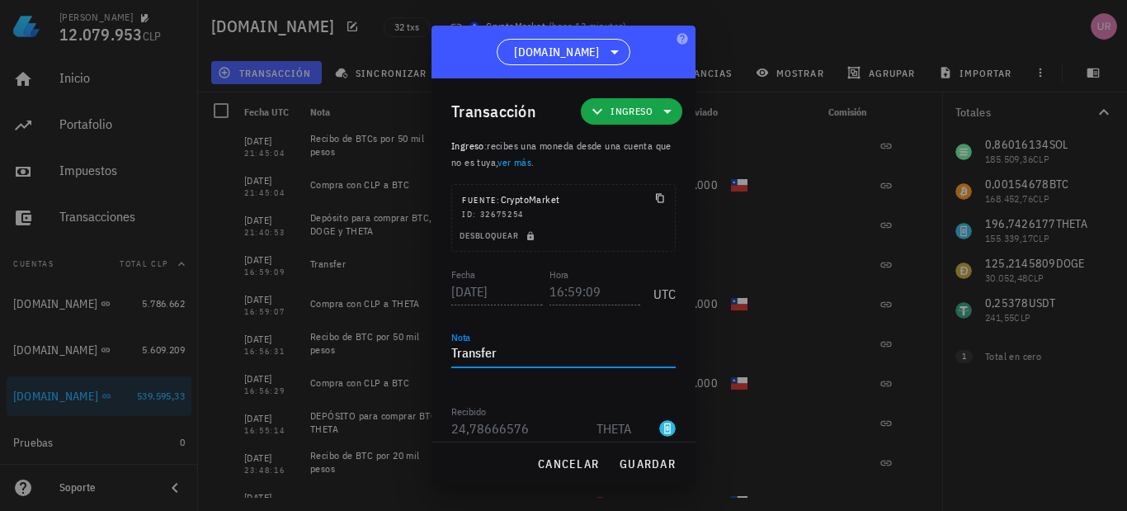
drag, startPoint x: 504, startPoint y: 358, endPoint x: 446, endPoint y: 357, distance: 57.7
click at [446, 357] on div "Transacción Ingreso Ingreso : recibes una moneda desde una cuenta que no es tuy…" at bounding box center [563, 259] width 264 height 363
paste textarea "Recibo de BTC por 50 mil pesos"
drag, startPoint x: 530, startPoint y: 353, endPoint x: 506, endPoint y: 351, distance: 23.2
click at [506, 351] on textarea "Recibo de BTC por 50 mil pesos" at bounding box center [563, 354] width 224 height 26
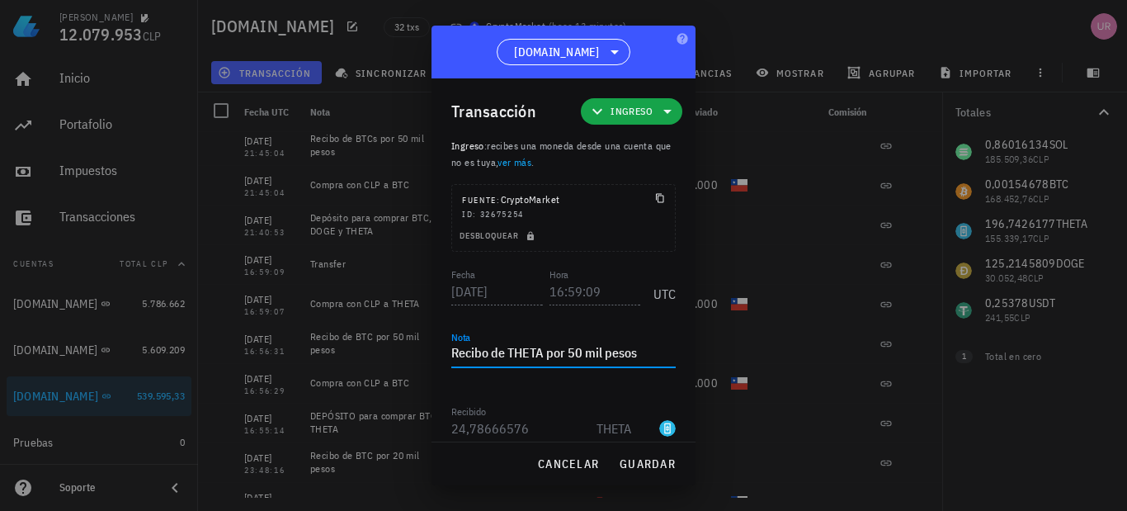
click at [577, 351] on textarea "Recibo de THETA por 50 mil pesos" at bounding box center [563, 354] width 224 height 26
click at [624, 458] on span "guardar" at bounding box center [647, 463] width 57 height 15
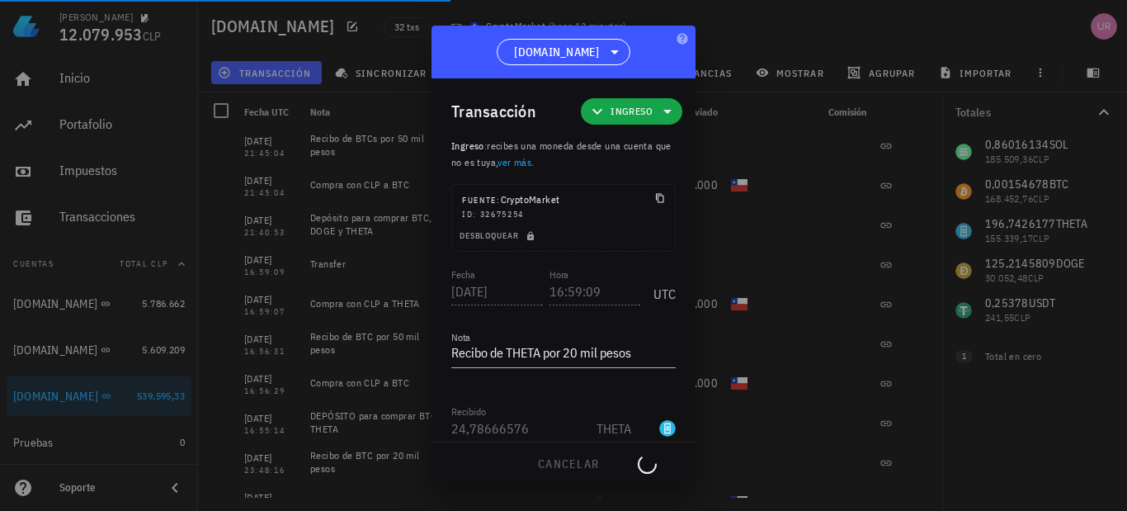
type textarea "Transfer"
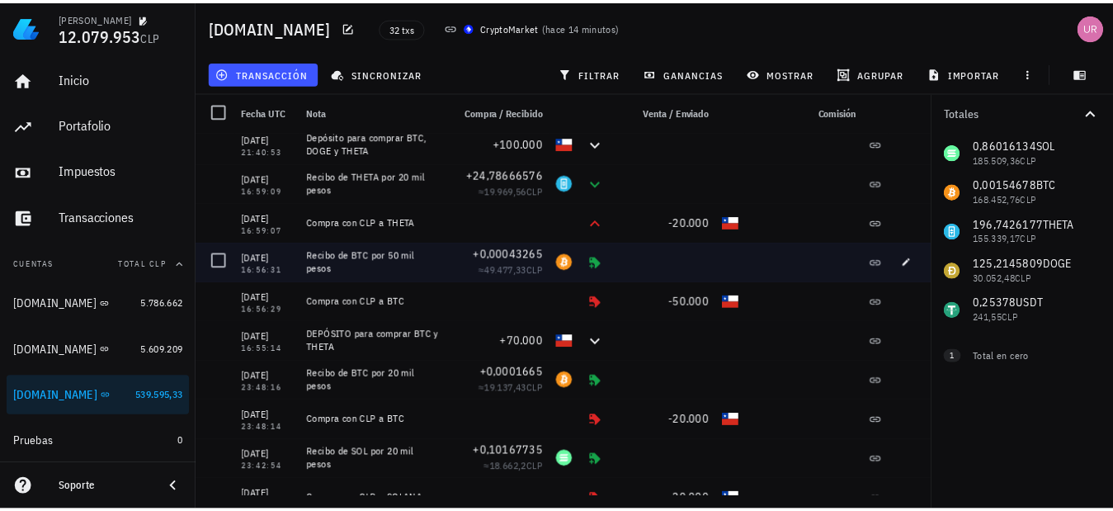
scroll to position [247, 0]
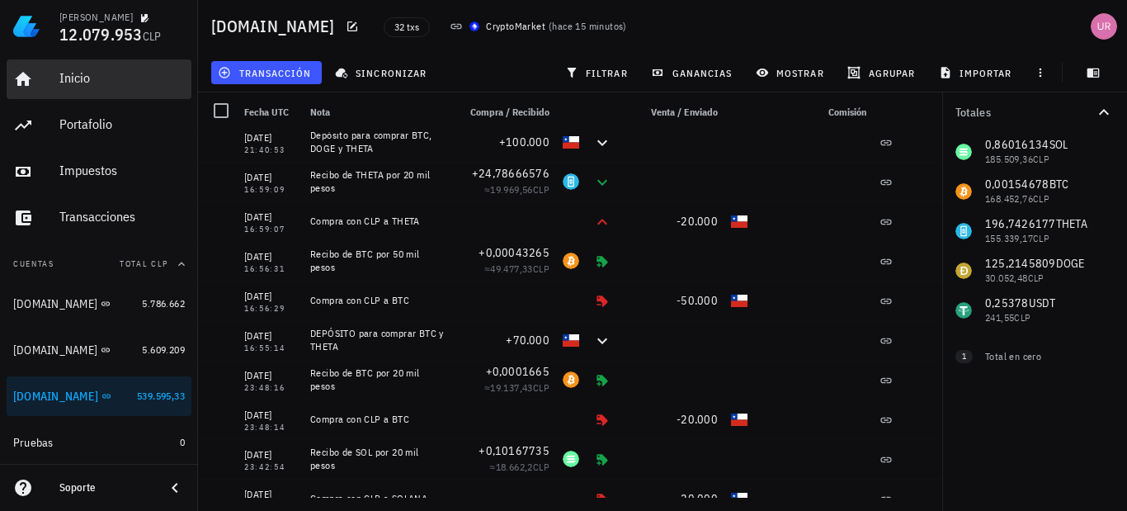
click at [71, 62] on div "Inicio" at bounding box center [121, 78] width 125 height 37
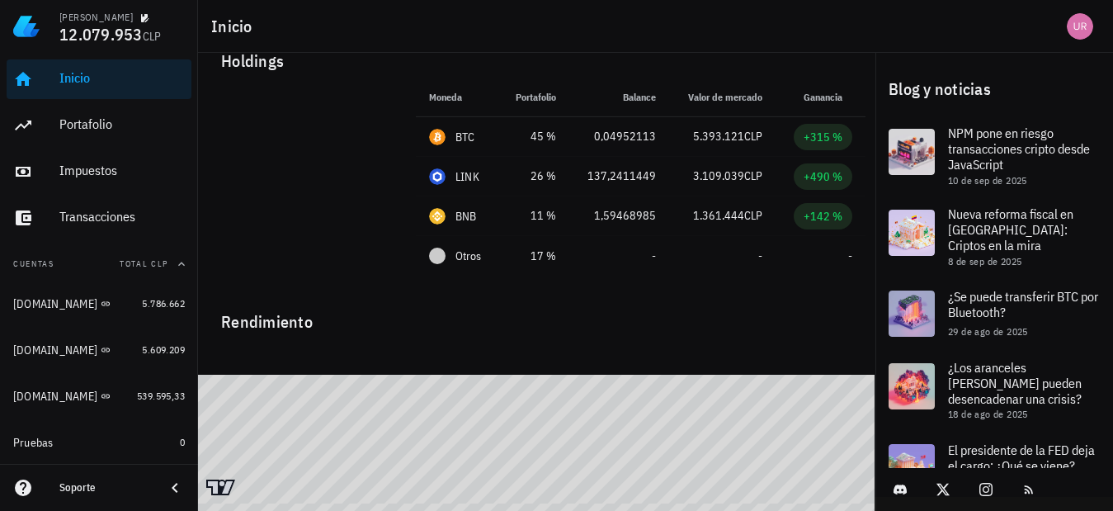
scroll to position [44, 0]
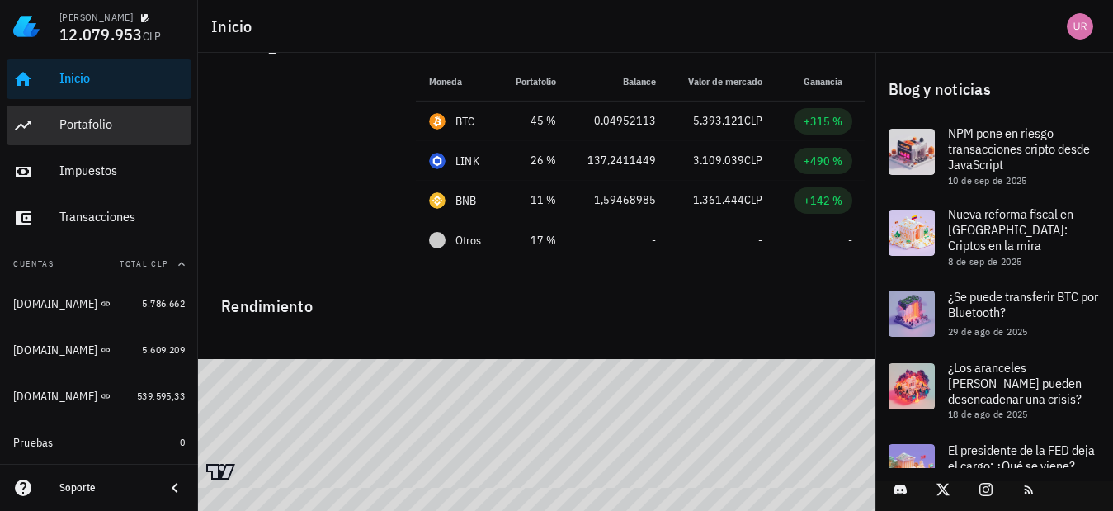
click at [100, 134] on div "Portafolio" at bounding box center [121, 124] width 125 height 37
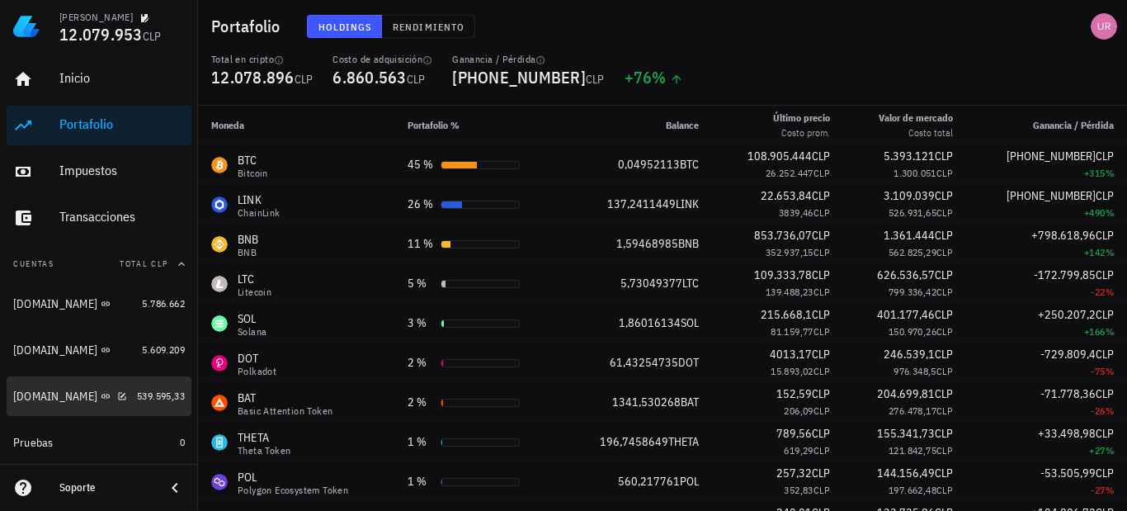
click at [144, 405] on link "CryptoMarket.com 539.595,33" at bounding box center [99, 396] width 185 height 40
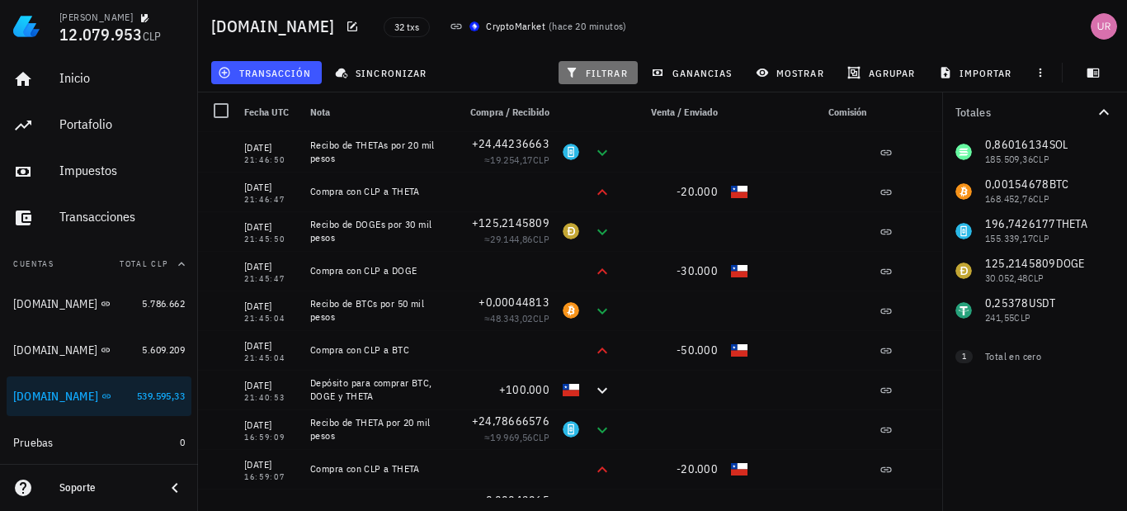
drag, startPoint x: 596, startPoint y: 64, endPoint x: 746, endPoint y: 78, distance: 151.5
click at [597, 64] on button "filtrar" at bounding box center [597, 72] width 79 height 23
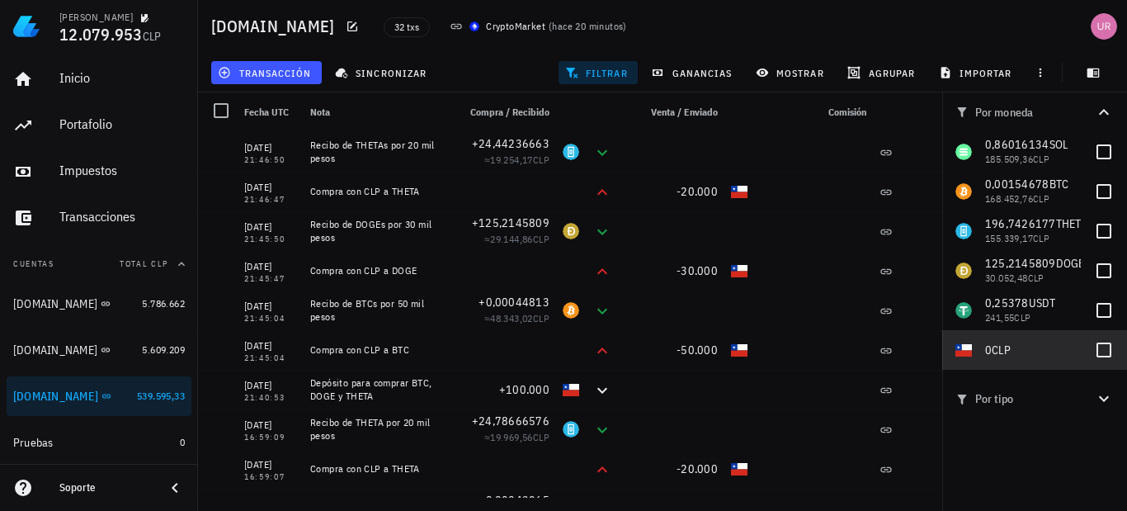
click at [1099, 351] on div at bounding box center [1104, 350] width 28 height 28
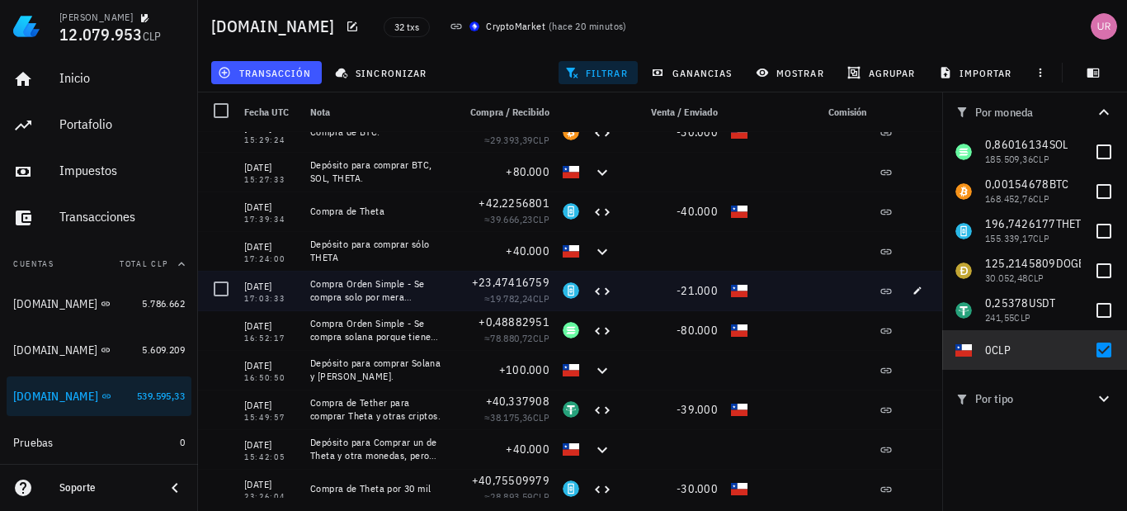
scroll to position [545, 0]
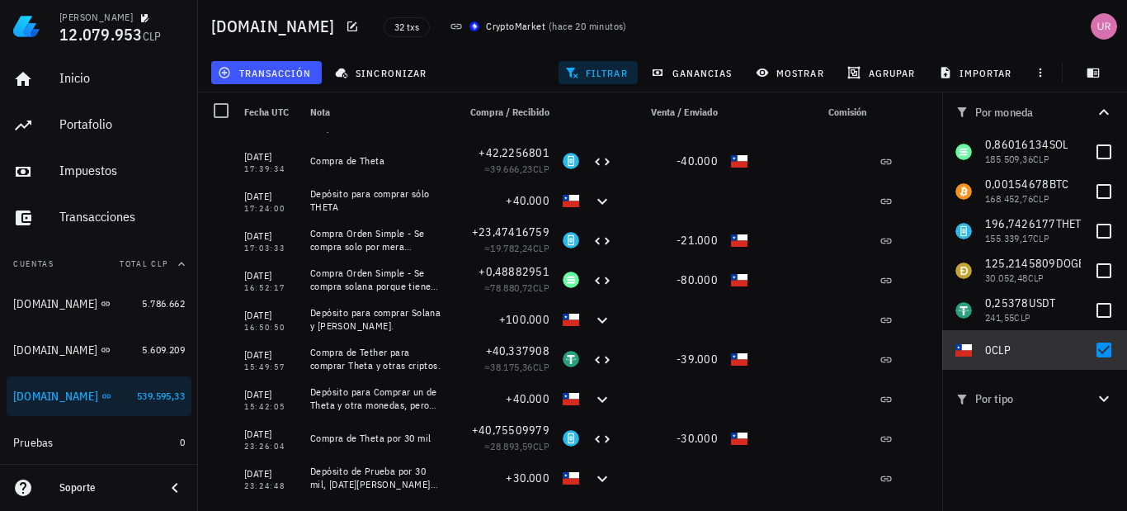
click at [1098, 346] on div at bounding box center [1104, 350] width 28 height 28
checkbox input "false"
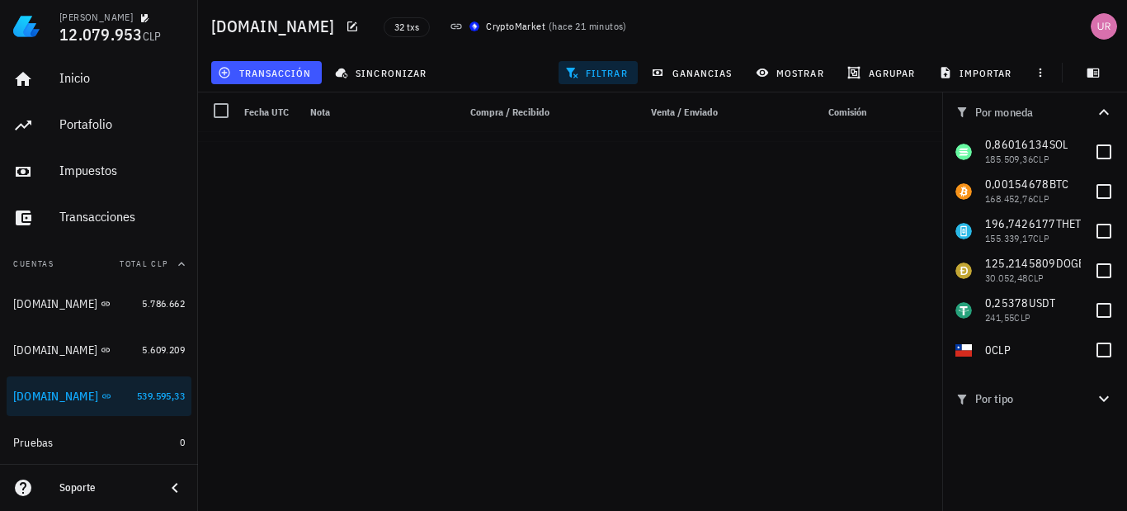
scroll to position [0, 0]
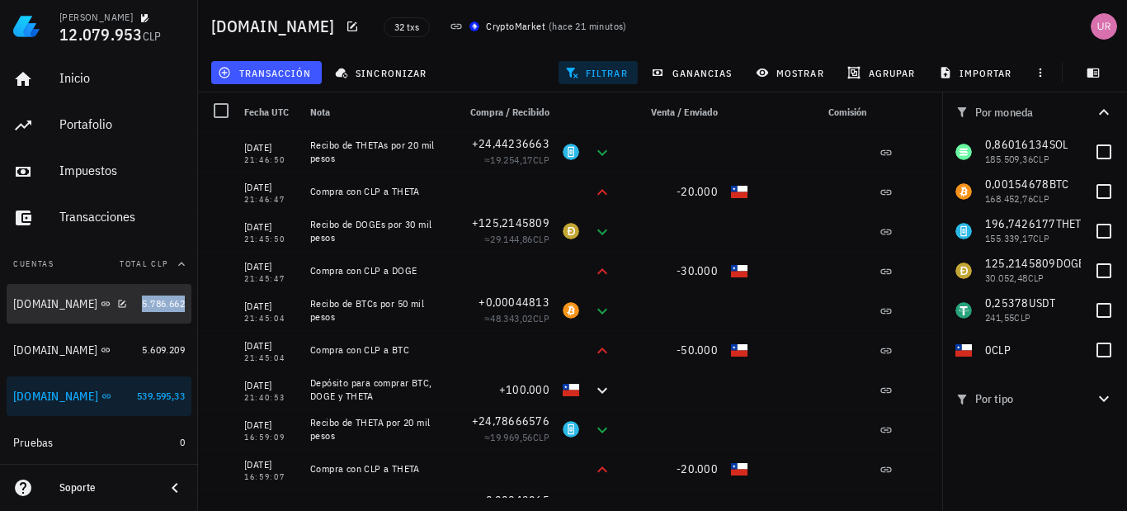
click at [162, 299] on span "5.786.662" at bounding box center [163, 303] width 43 height 12
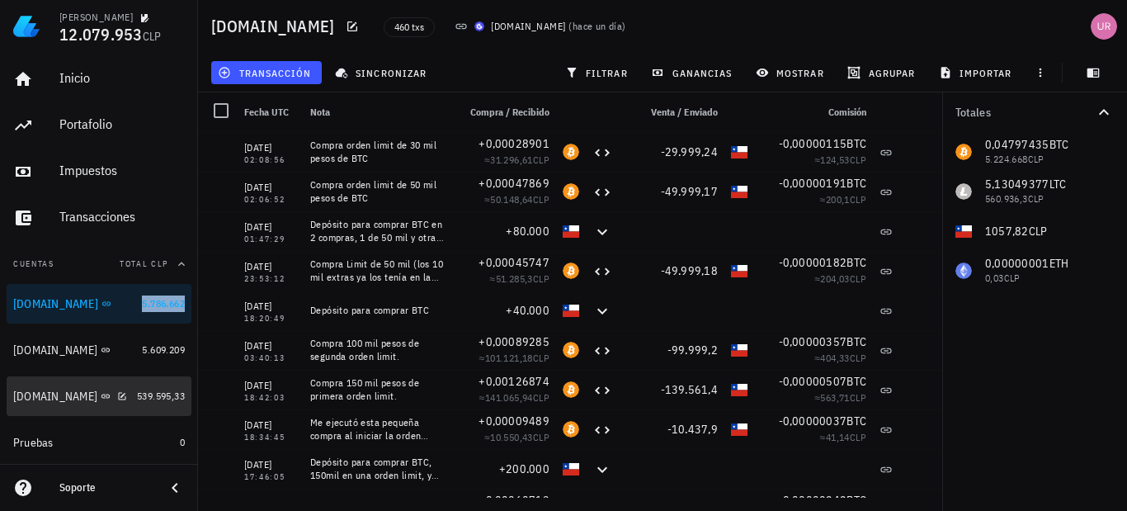
click at [148, 395] on span "539.595,33" at bounding box center [161, 395] width 48 height 12
